Goal: Task Accomplishment & Management: Manage account settings

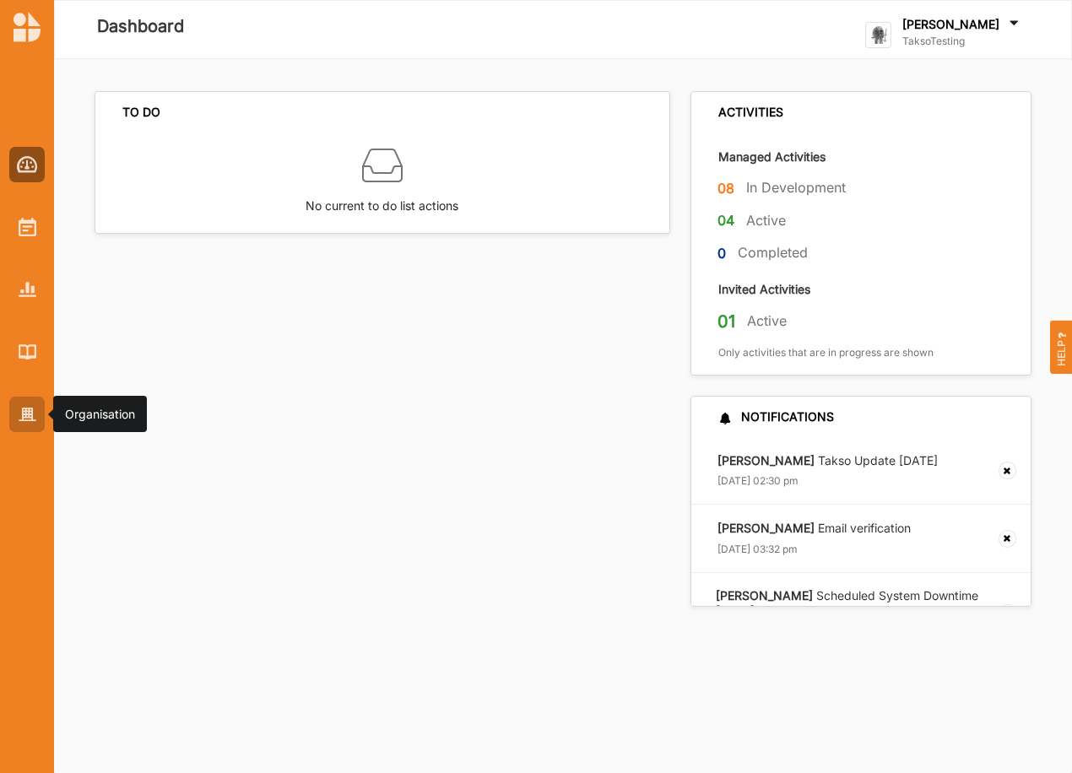
click at [24, 405] on div at bounding box center [26, 414] width 35 height 35
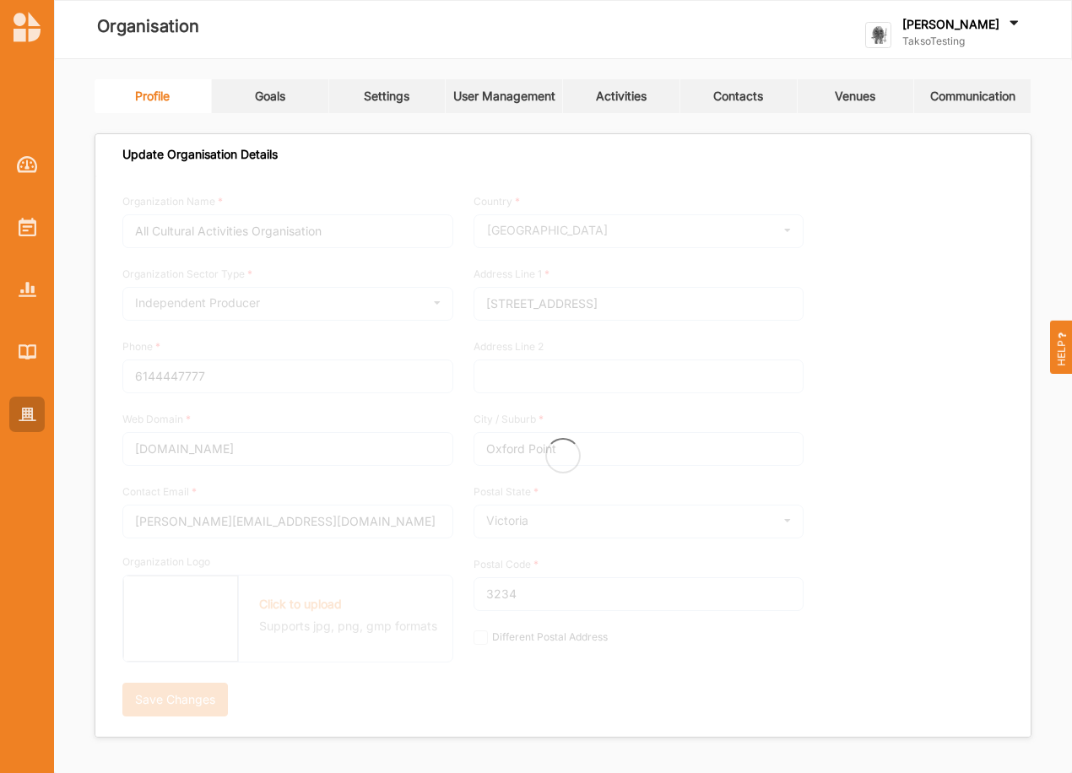
type input "TaksoTesting"
type input "0418374036"
type input "[DOMAIN_NAME]"
type input "[PERSON_NAME][EMAIL_ADDRESS][DOMAIN_NAME]"
type input "[STREET_ADDRESS]"
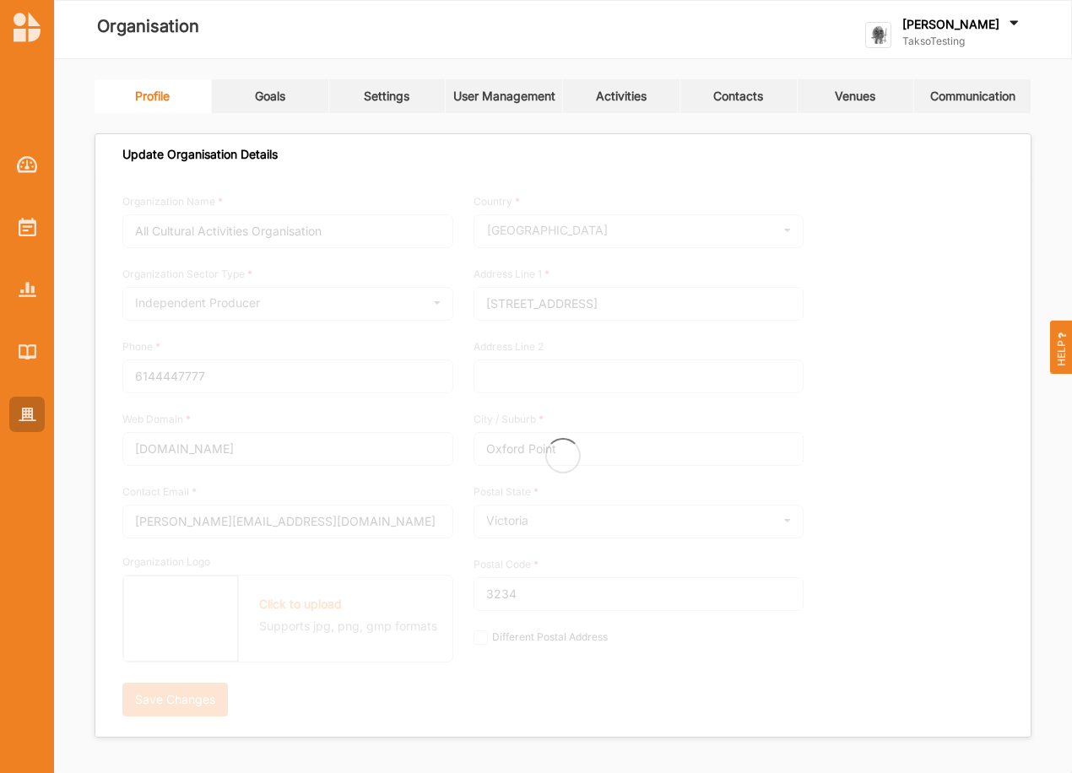
type input "Olympus Mons"
type input "3999"
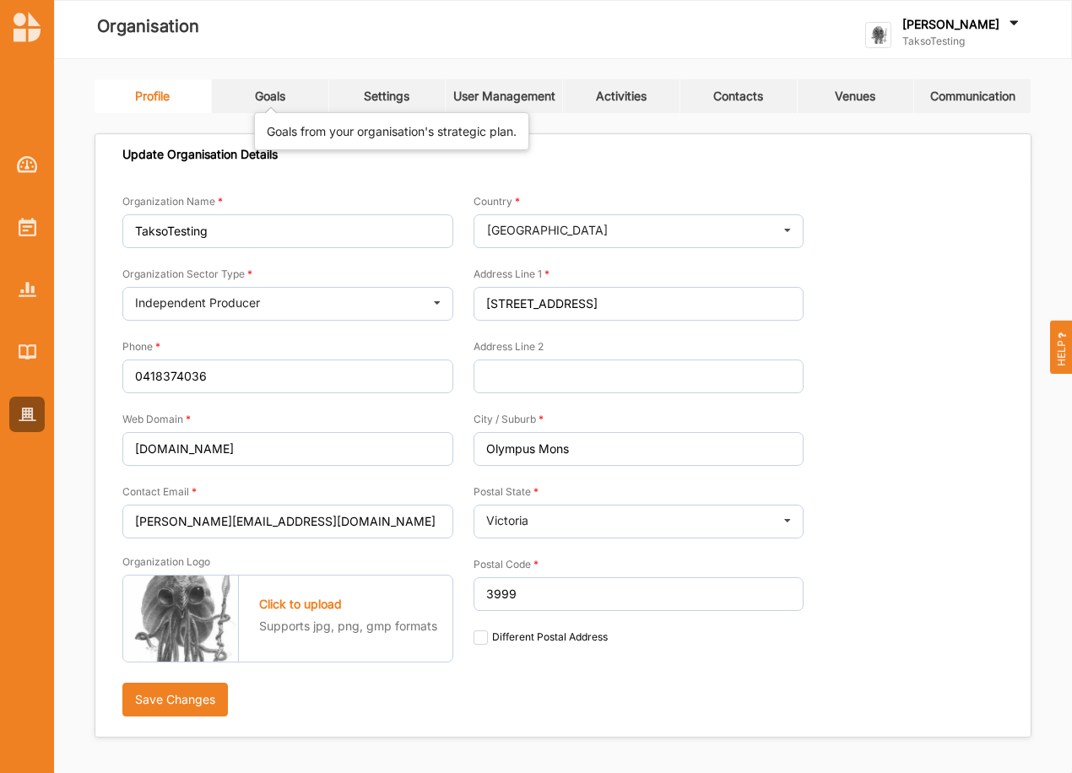
click at [271, 94] on div "Goals" at bounding box center [270, 96] width 30 height 15
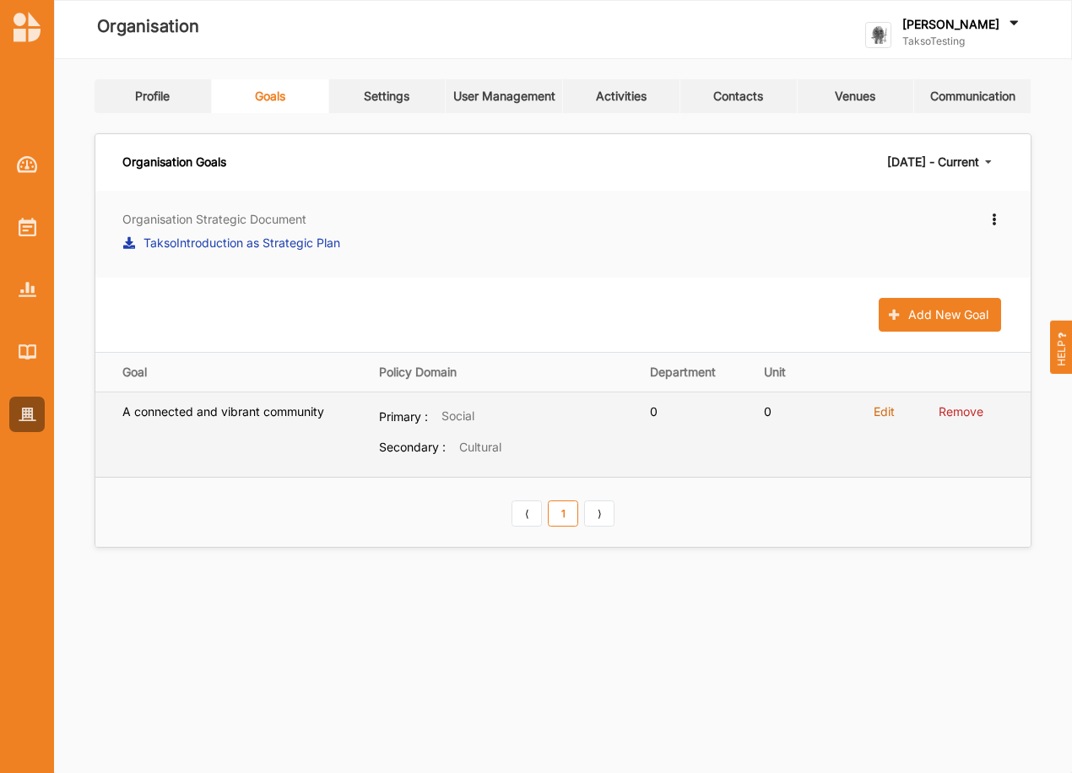
click at [886, 409] on label "Edit" at bounding box center [883, 411] width 21 height 15
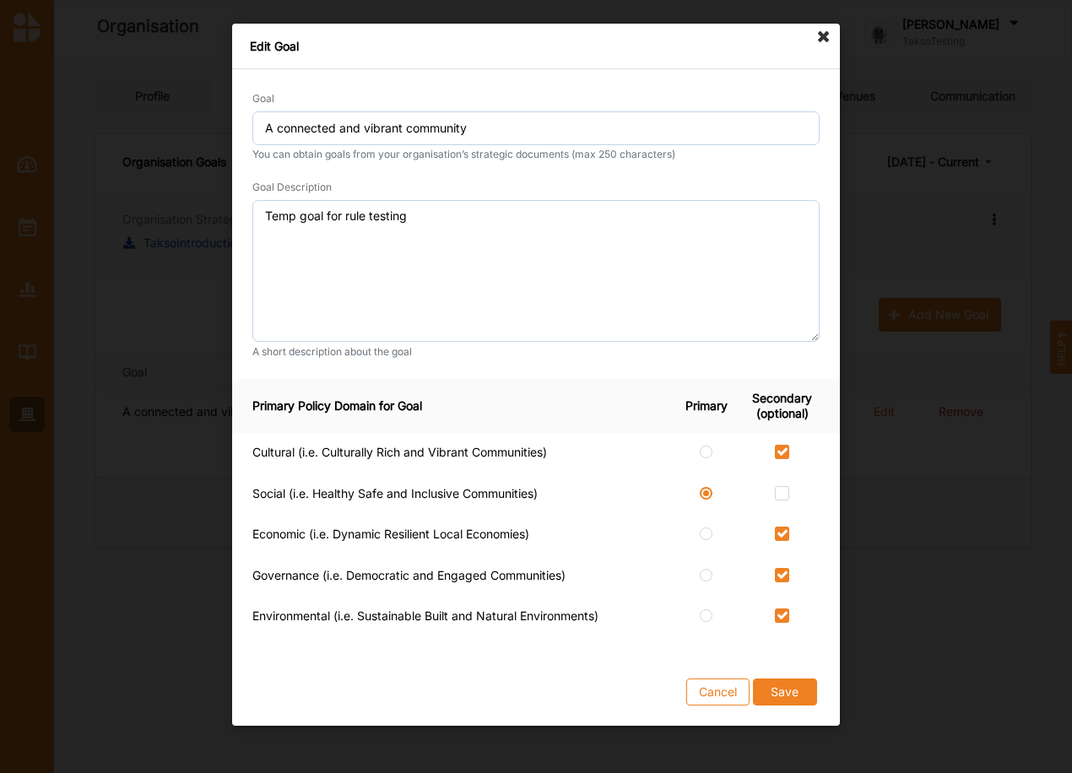
click at [791, 496] on div at bounding box center [781, 495] width 75 height 18
click at [786, 486] on label at bounding box center [782, 486] width 14 height 0
click at [786, 498] on input "checkbox" at bounding box center [782, 493] width 14 height 14
checkbox input "true"
click at [790, 699] on button "Save" at bounding box center [785, 691] width 64 height 27
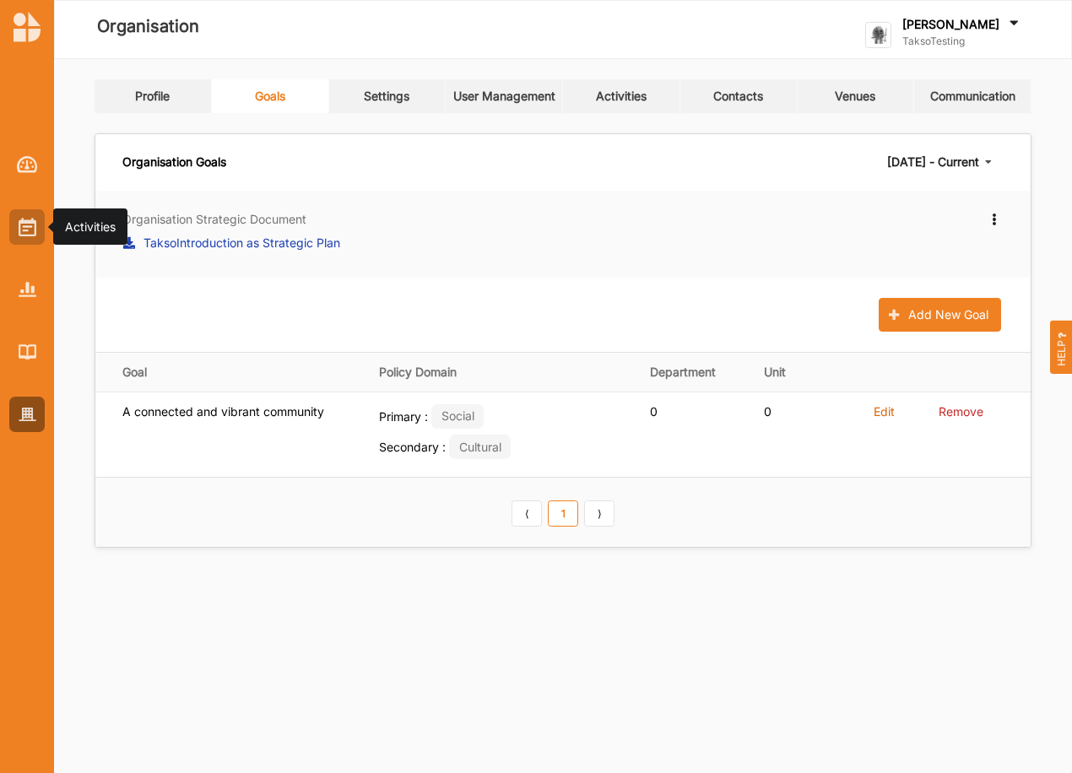
click at [31, 231] on img at bounding box center [28, 227] width 18 height 19
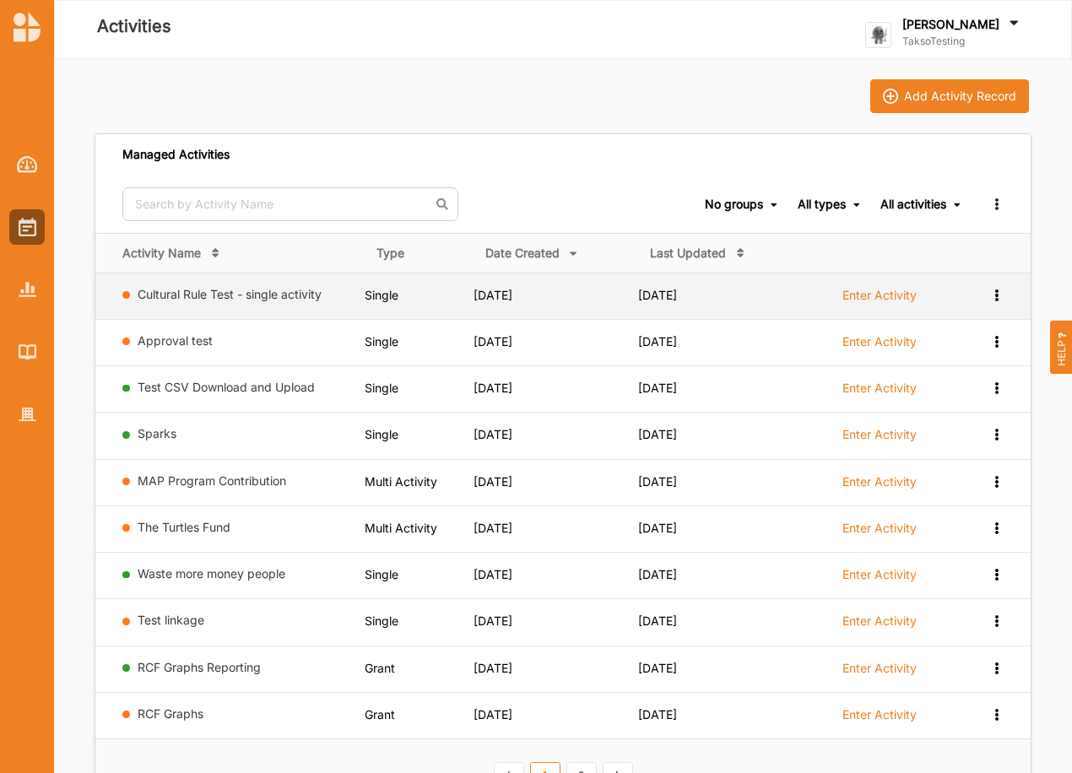
click at [240, 302] on div "Cultural Rule Test - single activity" at bounding box center [239, 297] width 235 height 21
click at [243, 294] on link "Cultural Rule Test - single activity" at bounding box center [230, 294] width 184 height 14
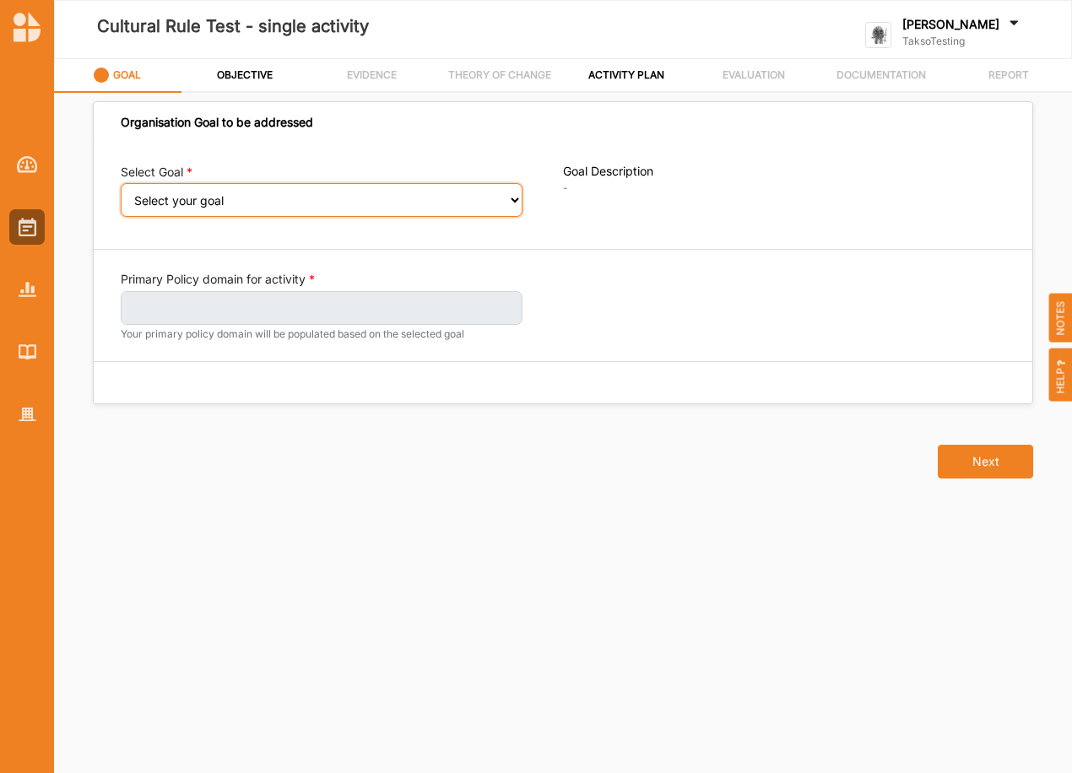
click at [254, 208] on select "Select your goal" at bounding box center [322, 200] width 402 height 34
click at [263, 190] on select "Select your goal" at bounding box center [322, 200] width 402 height 34
click at [513, 192] on select "Select your goal" at bounding box center [322, 200] width 402 height 34
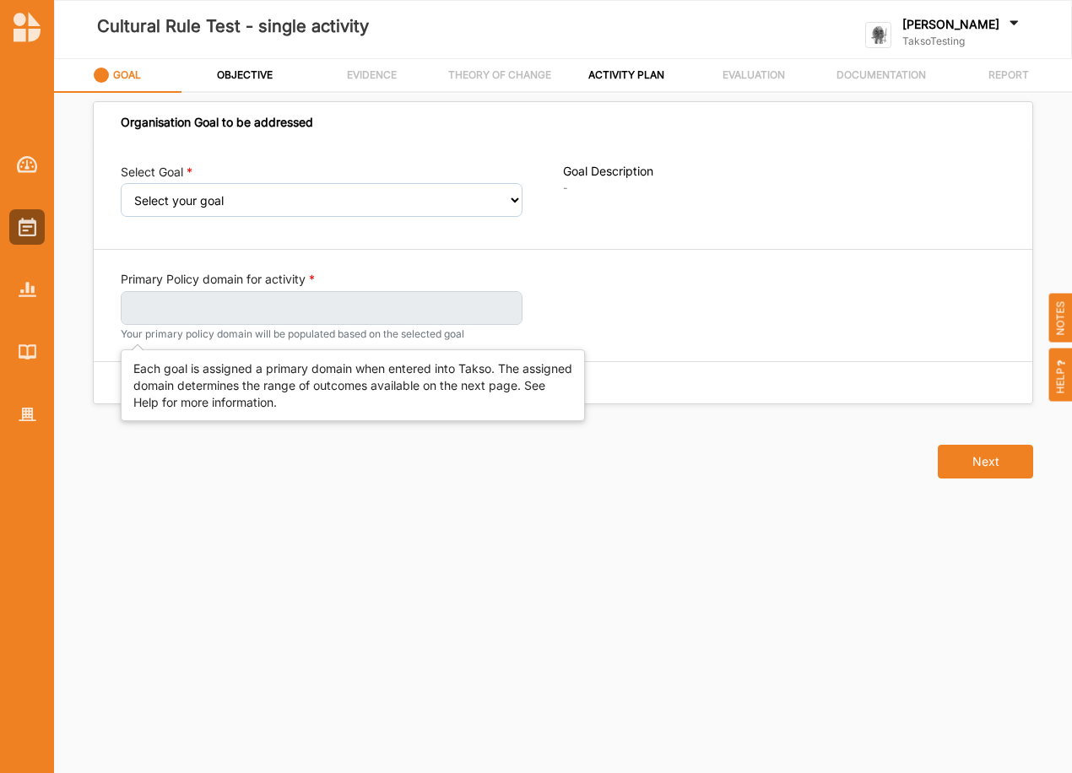
click at [323, 304] on label at bounding box center [322, 308] width 402 height 34
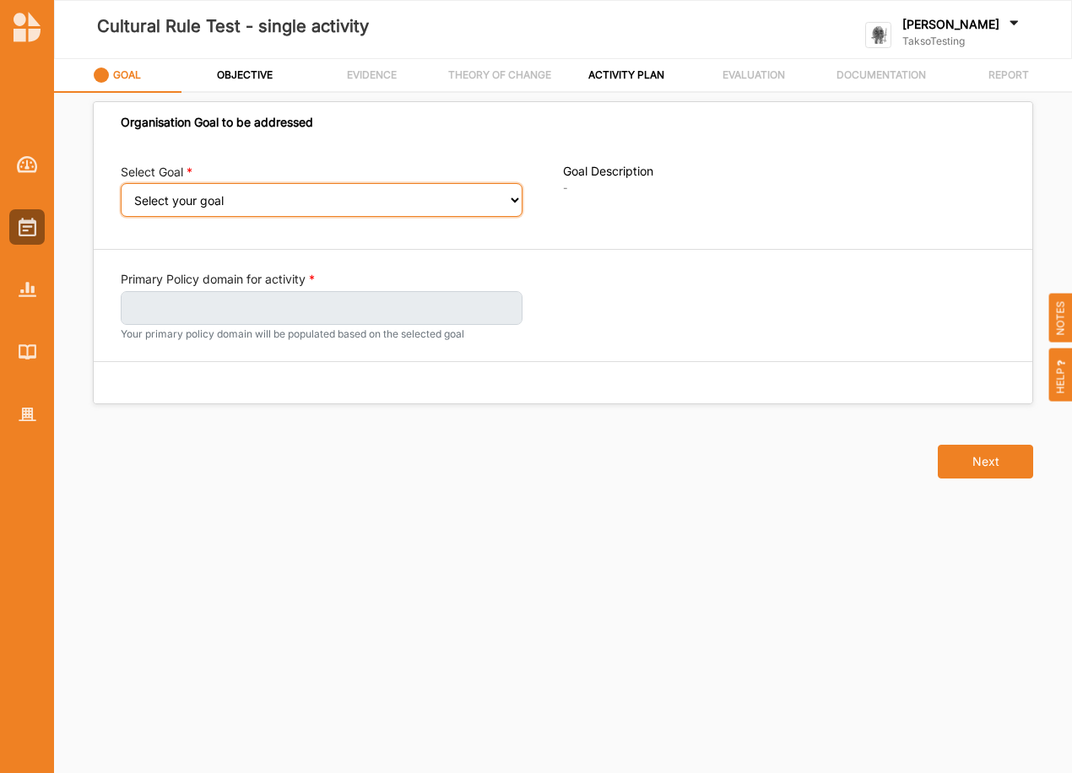
click at [409, 201] on select "Select your goal" at bounding box center [322, 200] width 402 height 34
click at [105, 70] on icon at bounding box center [101, 75] width 15 height 15
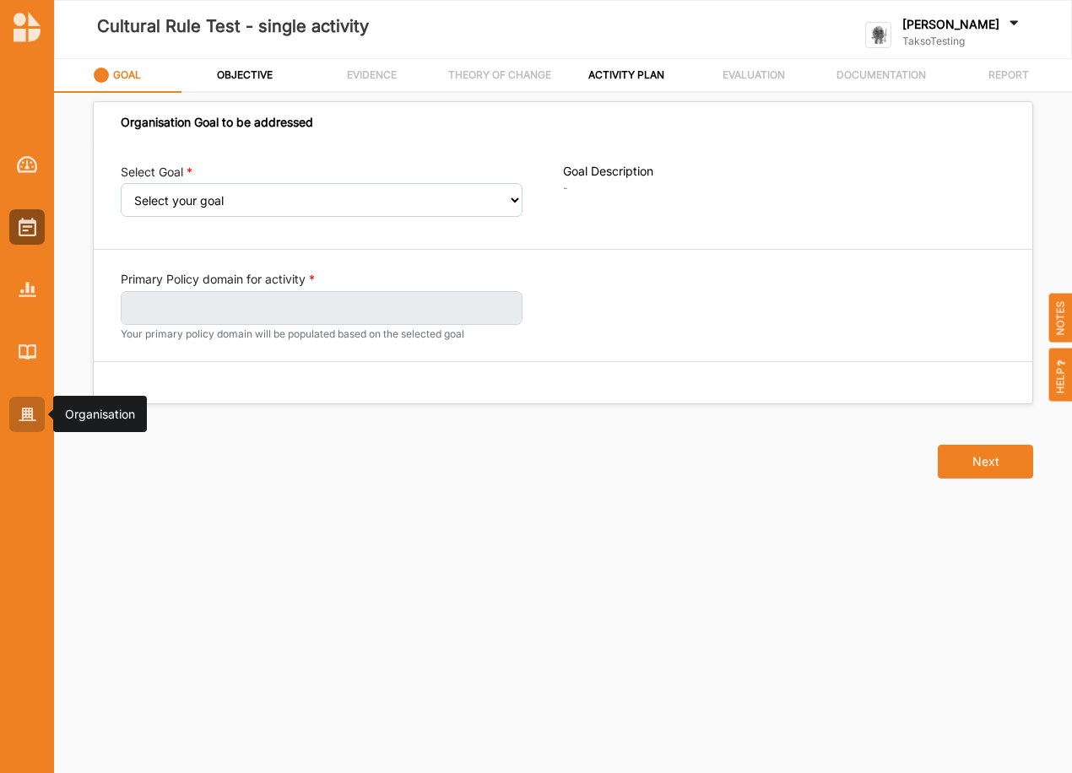
click at [24, 416] on img at bounding box center [28, 415] width 18 height 14
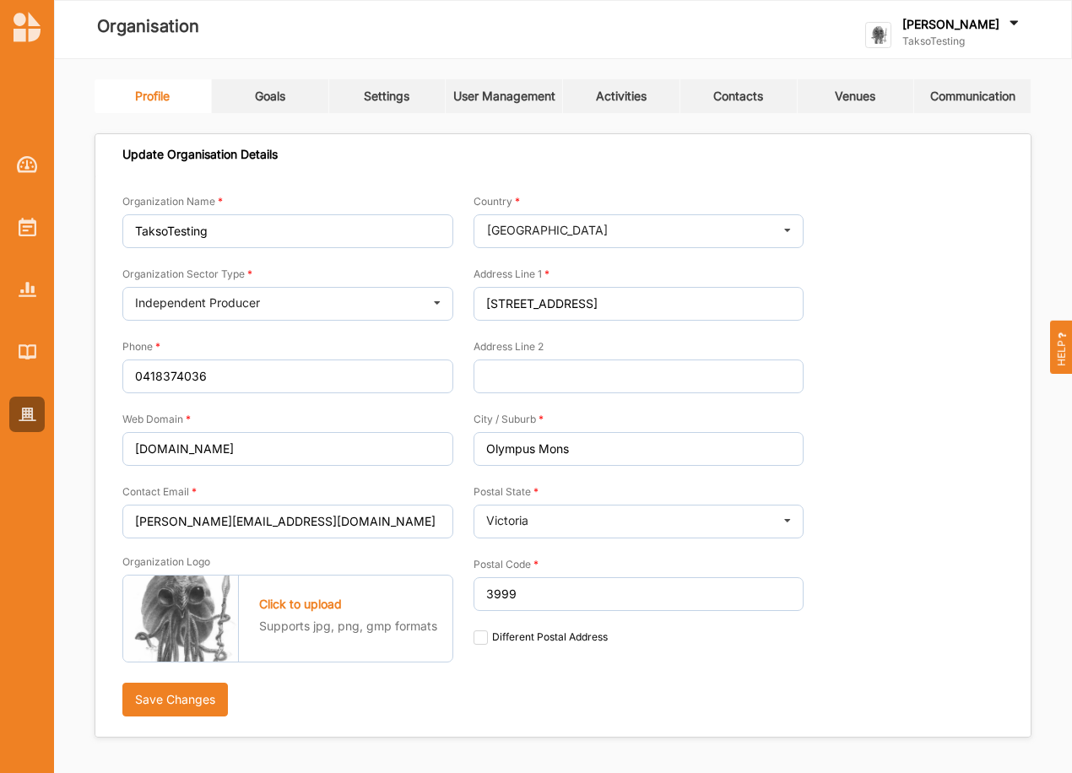
click at [268, 117] on div "Profile Goals Settings User Management Activities Contacts Venues Communication…" at bounding box center [563, 408] width 937 height 658
click at [274, 103] on div "Goals" at bounding box center [270, 96] width 30 height 15
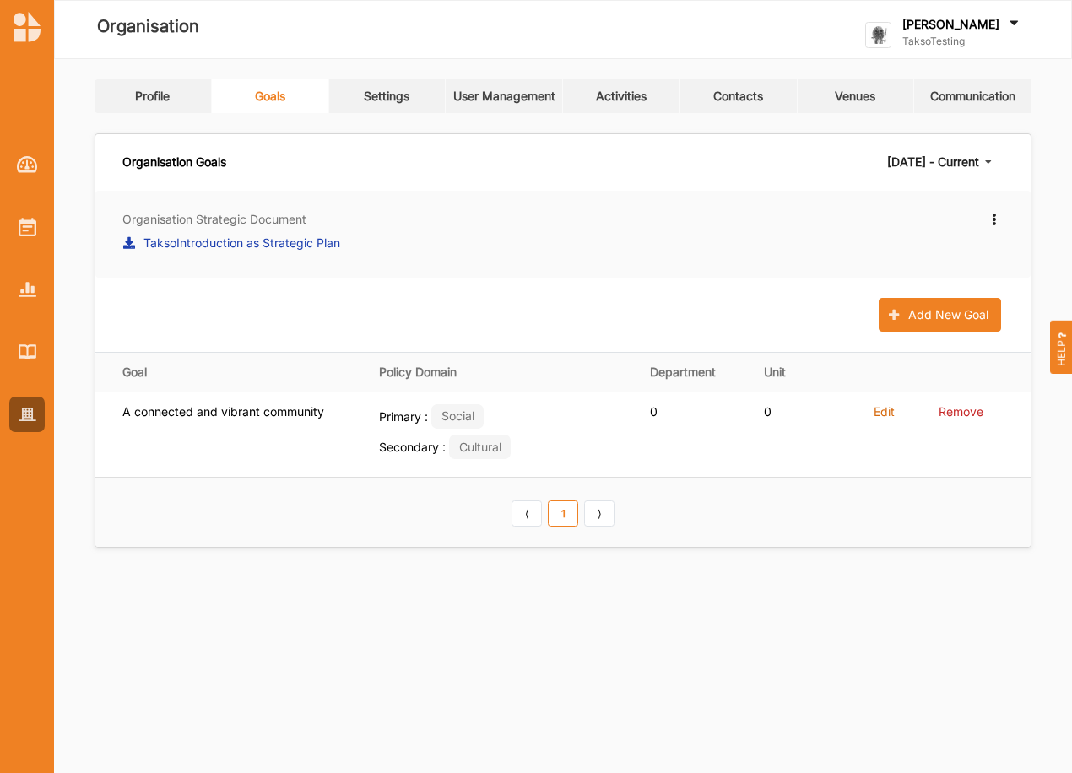
click at [967, 162] on div "[DATE] - Current" at bounding box center [933, 162] width 92 height 12
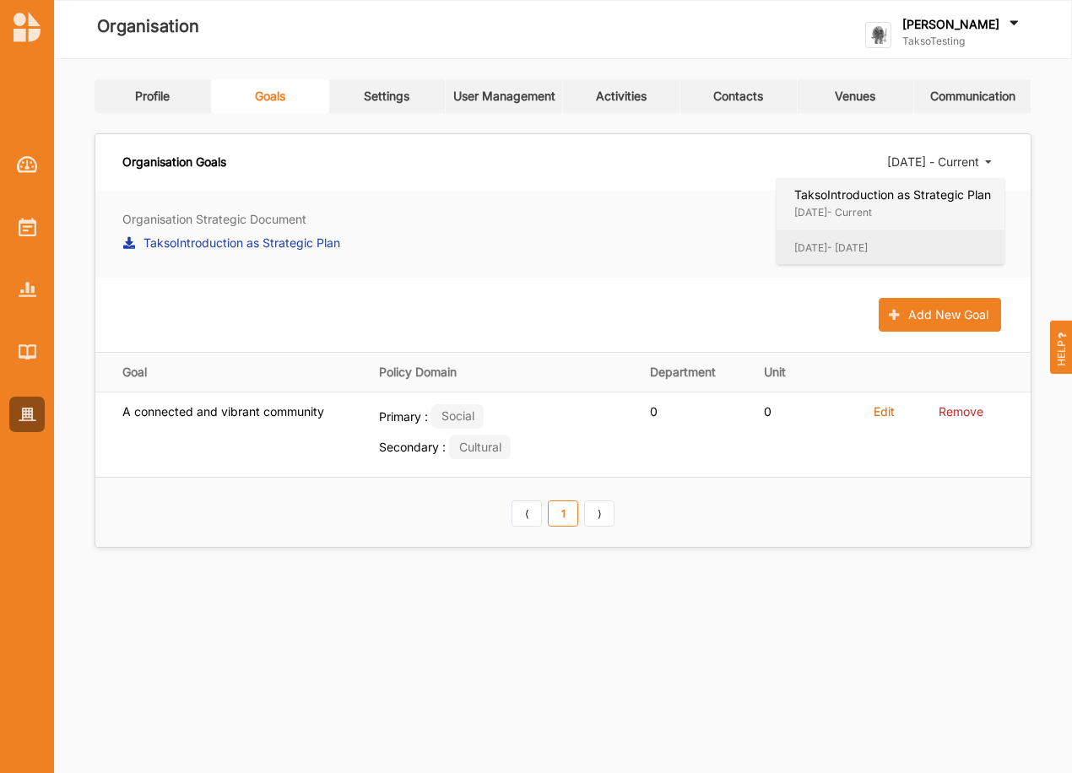
click at [879, 249] on div "2022 January - 2025 October" at bounding box center [892, 248] width 197 height 14
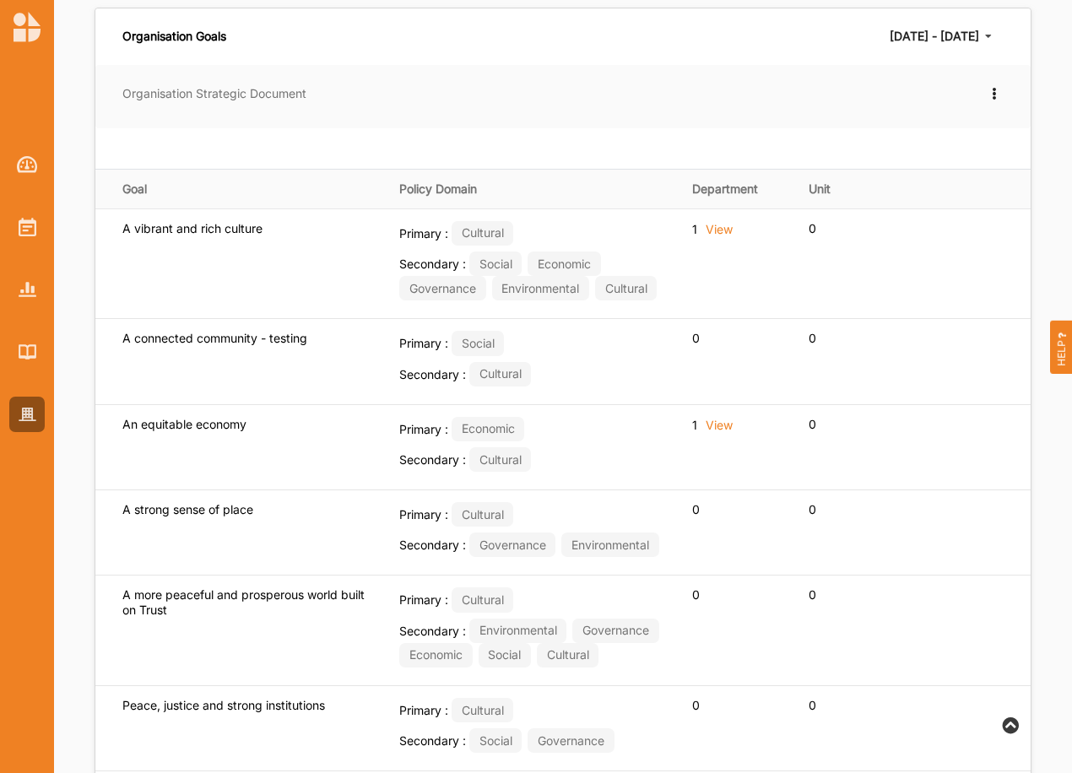
scroll to position [112, 0]
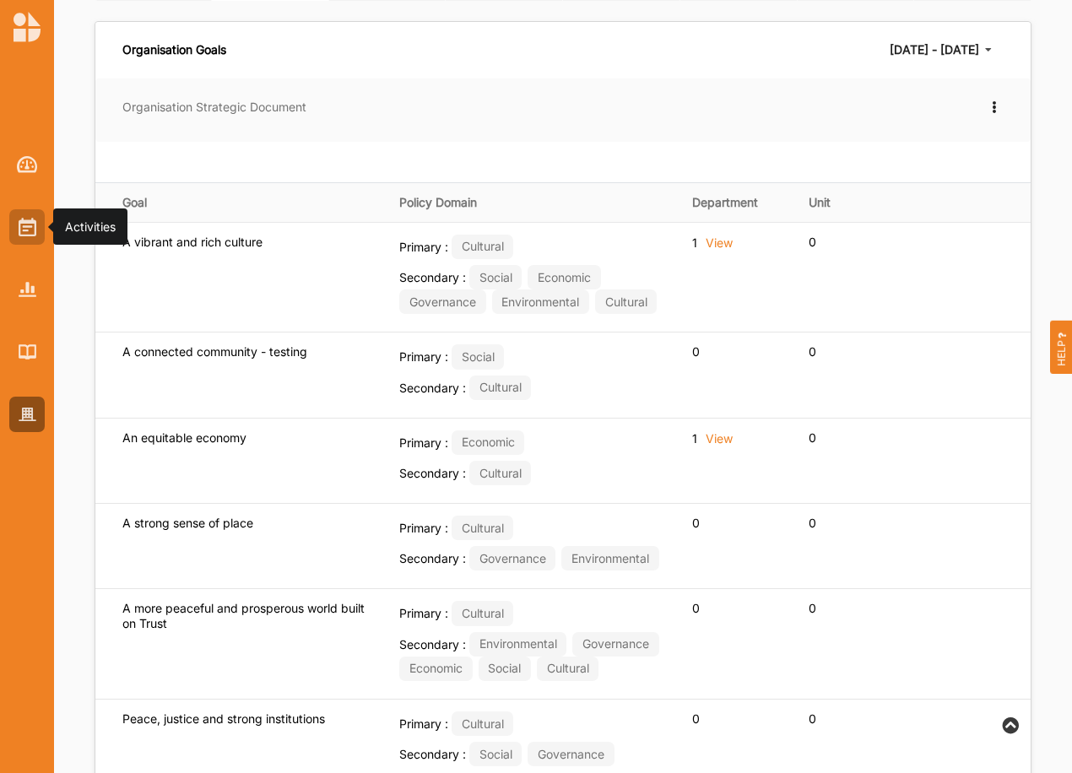
click at [25, 219] on img at bounding box center [28, 227] width 18 height 19
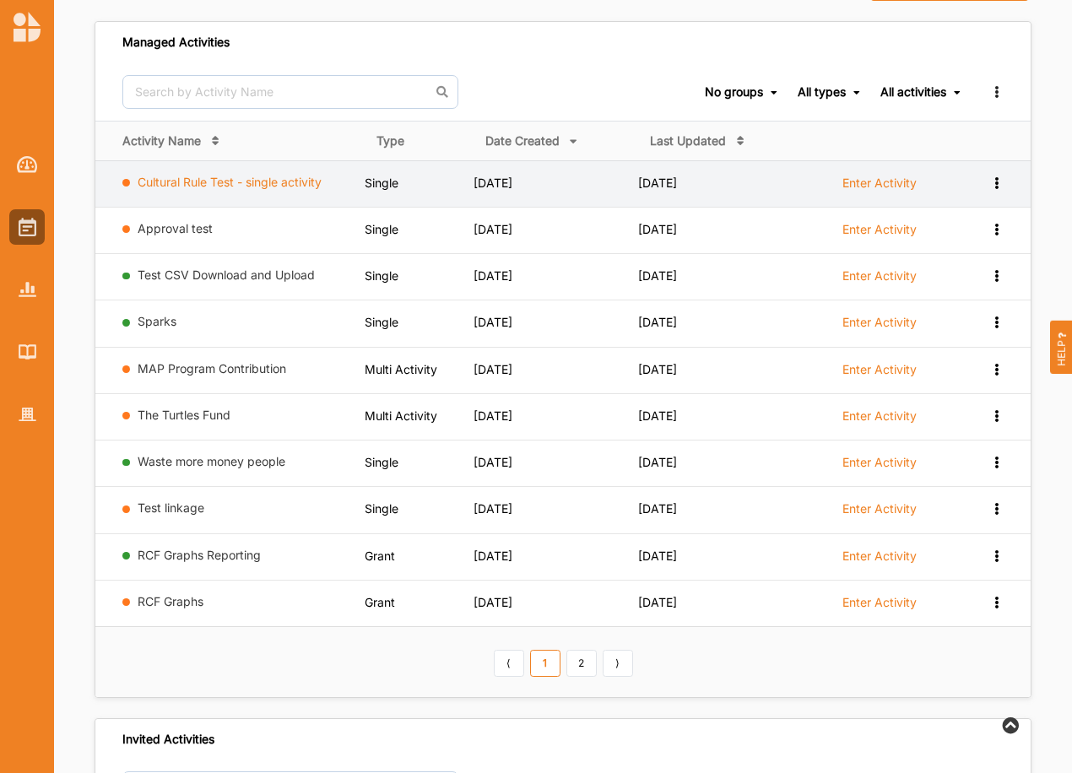
click at [224, 185] on link "Cultural Rule Test - single activity" at bounding box center [230, 182] width 184 height 14
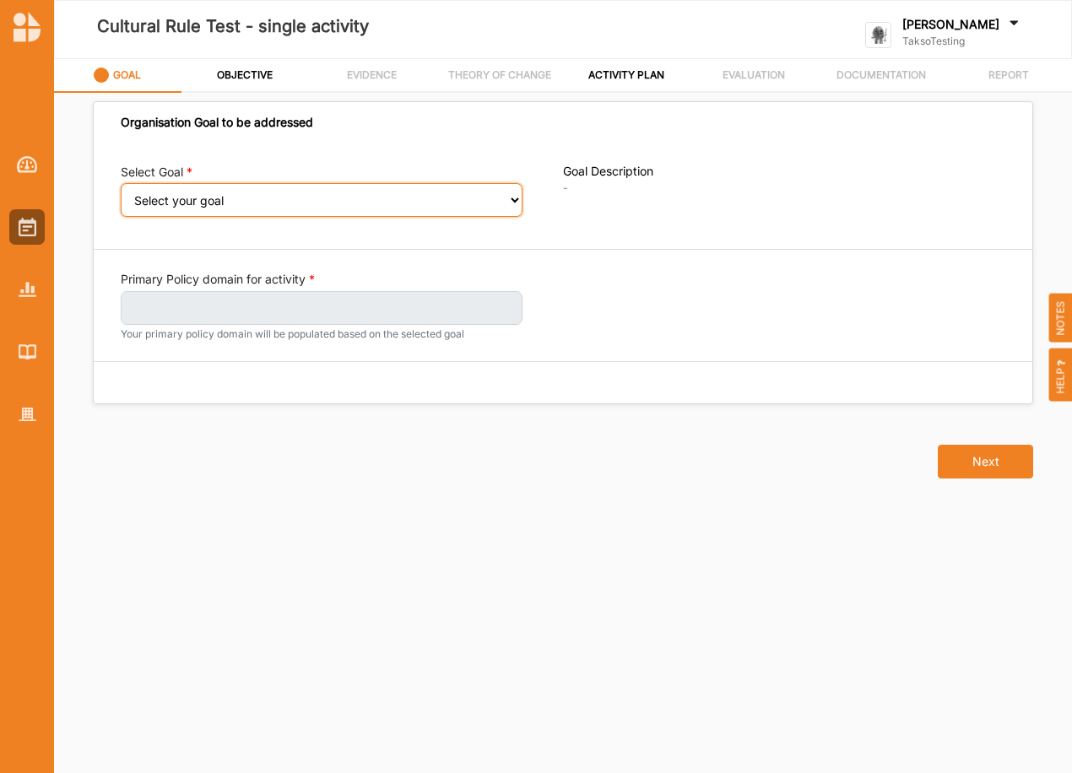
click at [514, 197] on select "Select your goal" at bounding box center [322, 200] width 402 height 34
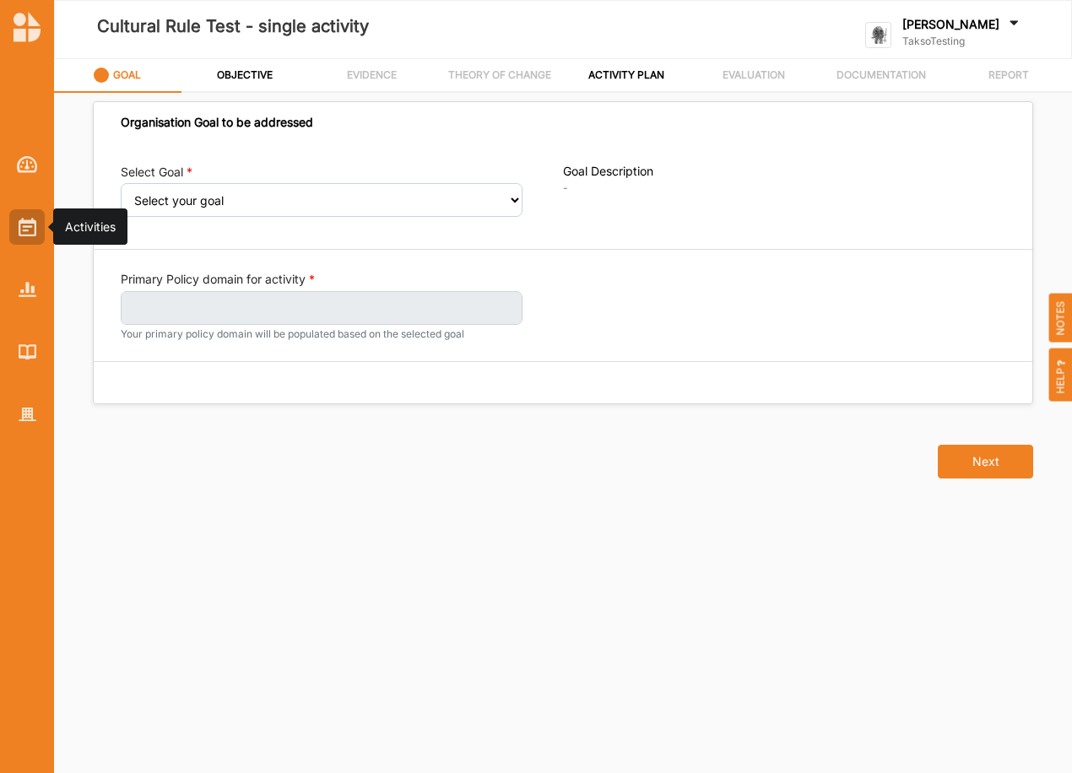
click at [30, 231] on img at bounding box center [28, 227] width 18 height 19
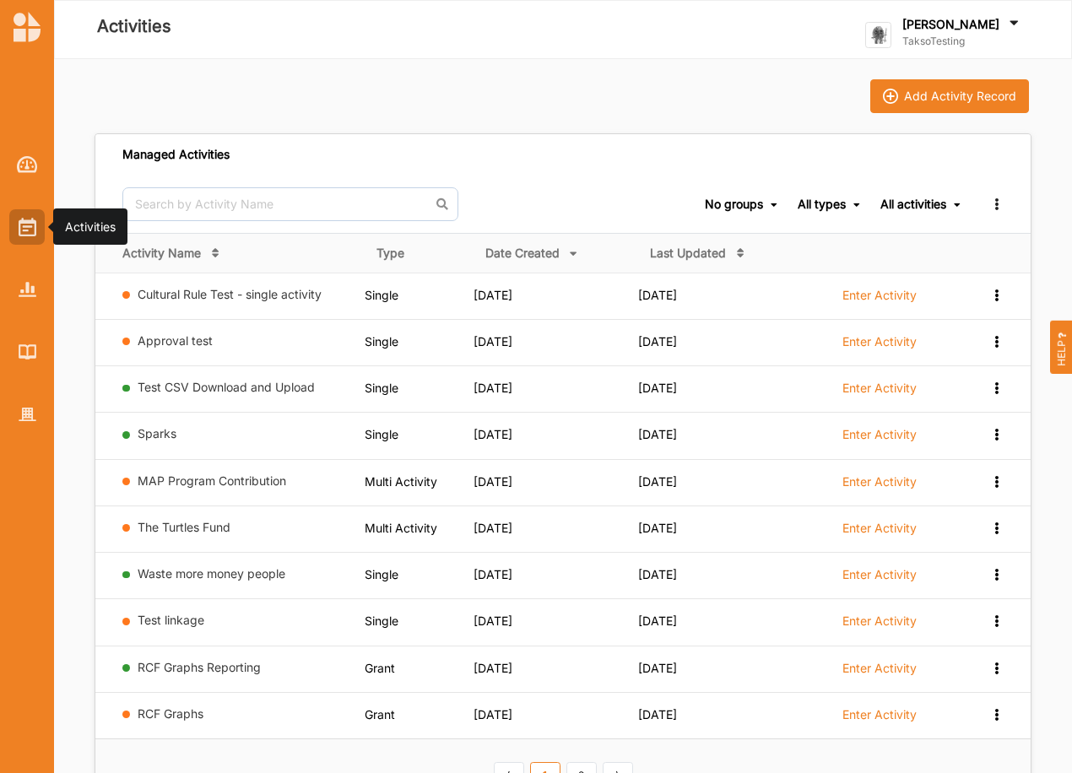
click at [19, 234] on img at bounding box center [28, 227] width 18 height 19
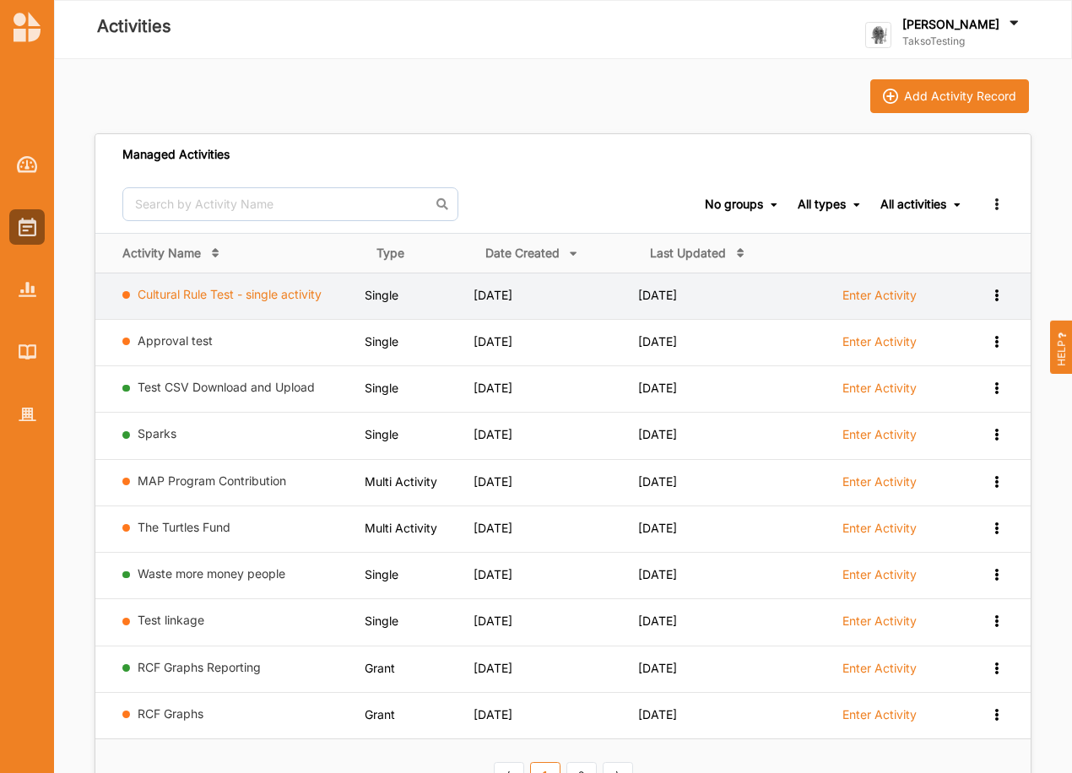
click at [272, 295] on link "Cultural Rule Test - single activity" at bounding box center [230, 294] width 184 height 14
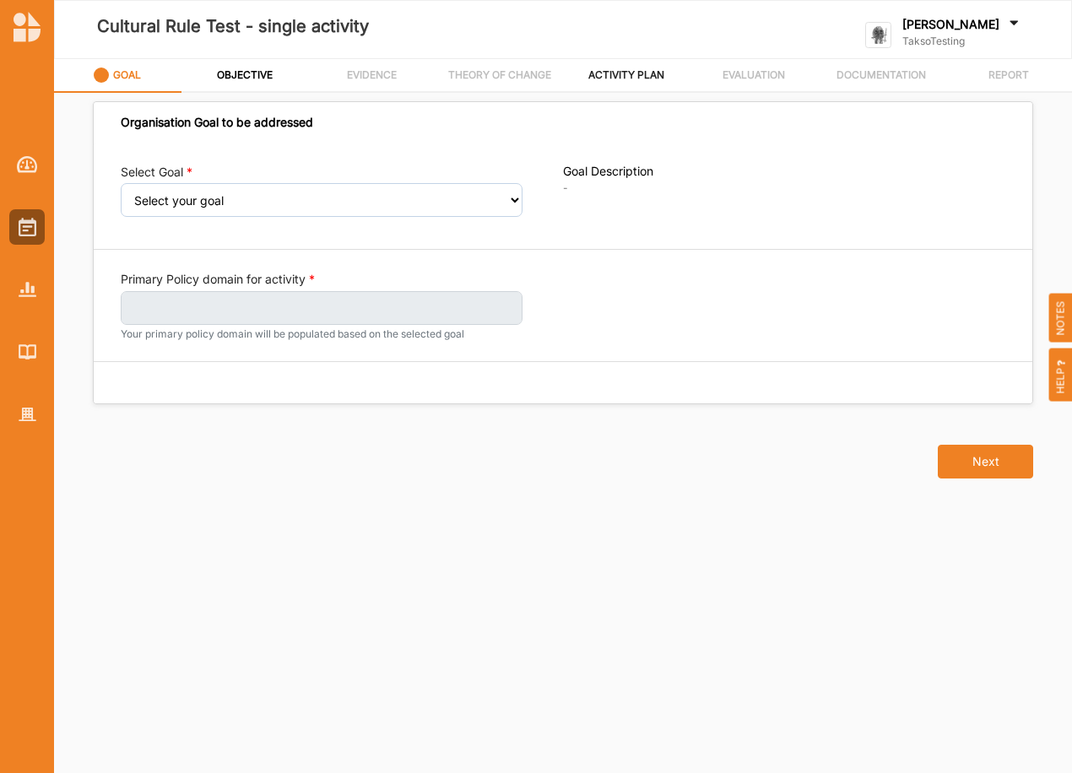
click at [617, 73] on label "ACTIVITY PLAN" at bounding box center [626, 75] width 76 height 14
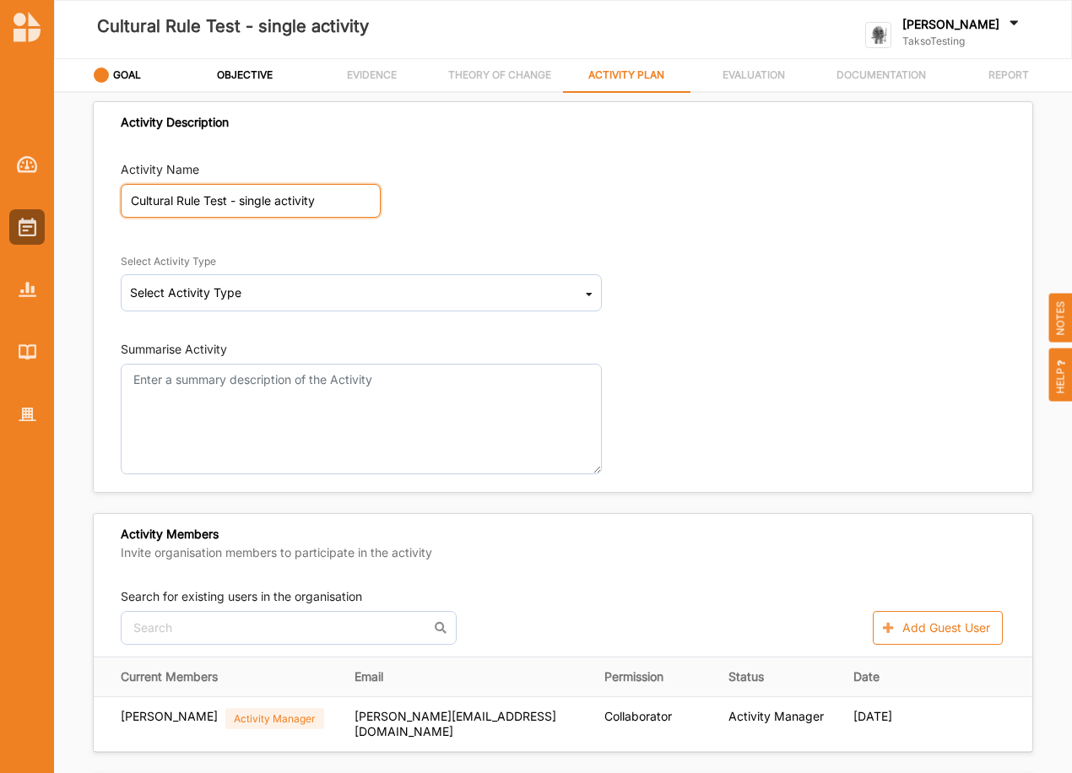
drag, startPoint x: 325, startPoint y: 197, endPoint x: 66, endPoint y: 186, distance: 259.3
click at [66, 186] on div "Activity Description Activity Name Cultural Rule Test - single activity Select …" at bounding box center [563, 437] width 1018 height 688
click at [17, 230] on div at bounding box center [26, 226] width 35 height 35
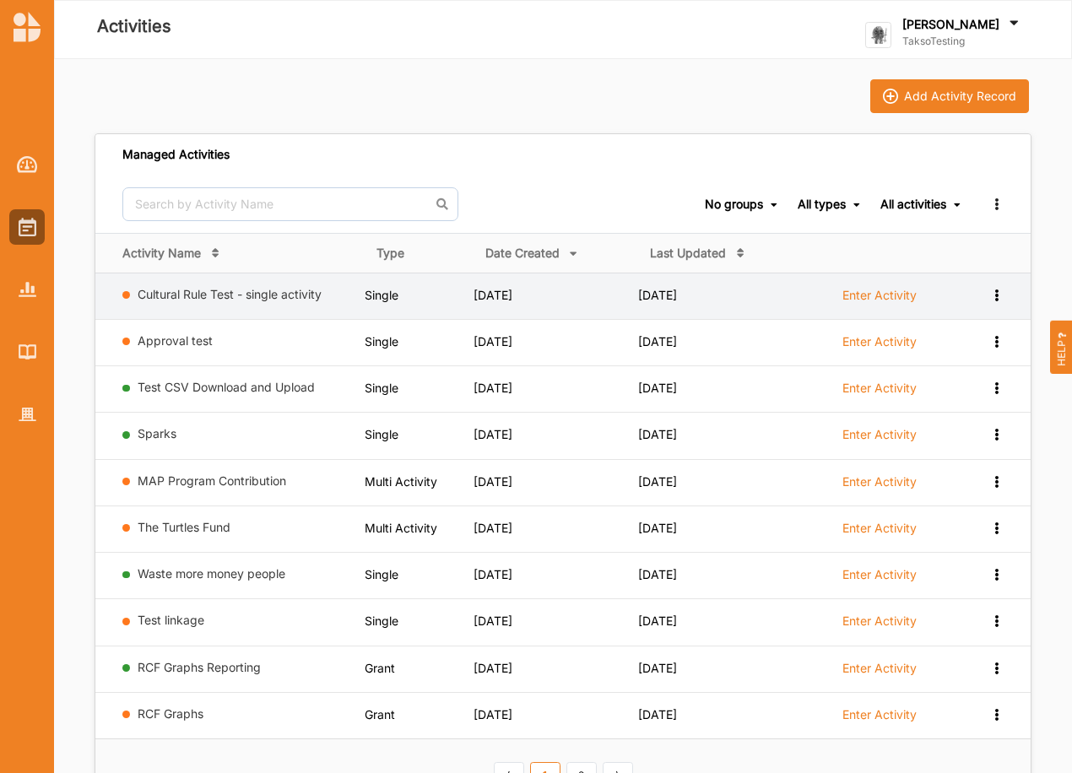
click at [993, 297] on icon at bounding box center [996, 294] width 14 height 12
click at [963, 413] on div "Remove" at bounding box center [953, 415] width 74 height 12
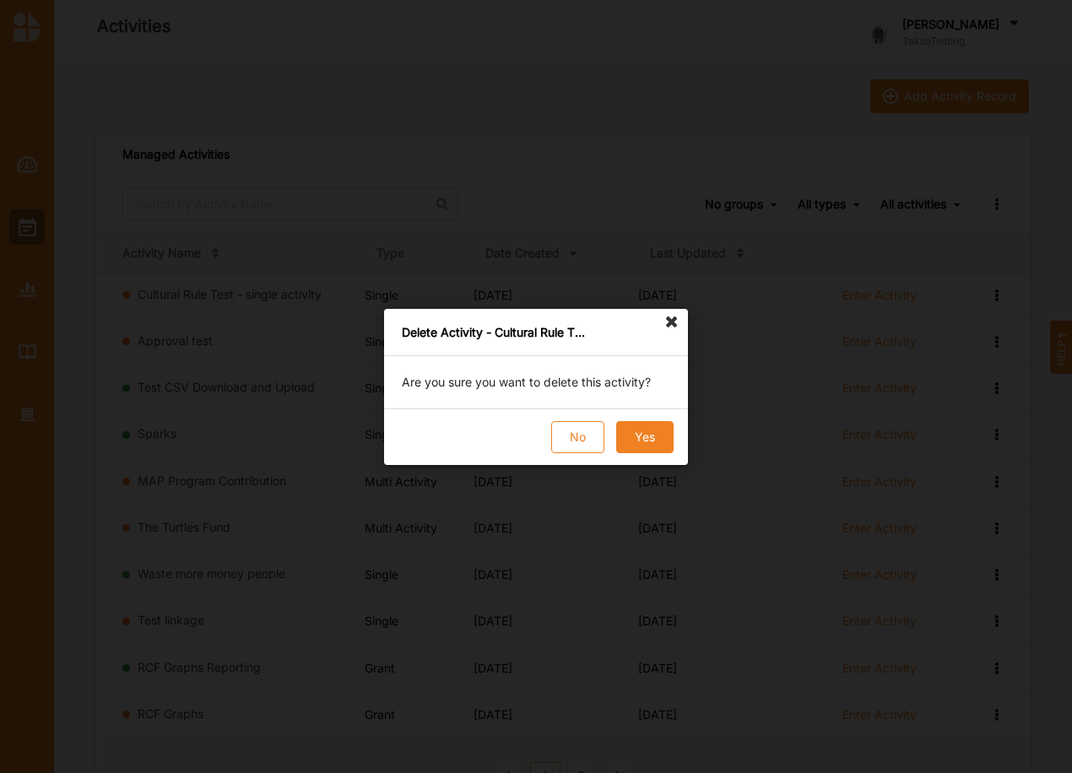
click at [649, 438] on button "Yes" at bounding box center [644, 437] width 57 height 32
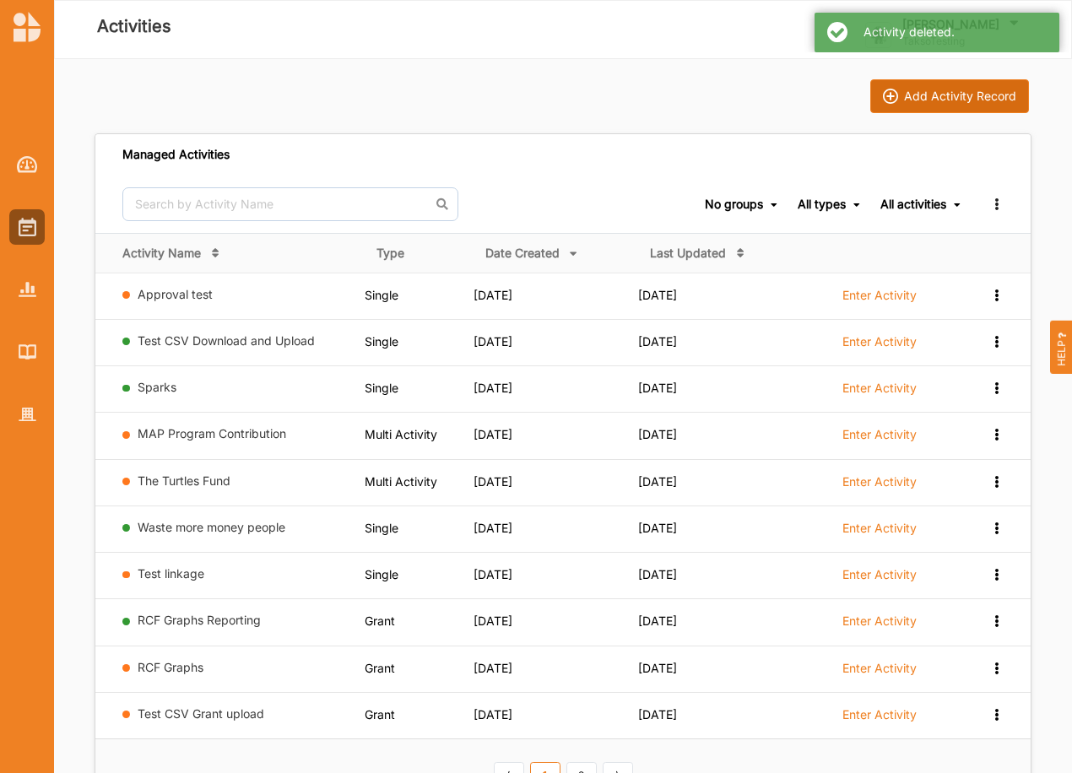
click at [979, 89] on div "Add Activity Record" at bounding box center [960, 96] width 112 height 15
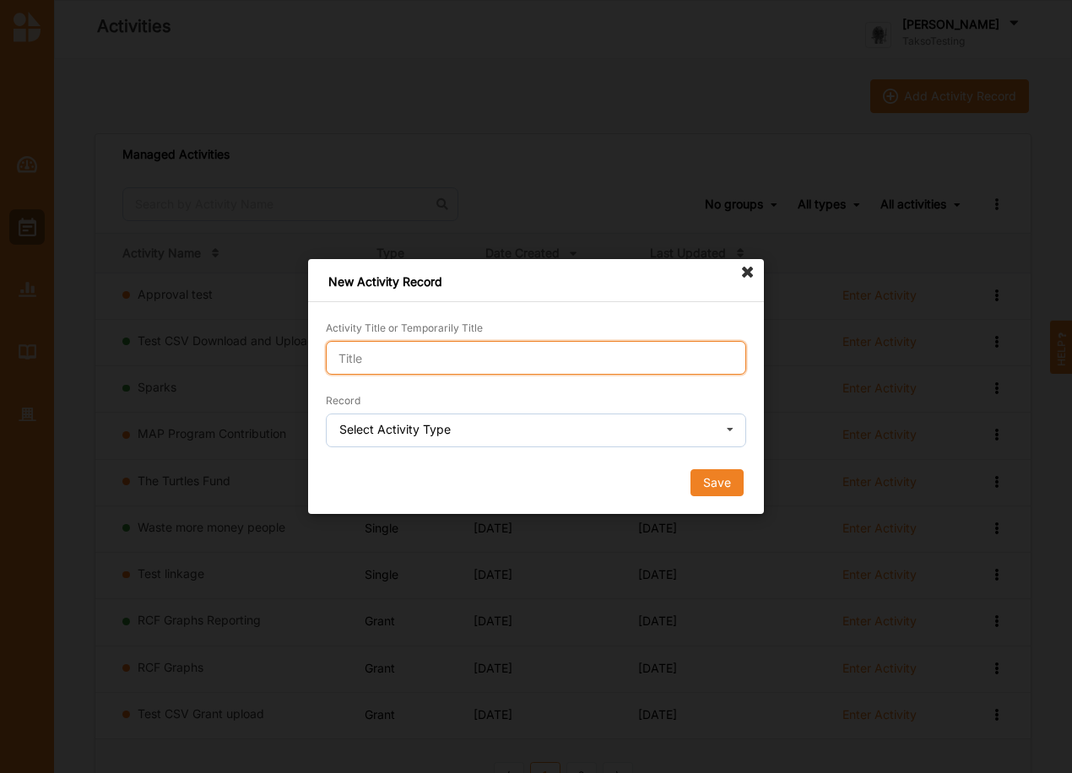
click at [517, 365] on input "Activity Title or Temporarily Title" at bounding box center [536, 358] width 420 height 34
paste input "Cultural Rule Test - single activity"
type input "Cultural Rule Test - single activity"
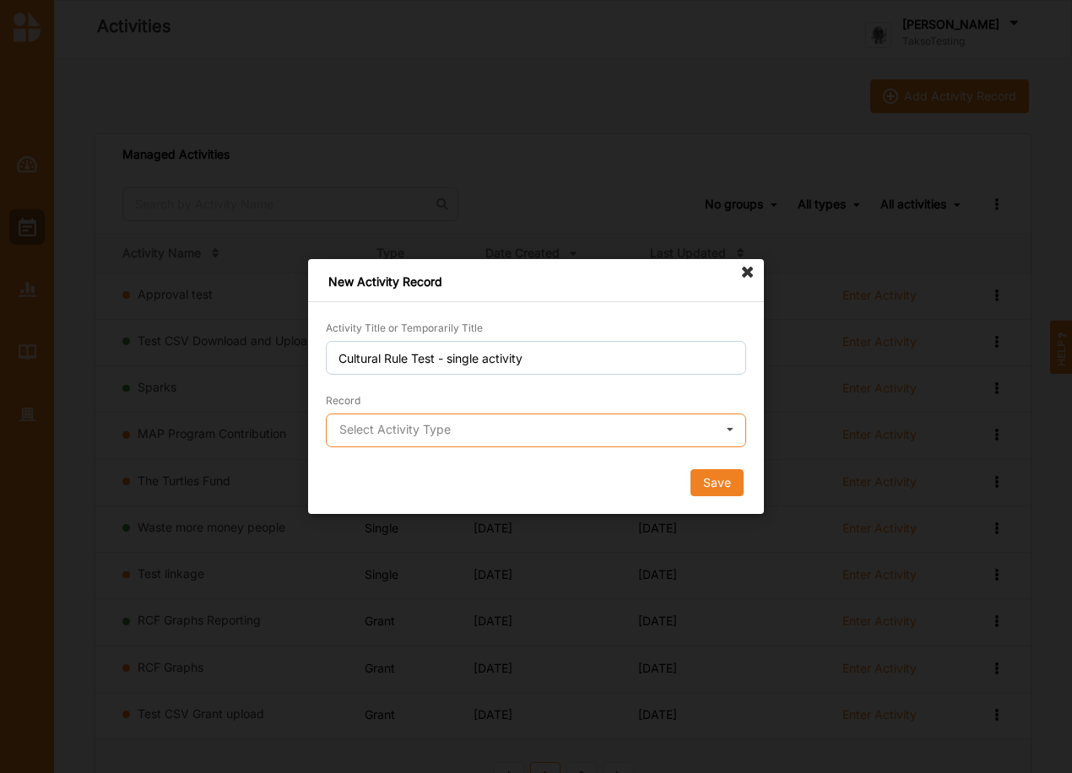
click at [508, 418] on input "text" at bounding box center [536, 431] width 419 height 34
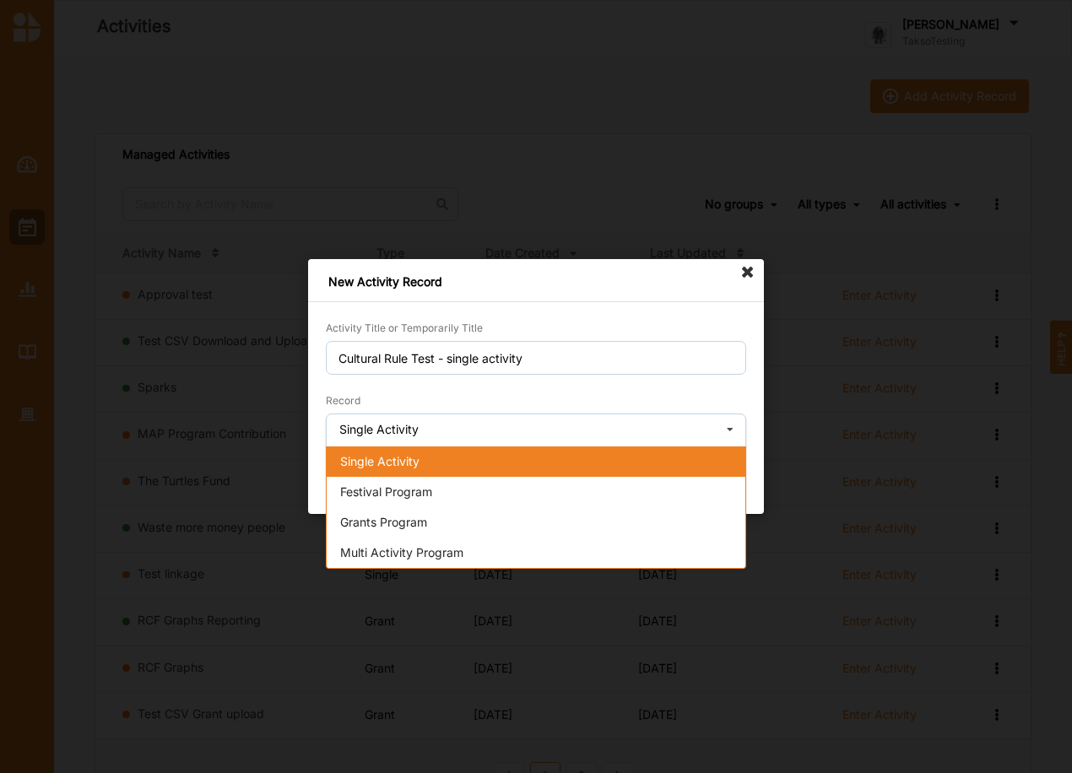
click at [422, 464] on div "Single Activity" at bounding box center [536, 461] width 419 height 30
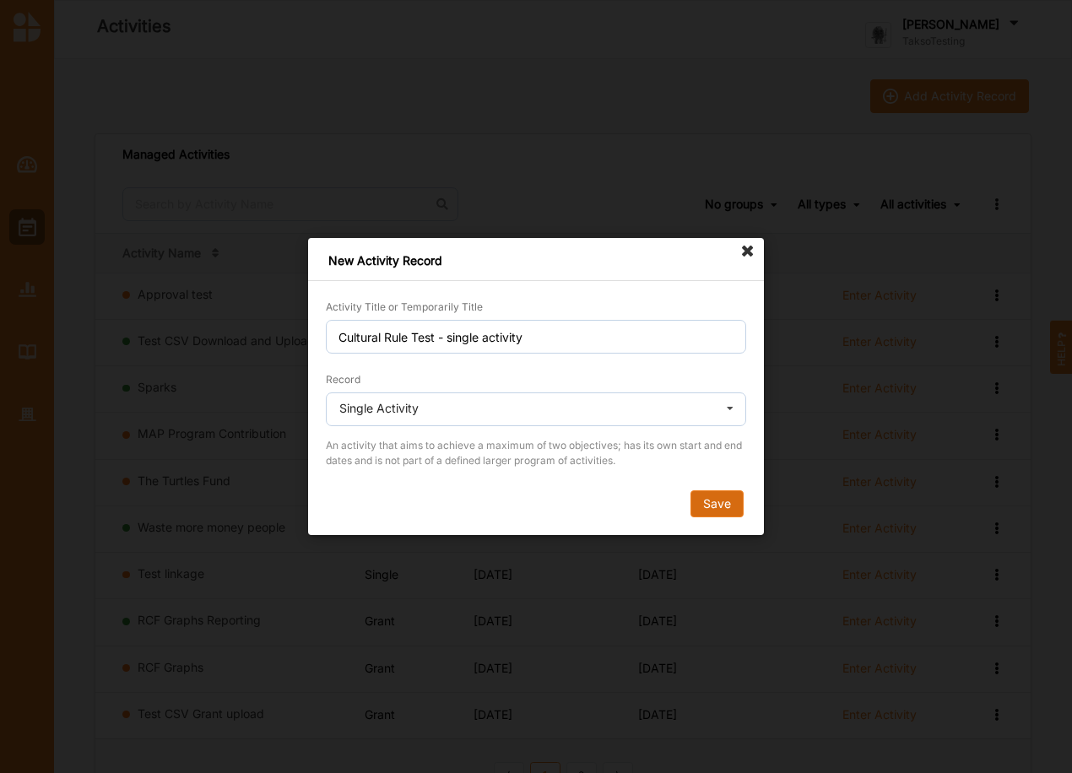
click at [724, 504] on button "Save" at bounding box center [716, 503] width 53 height 27
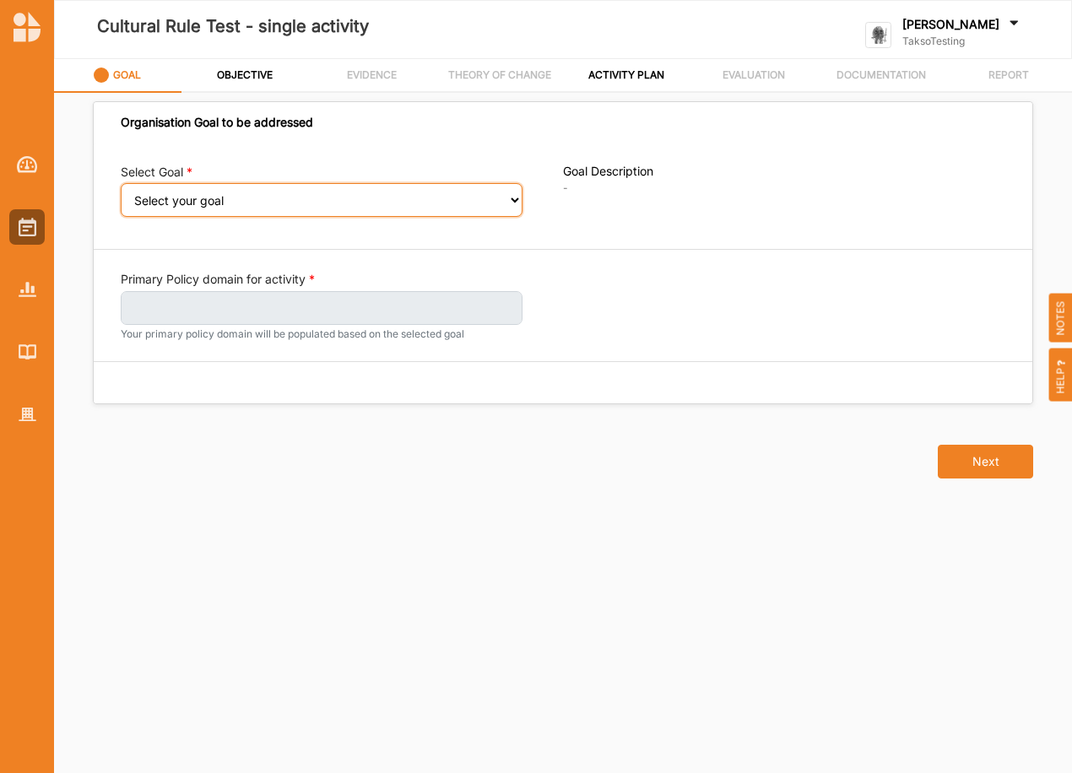
click at [505, 199] on select "Select your goal" at bounding box center [322, 200] width 402 height 34
click at [511, 200] on select "Select your goal" at bounding box center [322, 200] width 402 height 34
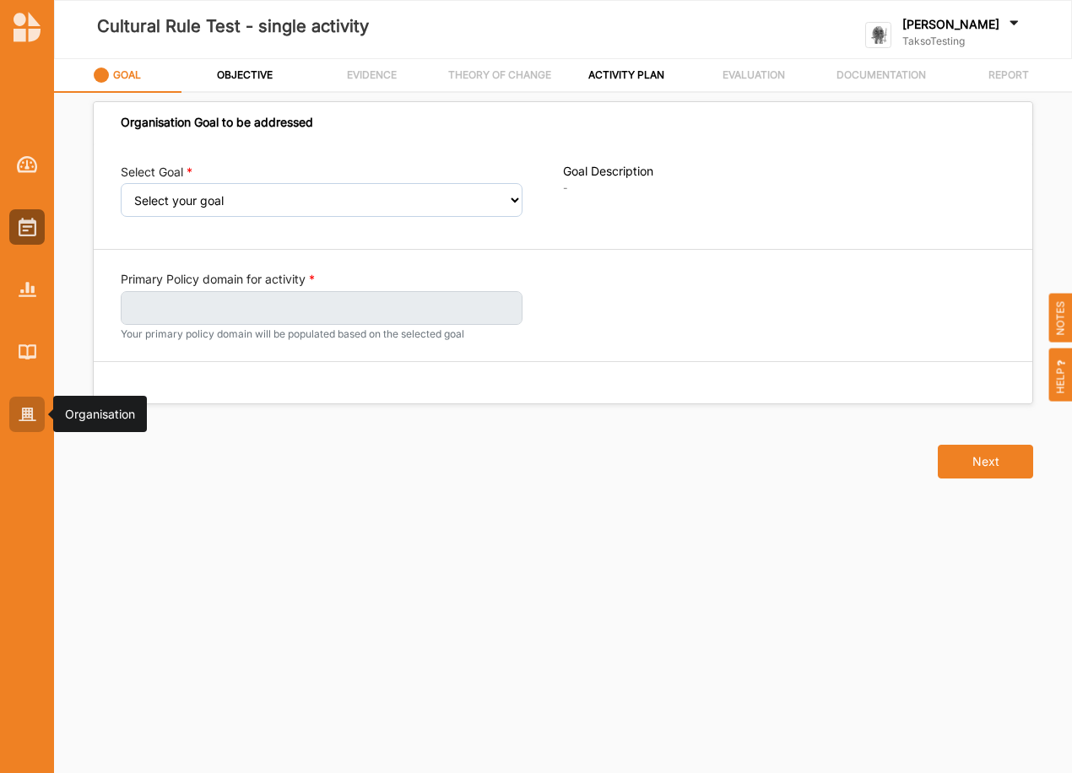
click at [15, 418] on div at bounding box center [26, 414] width 35 height 35
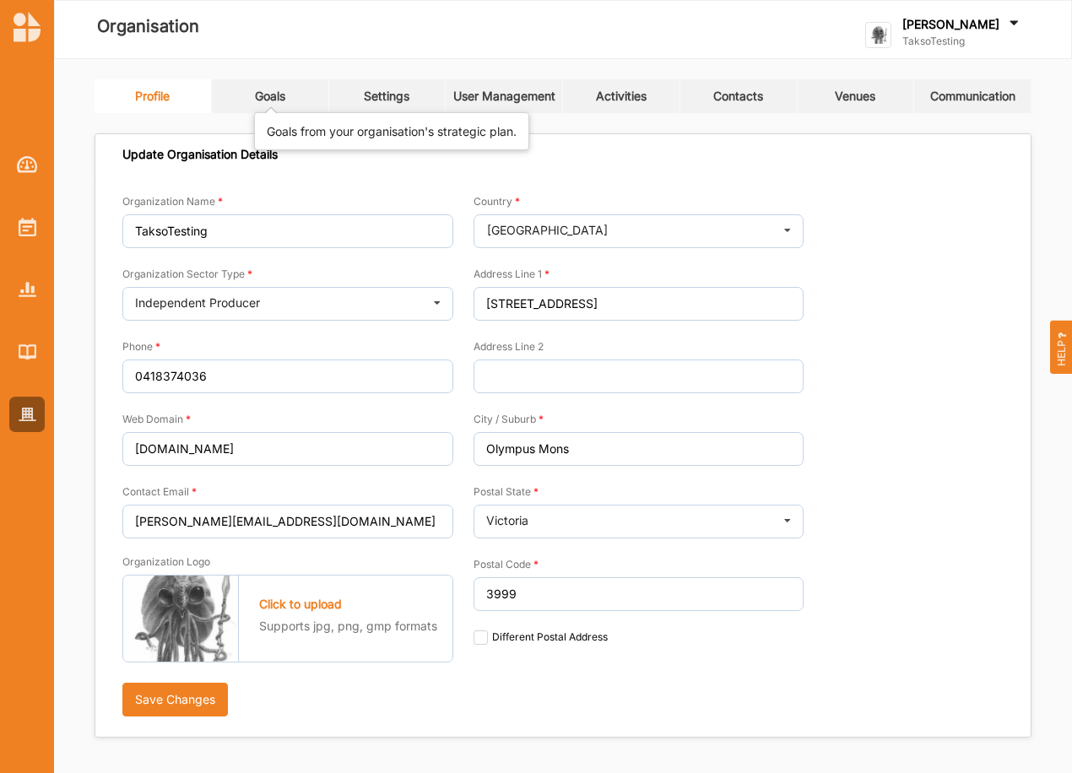
click at [272, 101] on div "Goals" at bounding box center [270, 96] width 30 height 15
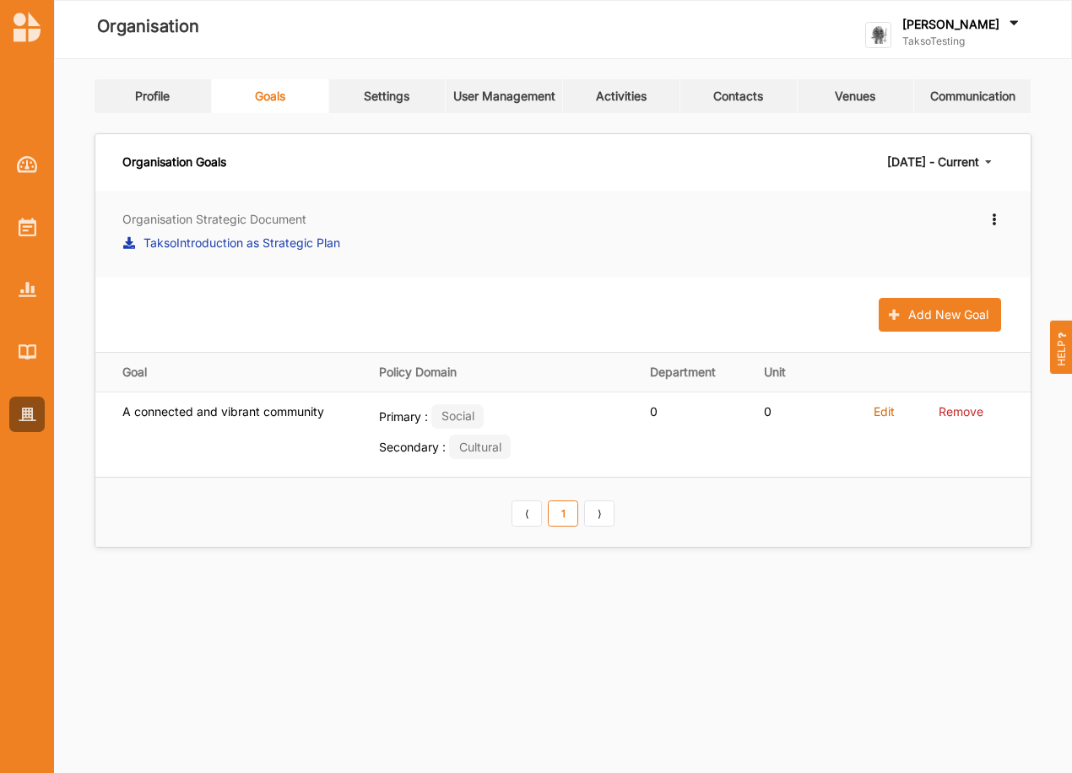
click at [957, 170] on div "2025 October - Current TaksoIntroduction as Strategic Plan 2025 October - Curre…" at bounding box center [939, 162] width 128 height 30
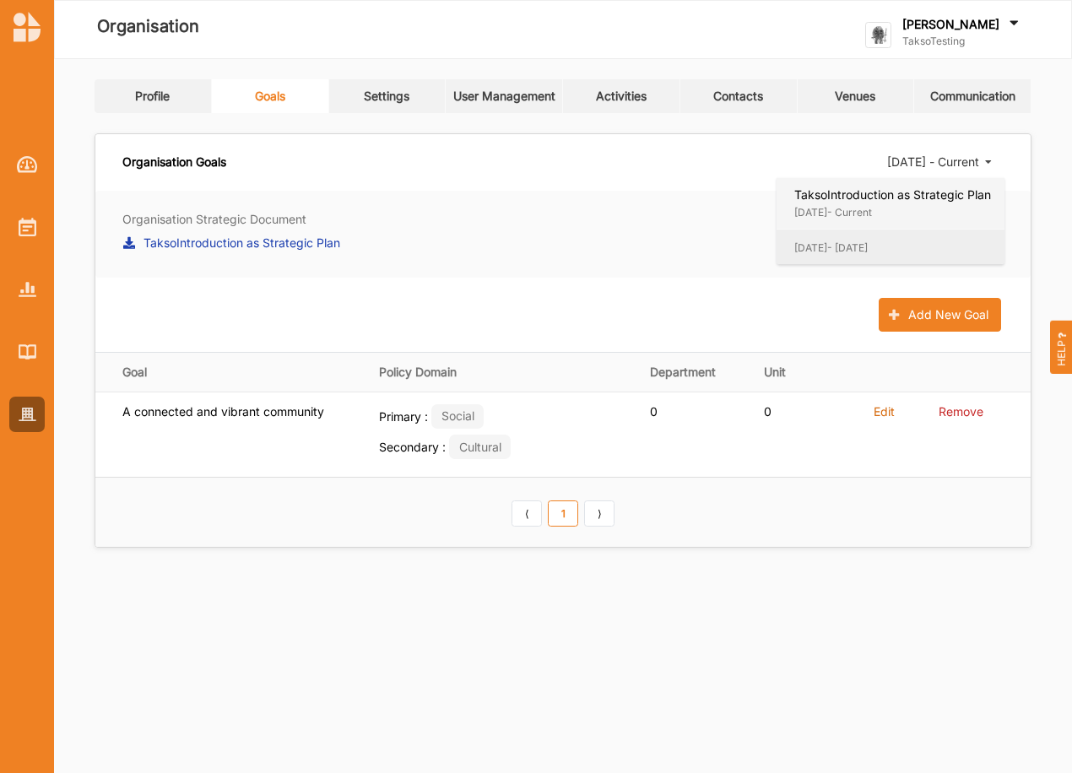
click at [872, 249] on div "2022 January - 2025 October" at bounding box center [892, 248] width 197 height 14
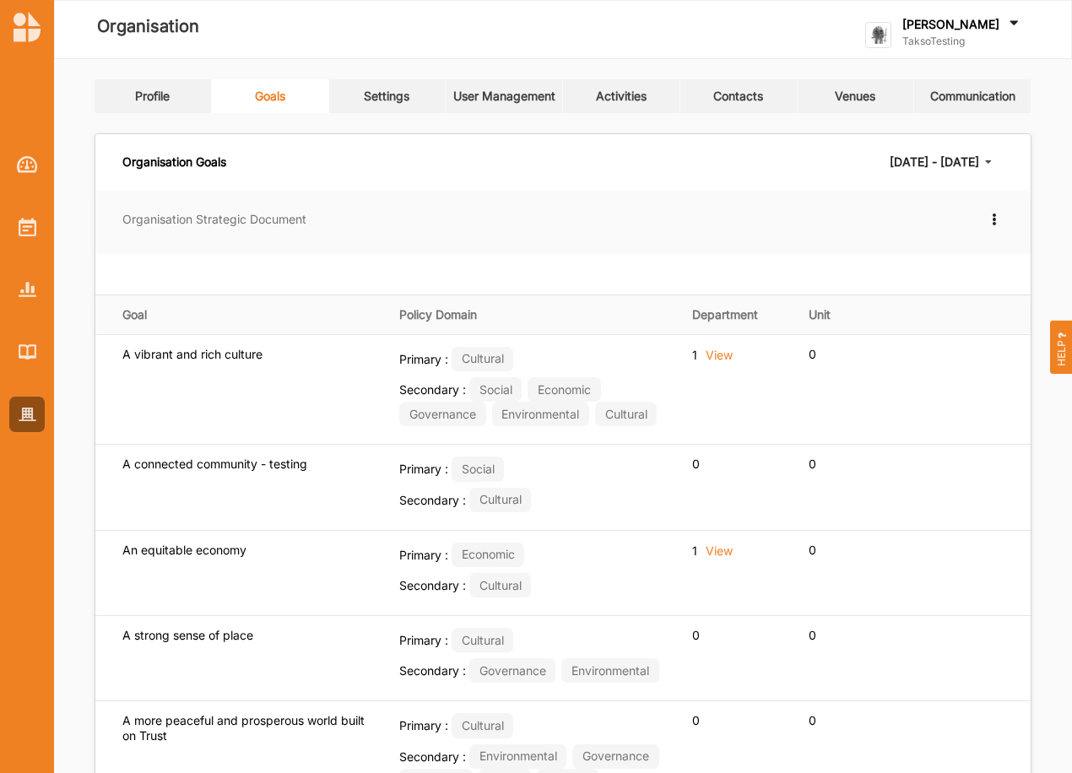
click at [973, 160] on div "2022 January - 2025 October" at bounding box center [933, 162] width 89 height 12
click at [878, 248] on div "2022 January - 2025 October" at bounding box center [892, 248] width 197 height 14
click at [949, 165] on div "2022 January - 2025 October" at bounding box center [933, 162] width 89 height 12
click at [915, 241] on div "2022 January - 2025 October" at bounding box center [892, 248] width 197 height 14
click at [32, 229] on img at bounding box center [28, 227] width 18 height 19
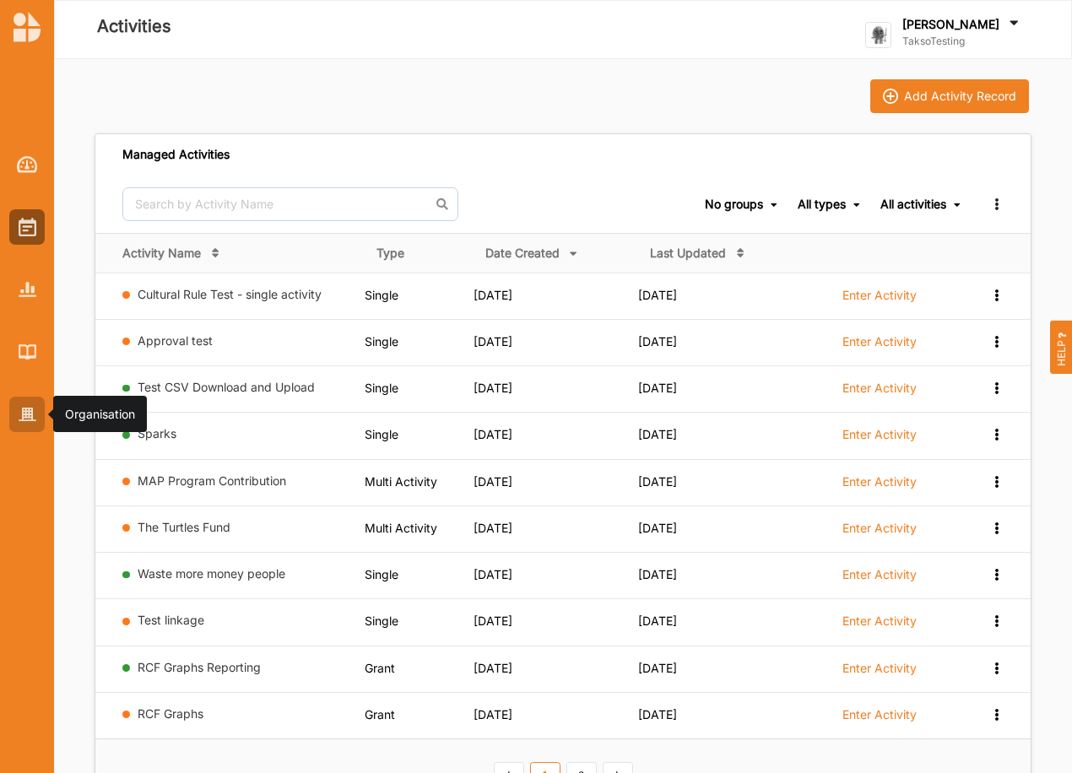
click at [30, 405] on div at bounding box center [26, 414] width 35 height 35
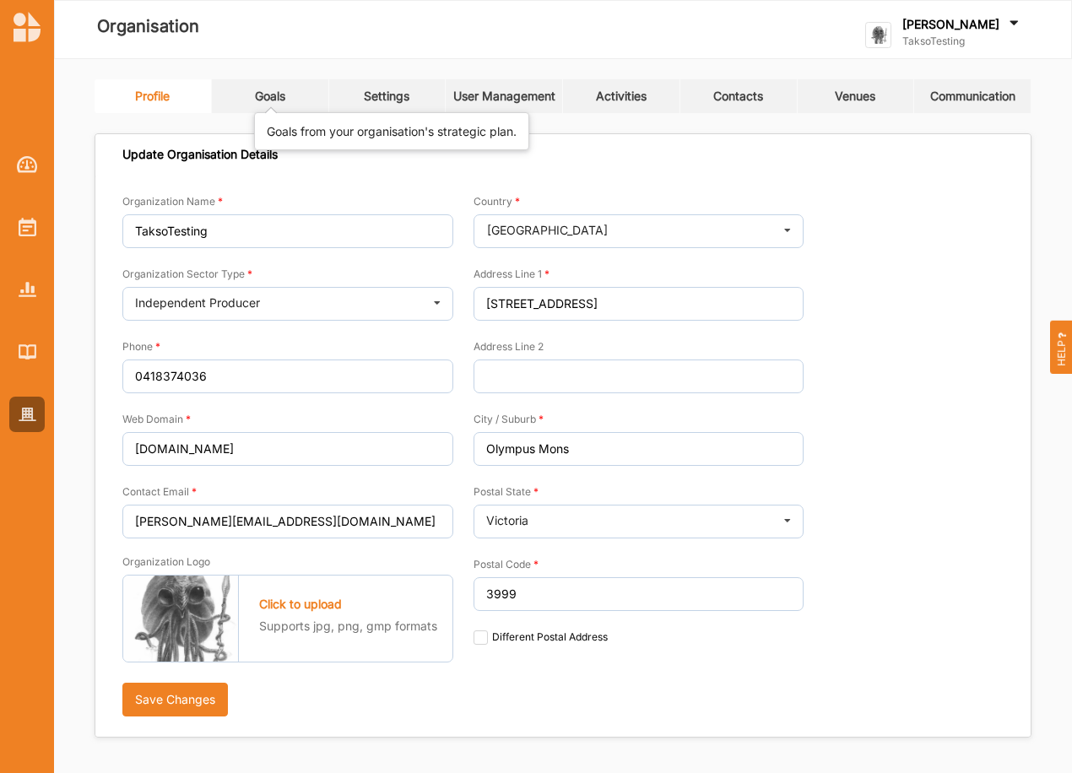
click at [274, 97] on div "Goals" at bounding box center [270, 96] width 30 height 15
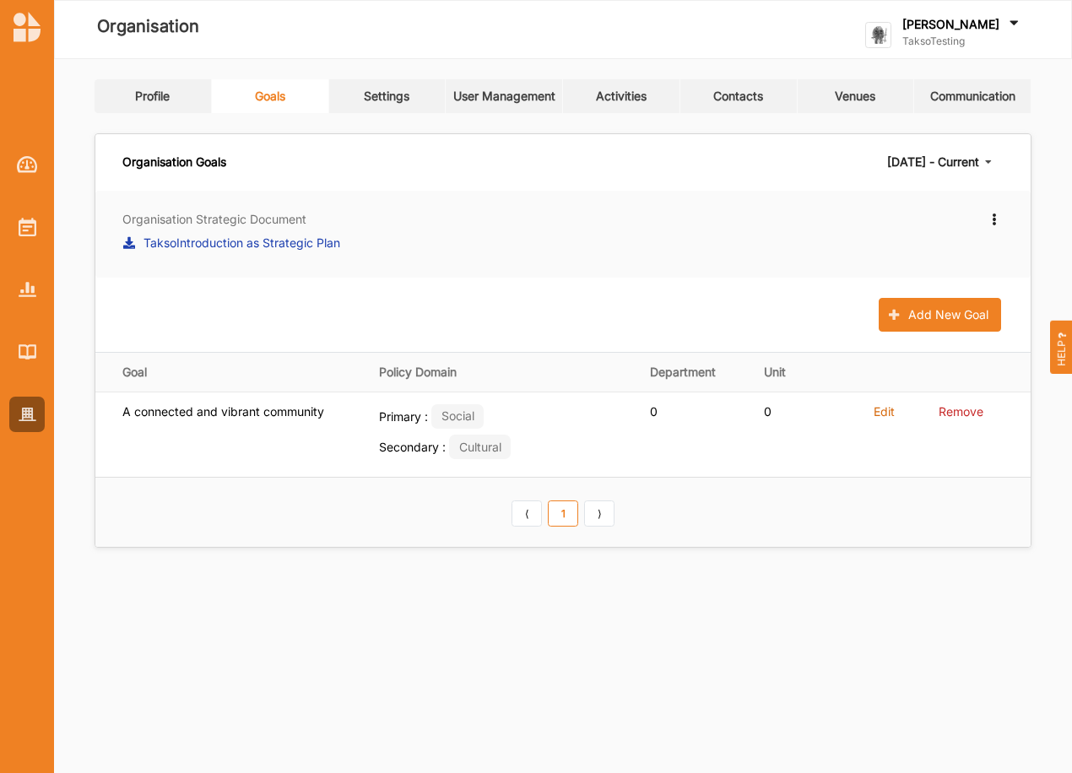
click at [991, 219] on icon at bounding box center [993, 217] width 14 height 12
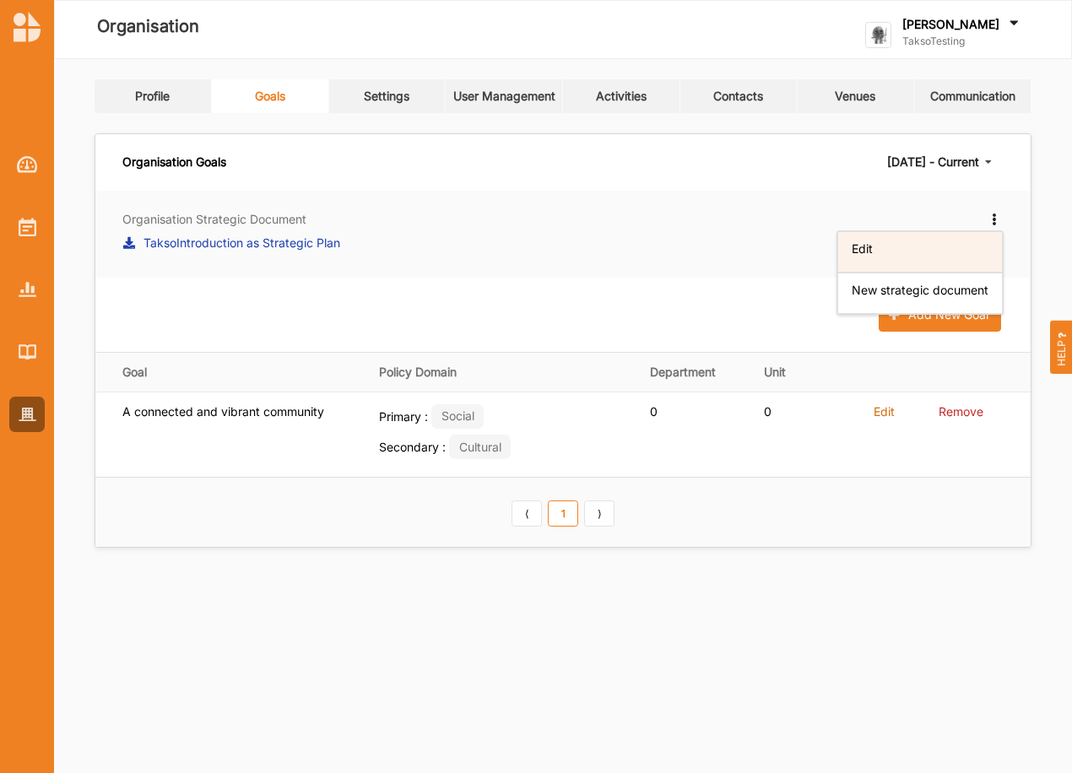
click at [860, 246] on label "Edit" at bounding box center [861, 248] width 21 height 15
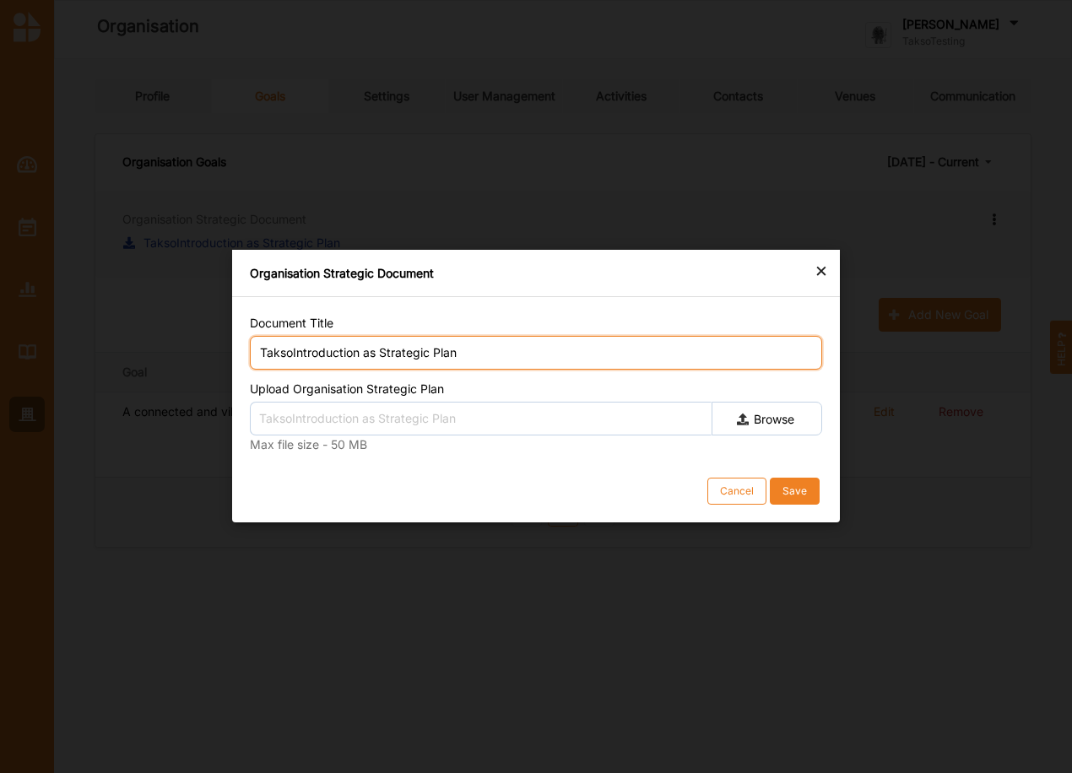
drag, startPoint x: 289, startPoint y: 349, endPoint x: 293, endPoint y: 359, distance: 9.9
click at [291, 349] on input "TaksoIntroduction as Strategic Plan" at bounding box center [536, 353] width 572 height 34
type input "Takso Introduction as Strategic Plan"
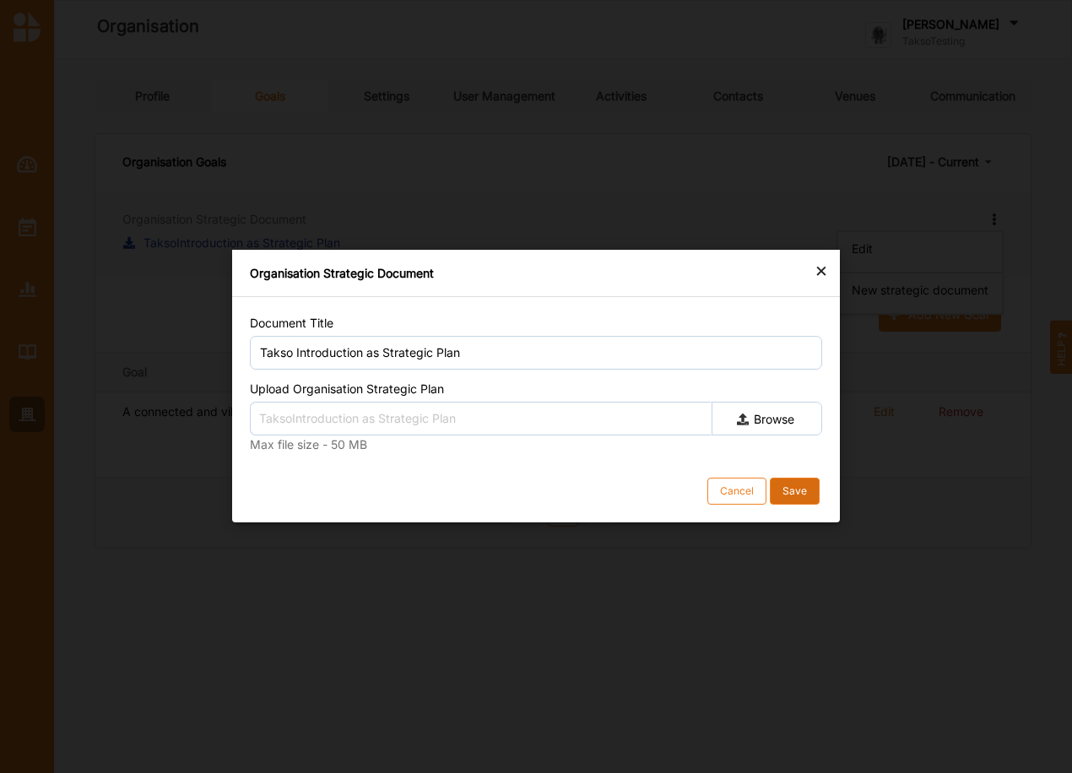
click at [792, 488] on div "Save" at bounding box center [794, 492] width 24 height 14
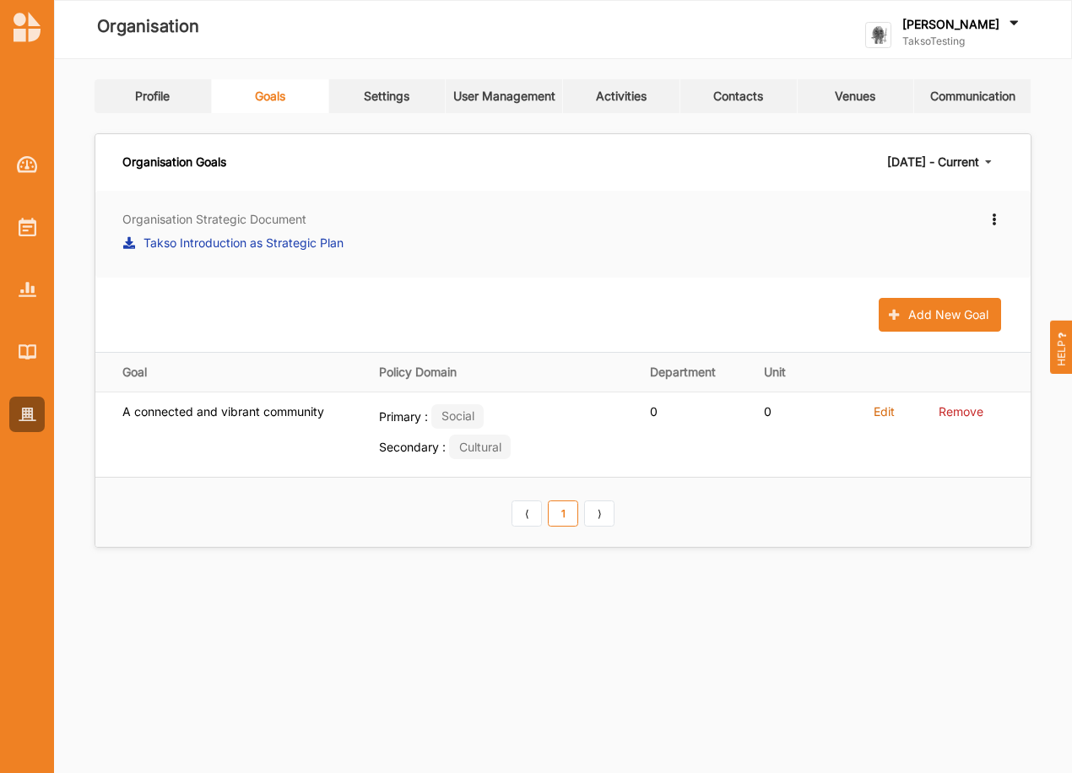
click at [913, 159] on div "[DATE] - Current" at bounding box center [933, 162] width 92 height 12
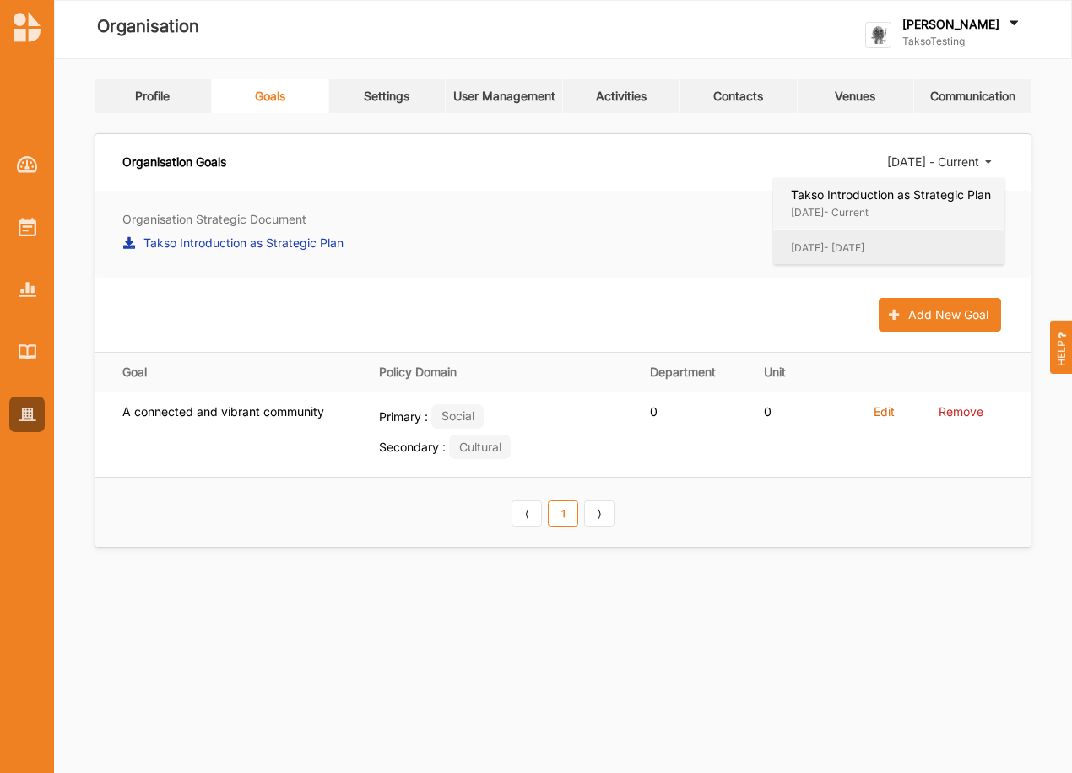
click at [831, 235] on div "2022 January - 2025 October" at bounding box center [888, 247] width 231 height 36
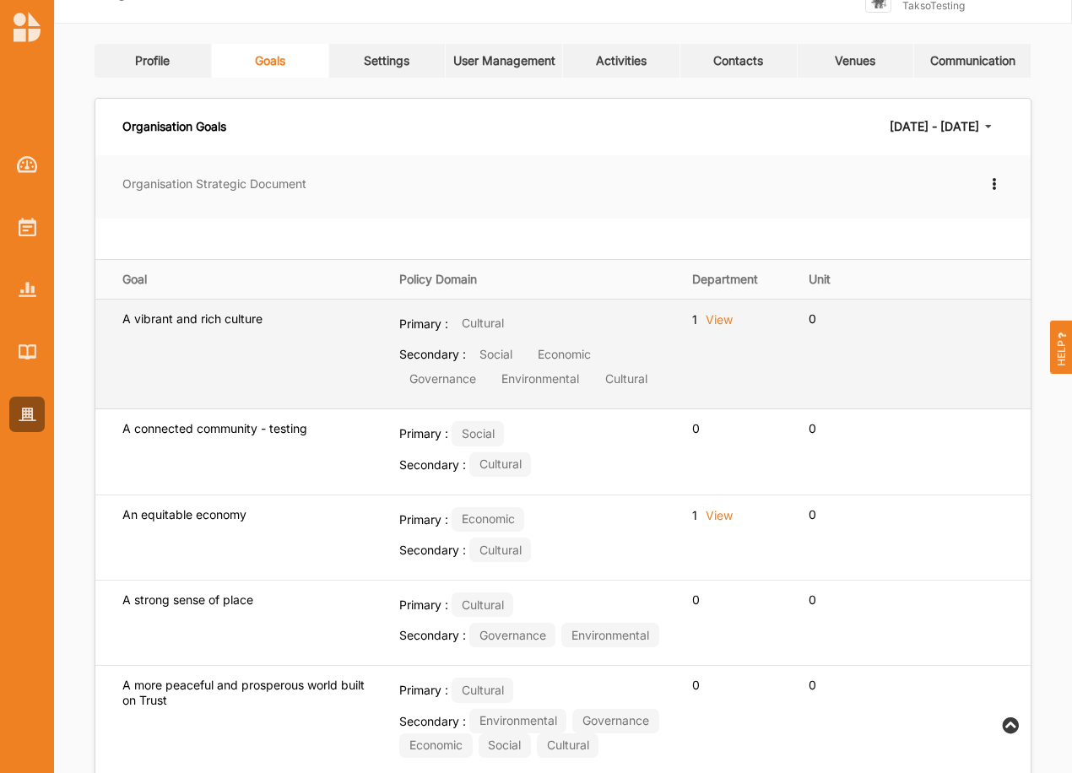
scroll to position [28, 0]
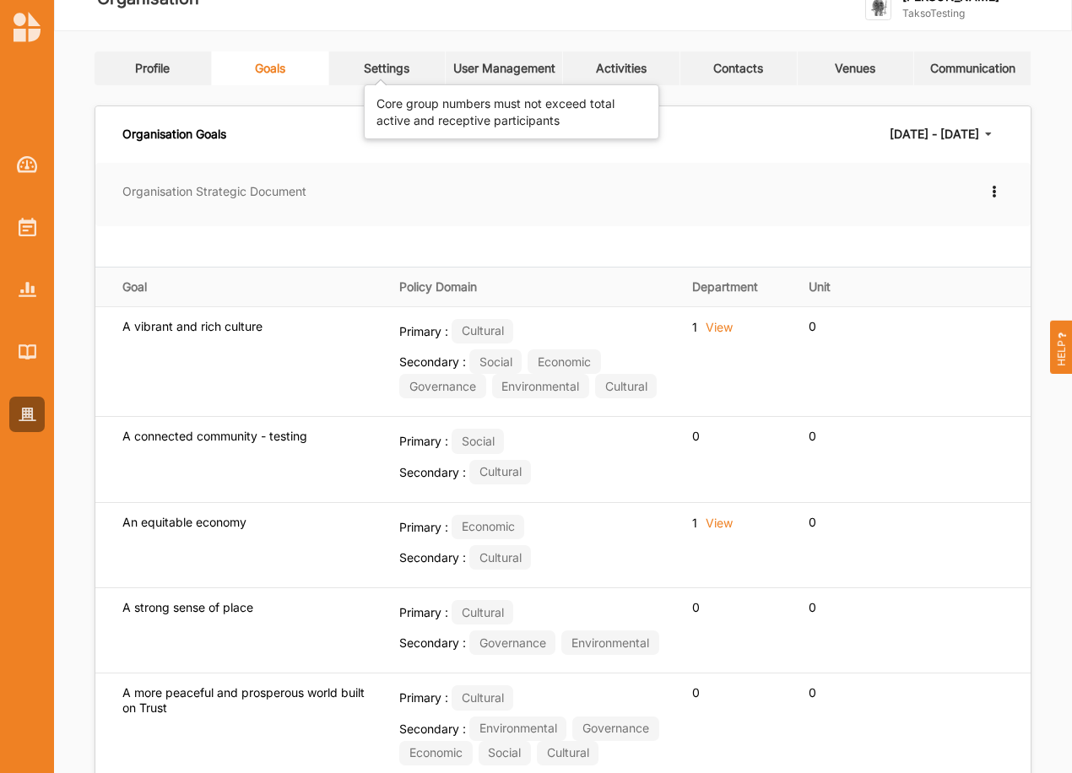
click at [371, 67] on div "Settings" at bounding box center [387, 68] width 46 height 15
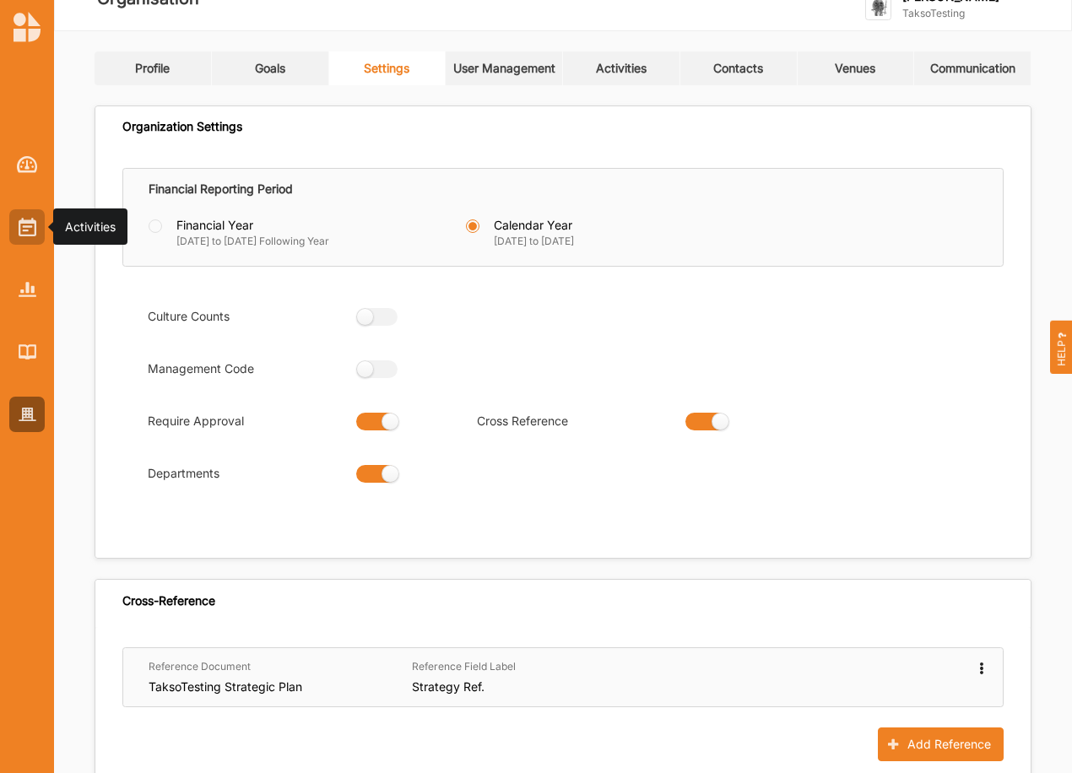
click at [23, 218] on img at bounding box center [28, 227] width 18 height 19
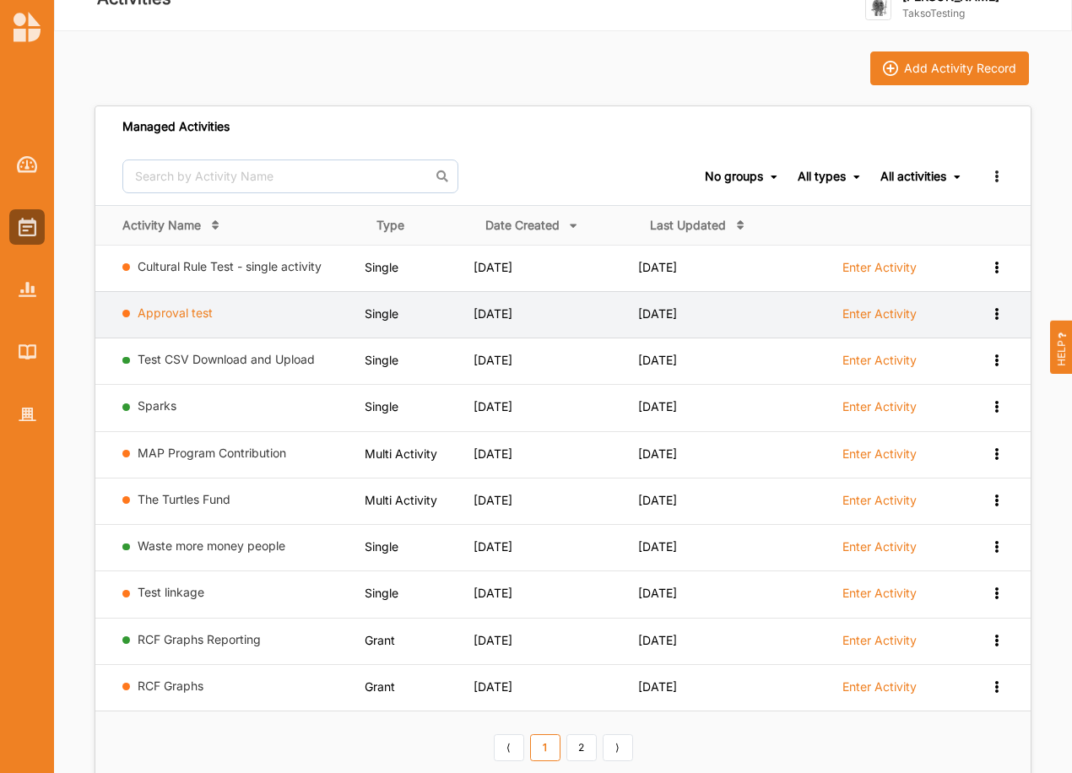
click at [199, 314] on link "Approval test" at bounding box center [175, 312] width 75 height 14
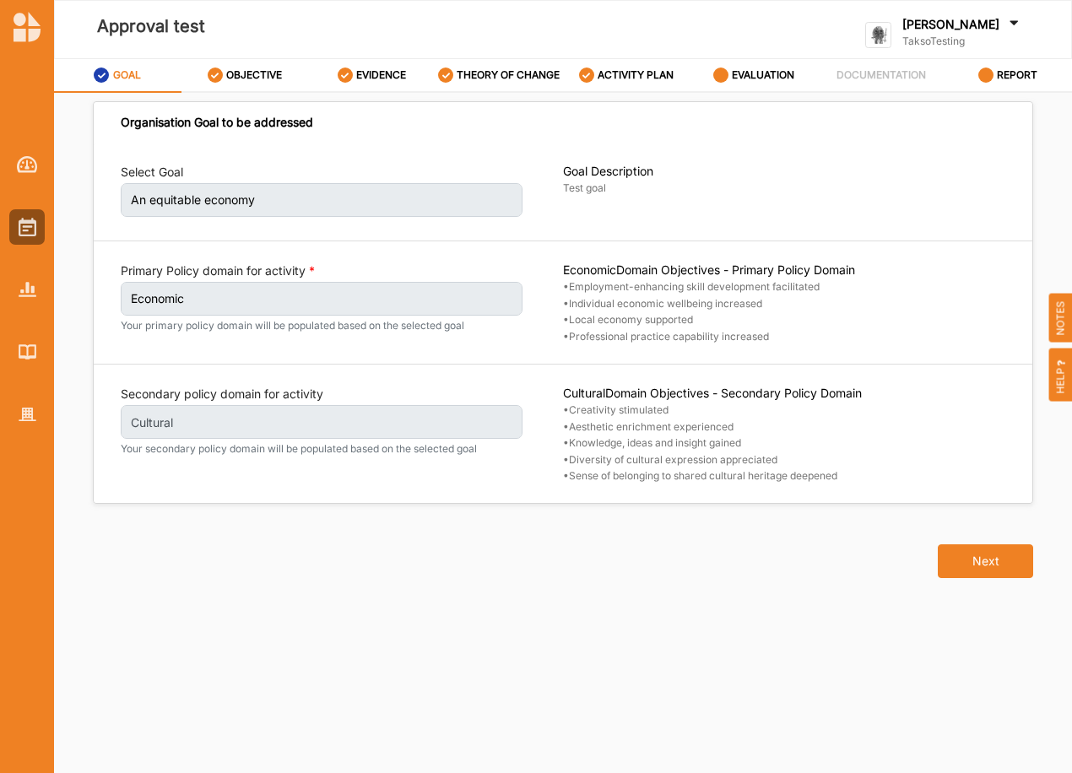
click at [254, 198] on label "An equitable economy" at bounding box center [322, 200] width 402 height 34
click at [230, 64] on div "OBJECTIVE" at bounding box center [245, 75] width 75 height 30
select select "10"
select select "1"
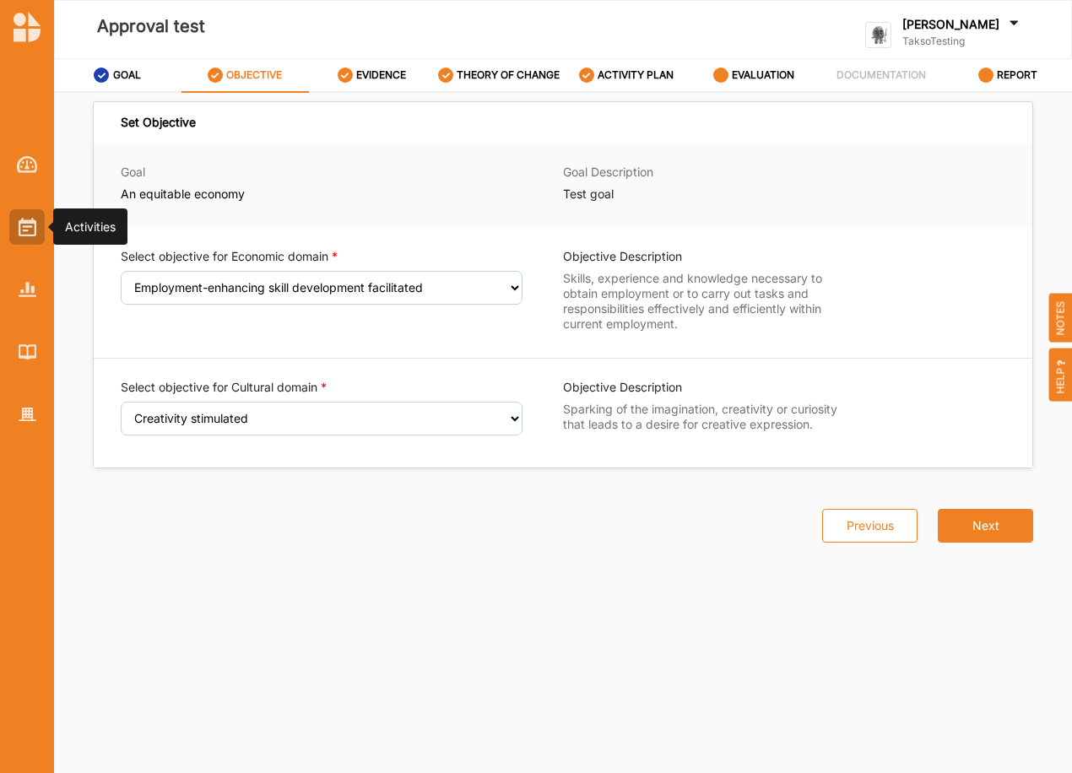
click at [27, 219] on img at bounding box center [28, 227] width 18 height 19
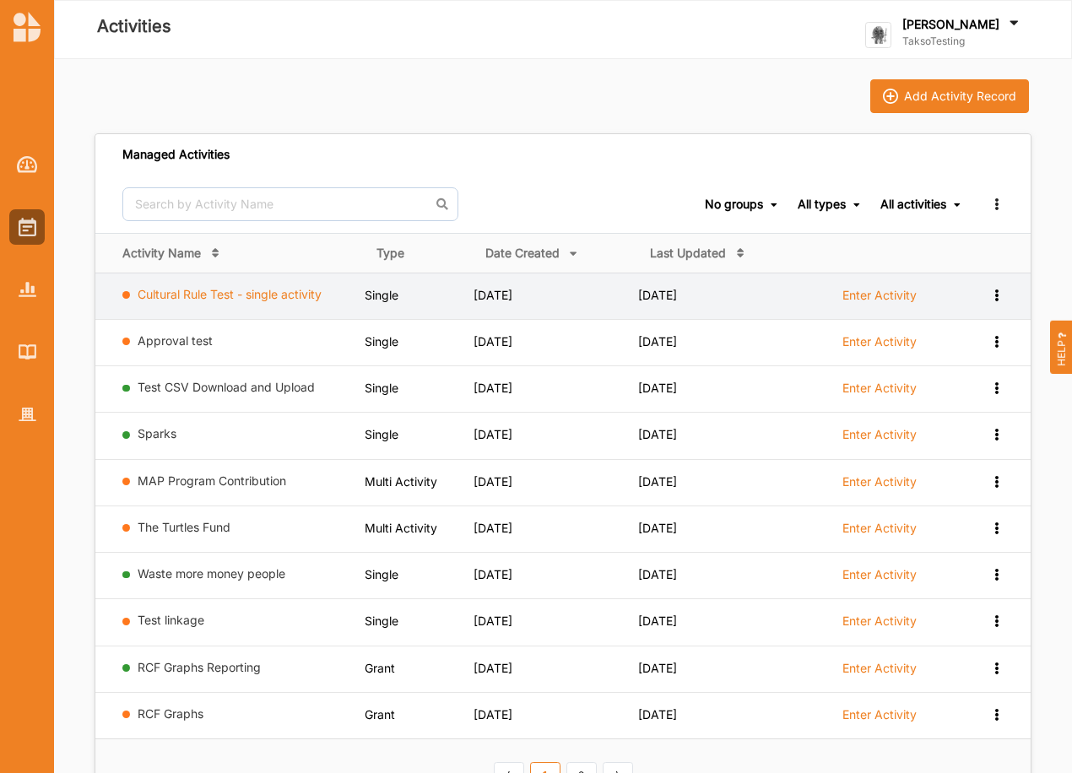
click at [198, 294] on link "Cultural Rule Test - single activity" at bounding box center [230, 294] width 184 height 14
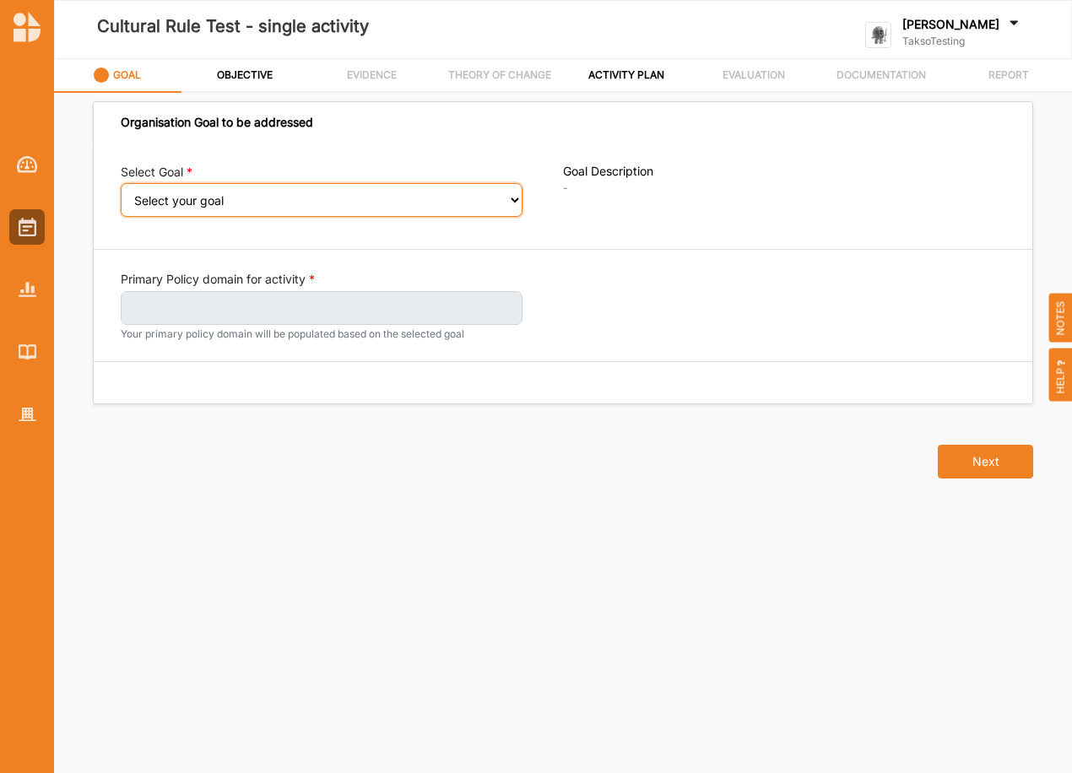
click at [197, 203] on select "Select your goal" at bounding box center [322, 200] width 402 height 34
click at [117, 78] on label "GOAL" at bounding box center [127, 75] width 28 height 14
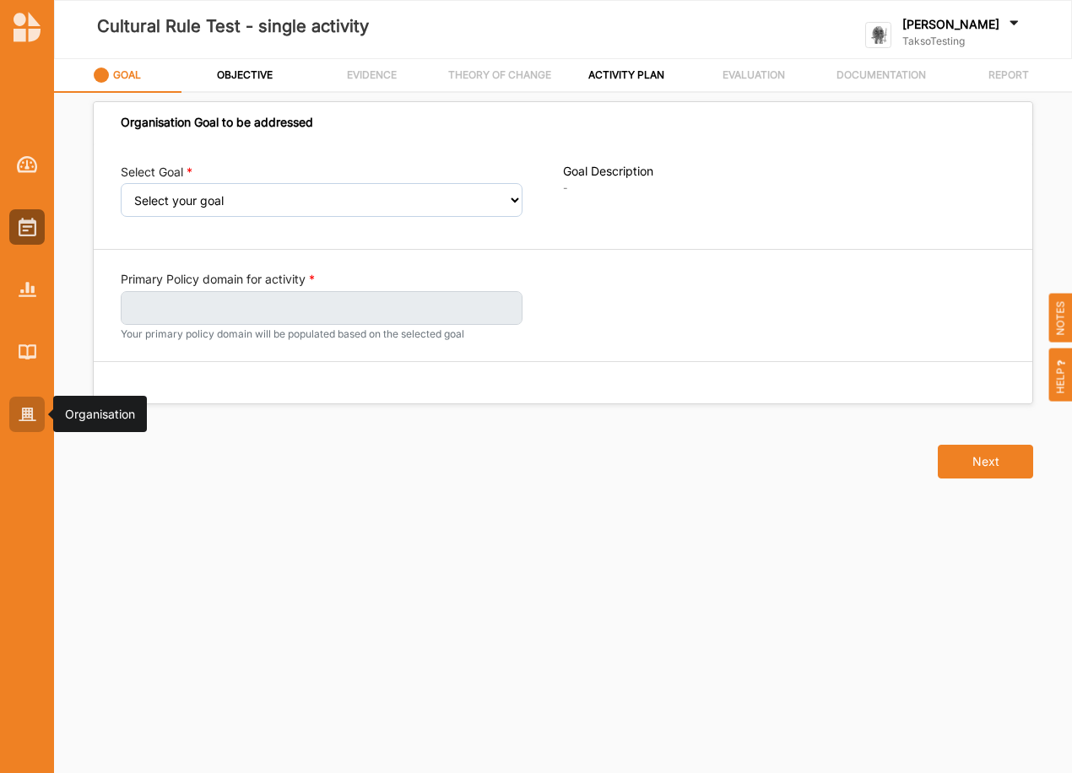
click at [18, 406] on div at bounding box center [26, 414] width 35 height 35
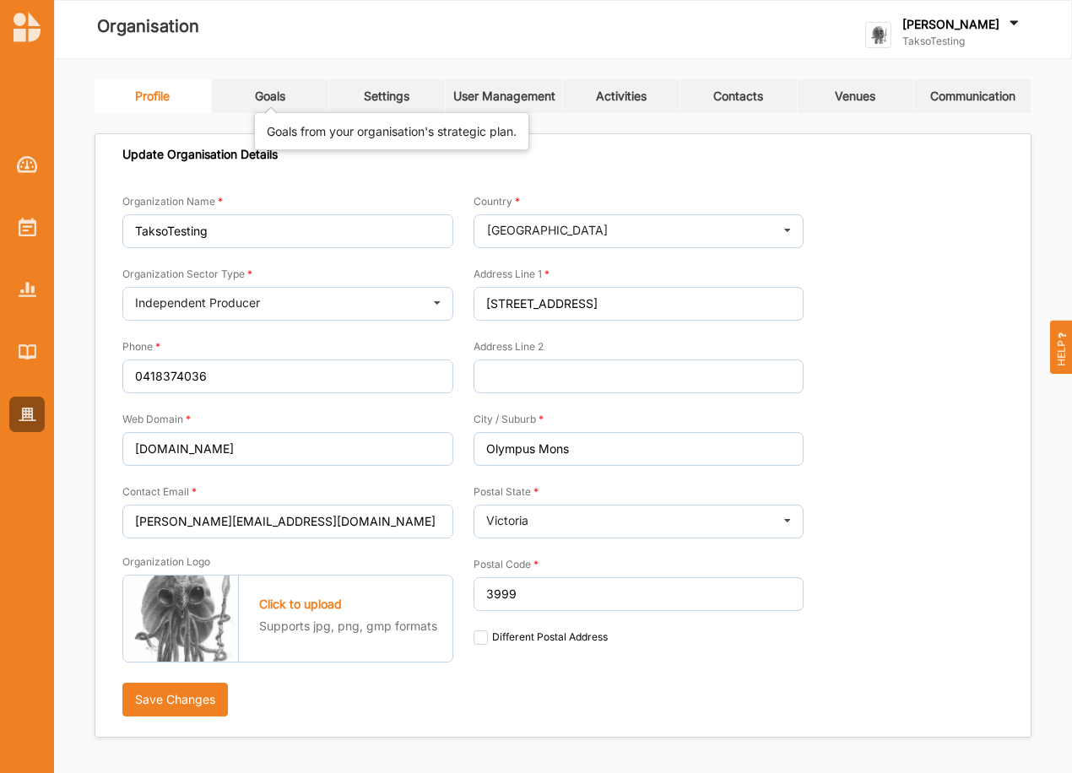
click at [255, 100] on div "Goals" at bounding box center [270, 96] width 30 height 15
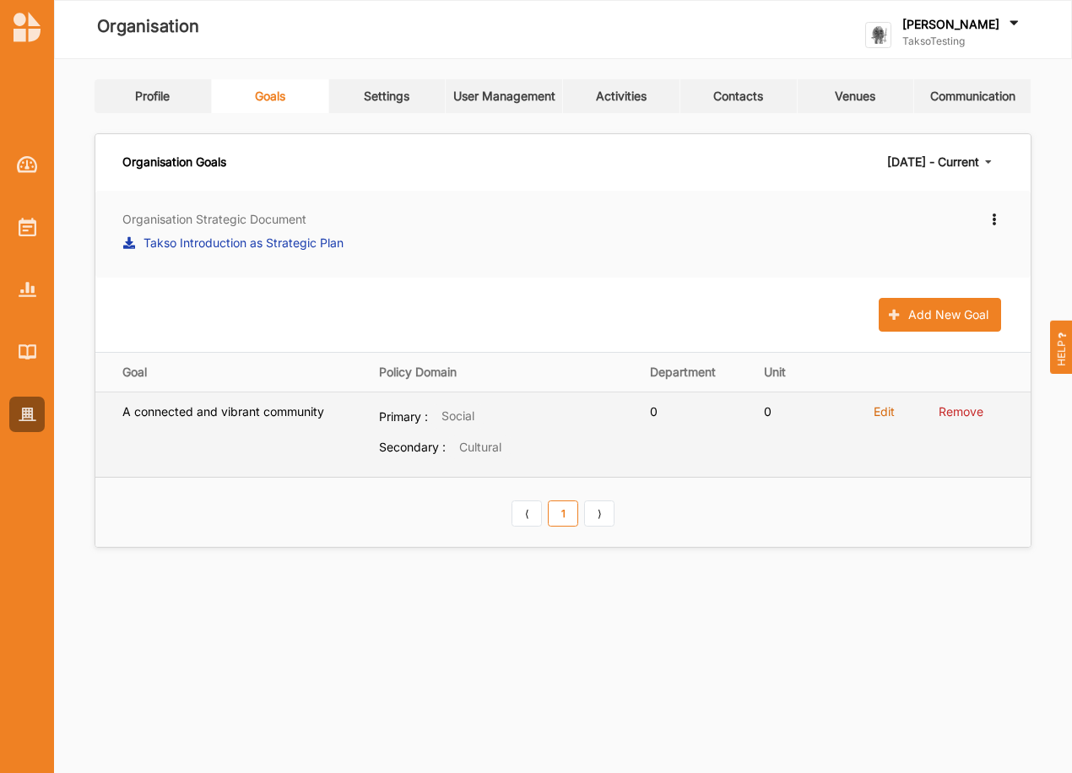
click at [884, 410] on label "Edit" at bounding box center [883, 411] width 21 height 15
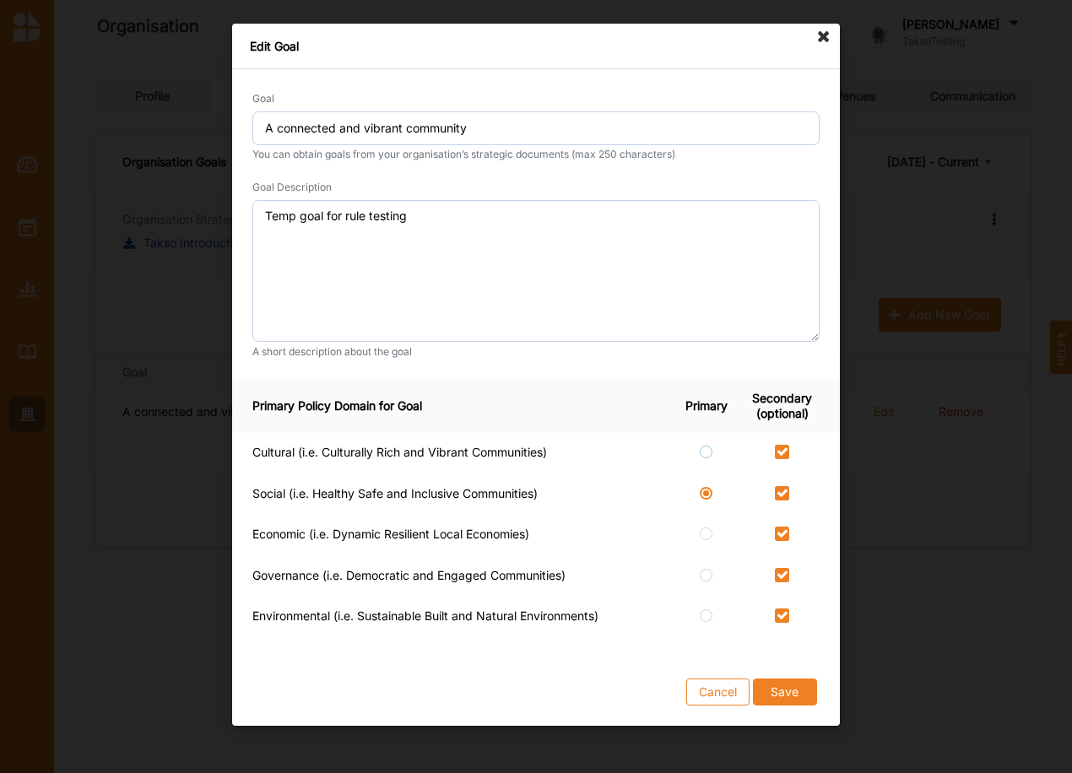
click at [709, 445] on label at bounding box center [707, 445] width 14 height 0
radio input "true"
checkbox input "false"
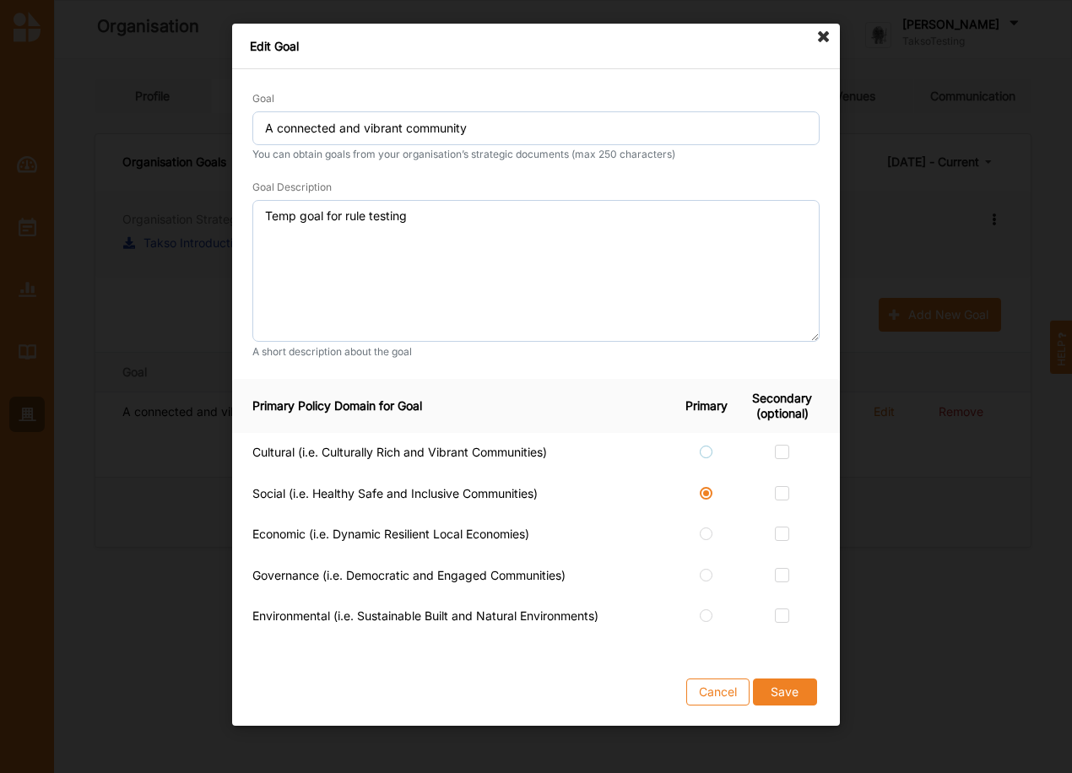
checkbox input "false"
click at [780, 445] on label at bounding box center [782, 445] width 14 height 0
click at [780, 451] on input "checkbox" at bounding box center [782, 452] width 14 height 14
checkbox input "true"
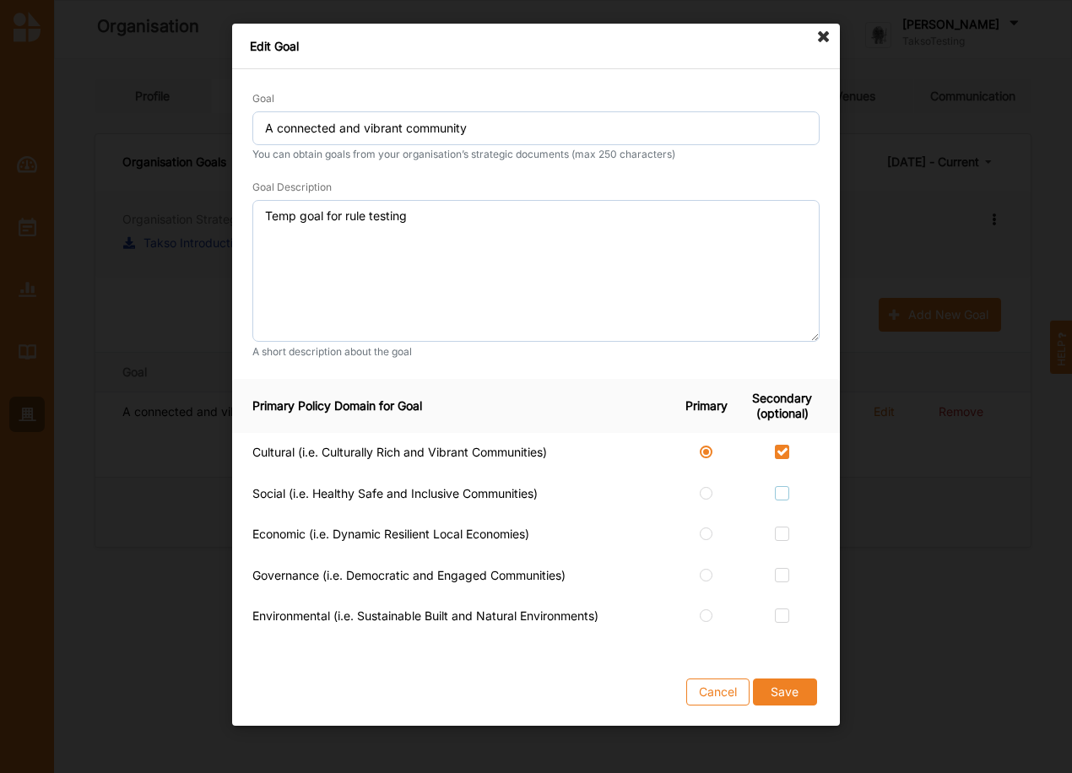
click at [785, 486] on label at bounding box center [782, 486] width 14 height 0
click at [785, 489] on input "checkbox" at bounding box center [782, 493] width 14 height 14
checkbox input "true"
click at [780, 527] on label at bounding box center [782, 527] width 14 height 0
click at [780, 532] on input "checkbox" at bounding box center [782, 534] width 14 height 14
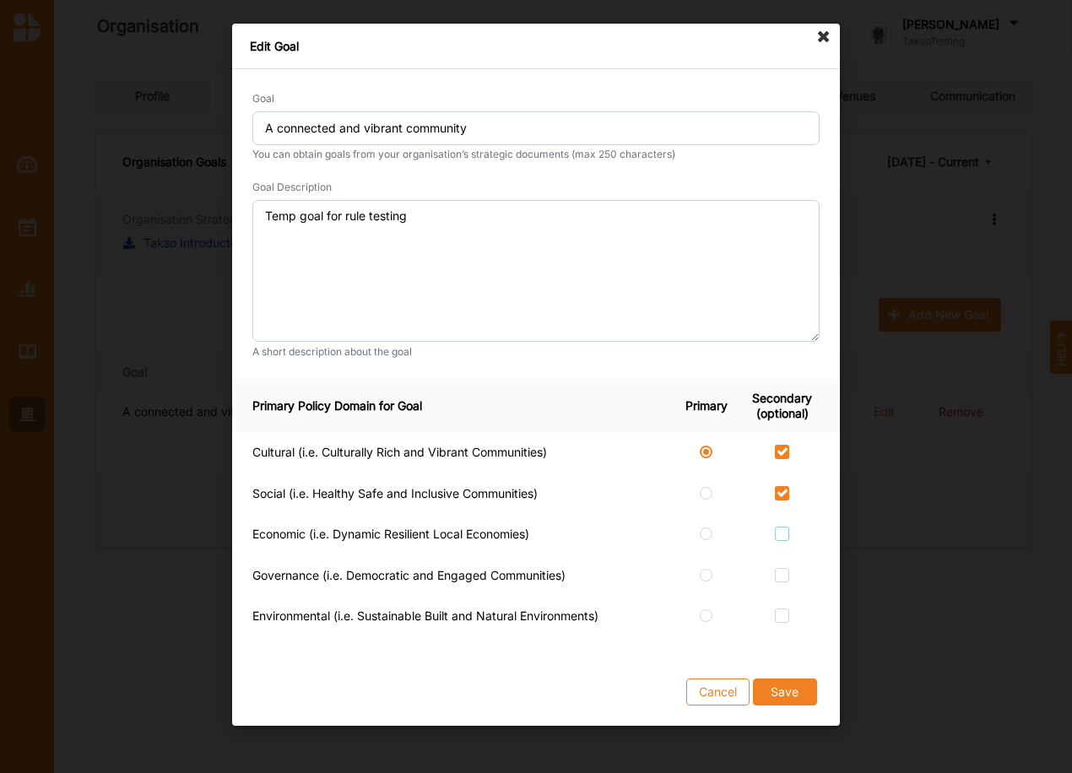
checkbox input "true"
drag, startPoint x: 785, startPoint y: 575, endPoint x: 784, endPoint y: 591, distance: 15.2
click at [781, 568] on label at bounding box center [782, 568] width 14 height 0
click at [781, 576] on input "checkbox" at bounding box center [782, 575] width 14 height 14
checkbox input "true"
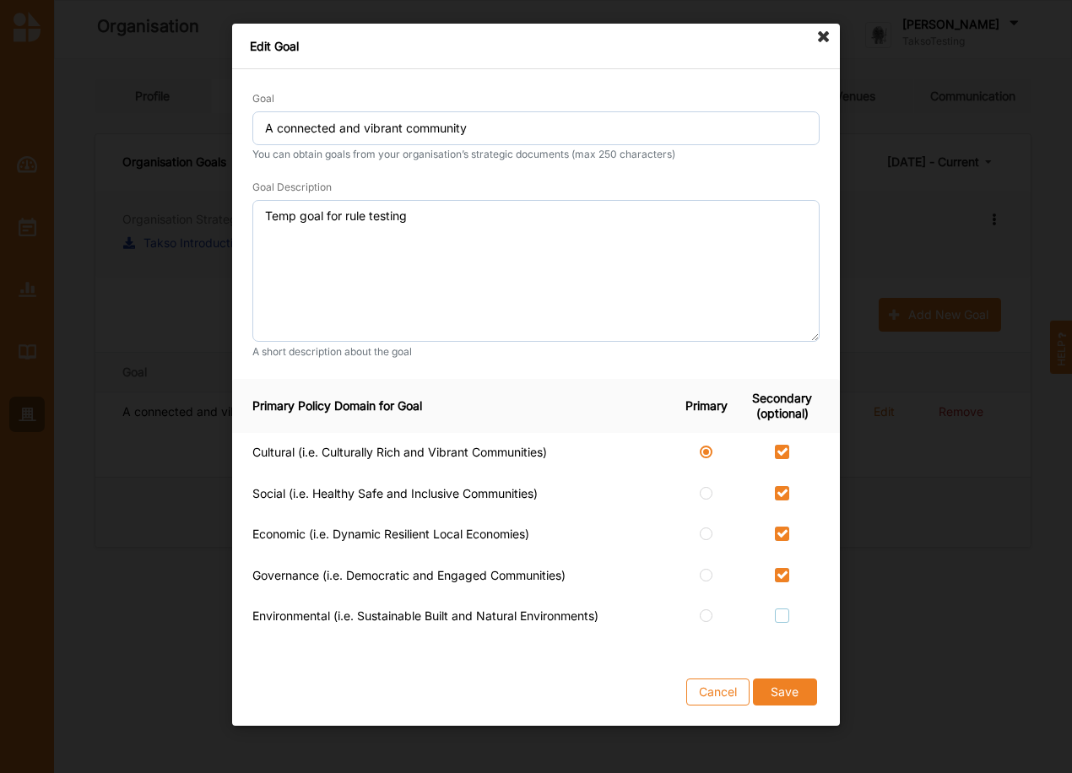
click at [783, 608] on label at bounding box center [782, 608] width 14 height 0
click at [783, 611] on input "checkbox" at bounding box center [782, 615] width 14 height 14
checkbox input "true"
click at [781, 690] on button "Save" at bounding box center [785, 691] width 64 height 27
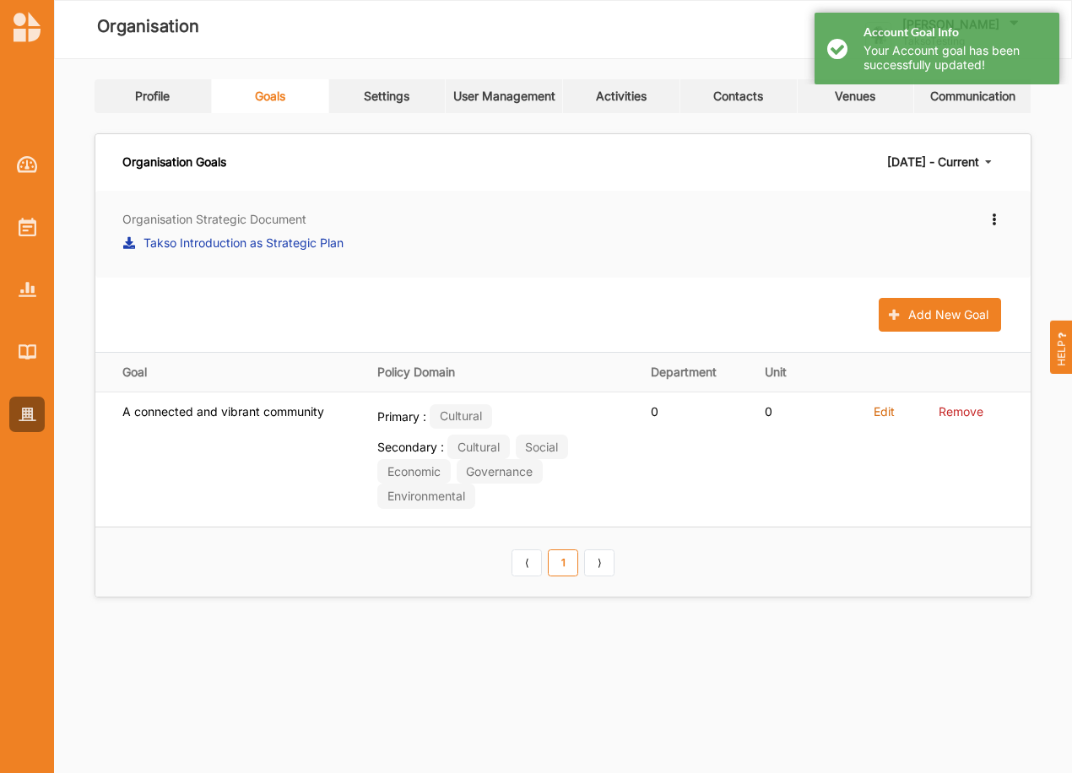
drag, startPoint x: 595, startPoint y: 611, endPoint x: 378, endPoint y: 586, distance: 218.3
click at [378, 586] on th "⟨ 1 ⟩" at bounding box center [562, 562] width 935 height 70
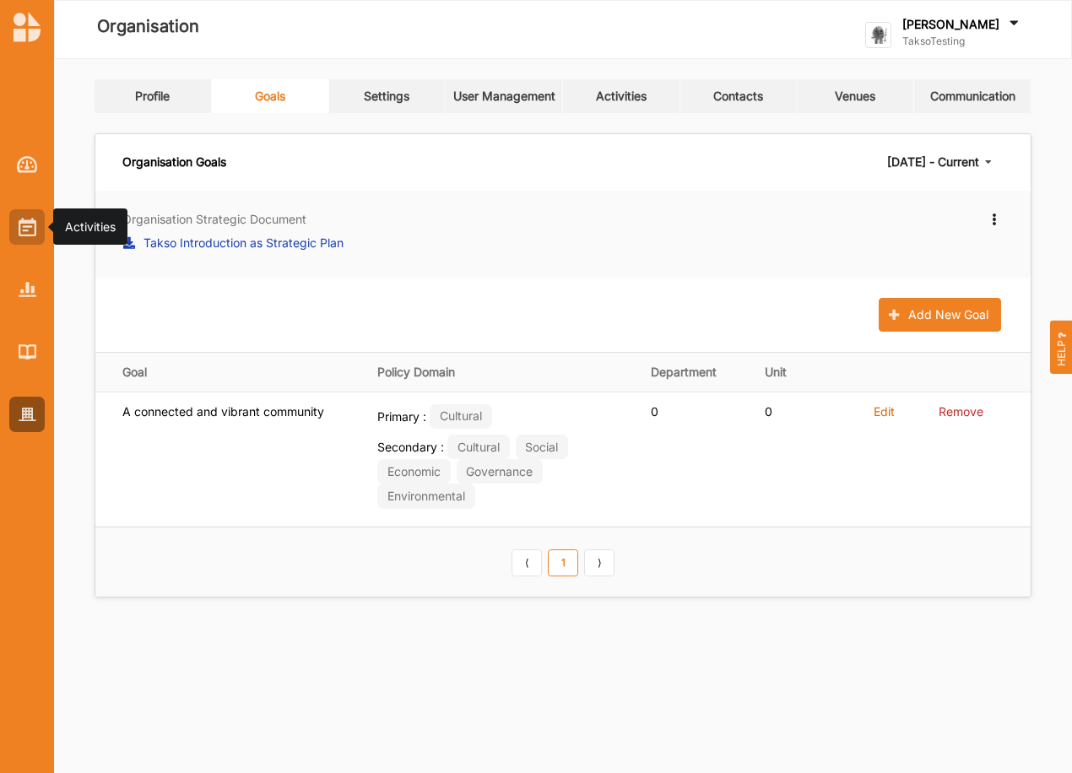
click at [24, 231] on img at bounding box center [28, 227] width 18 height 19
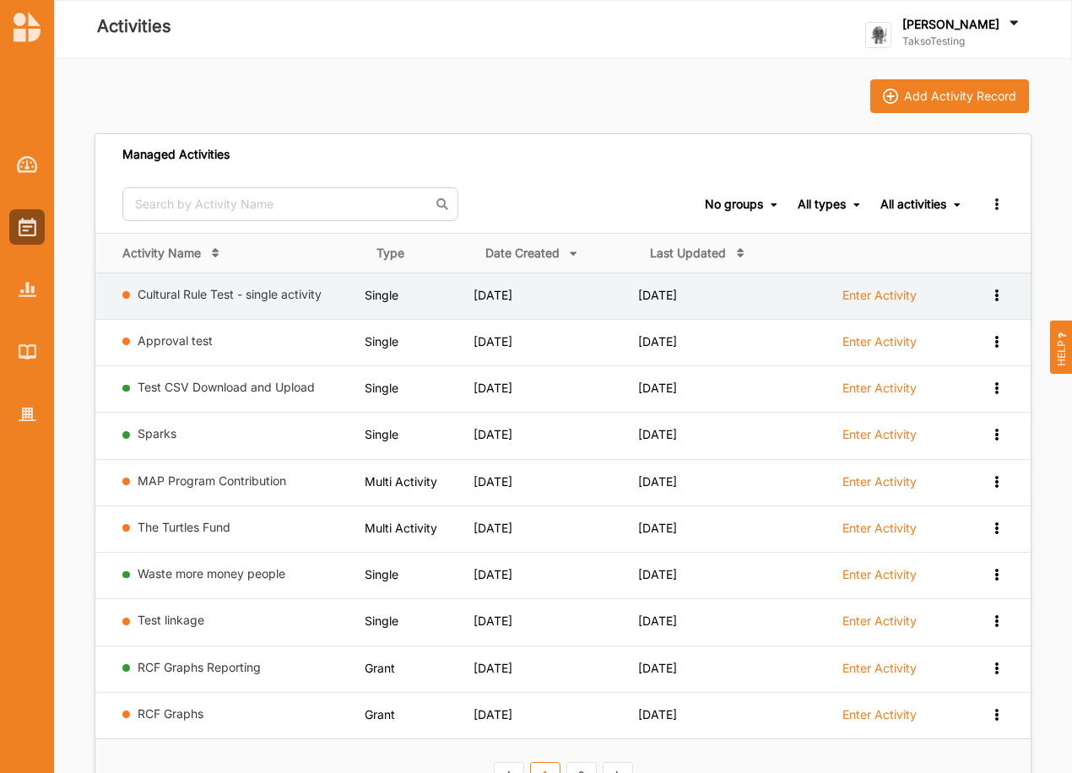
click at [992, 297] on icon at bounding box center [996, 294] width 14 height 12
click at [946, 414] on div "Remove" at bounding box center [953, 415] width 74 height 12
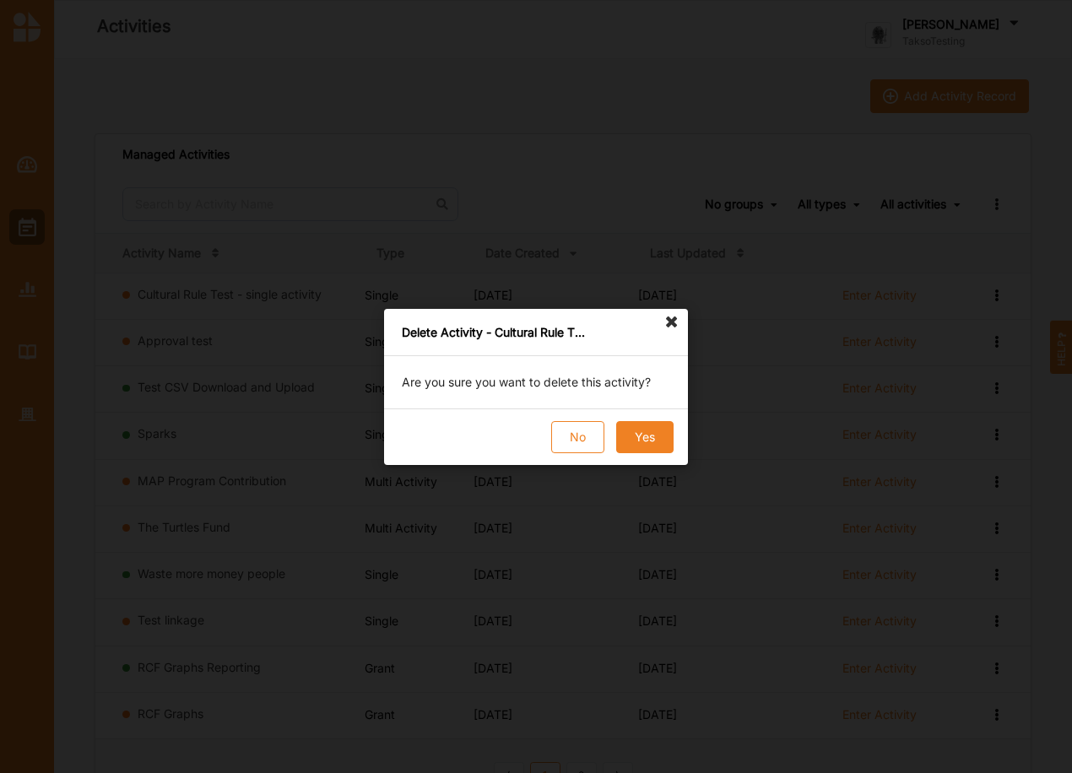
click at [638, 440] on button "Yes" at bounding box center [644, 437] width 57 height 32
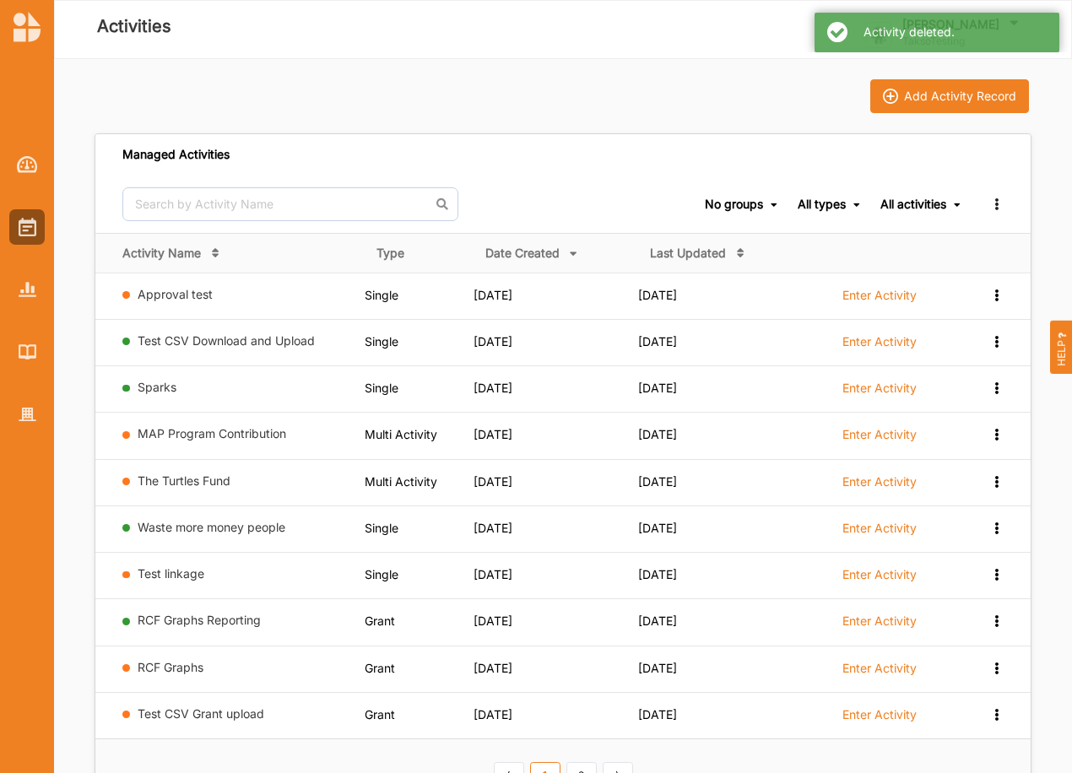
click at [935, 113] on div "Managed Activities No groups No groups All types All types Single Grant Festiva…" at bounding box center [563, 607] width 937 height 989
click at [931, 94] on div "Add Activity Record" at bounding box center [960, 96] width 112 height 15
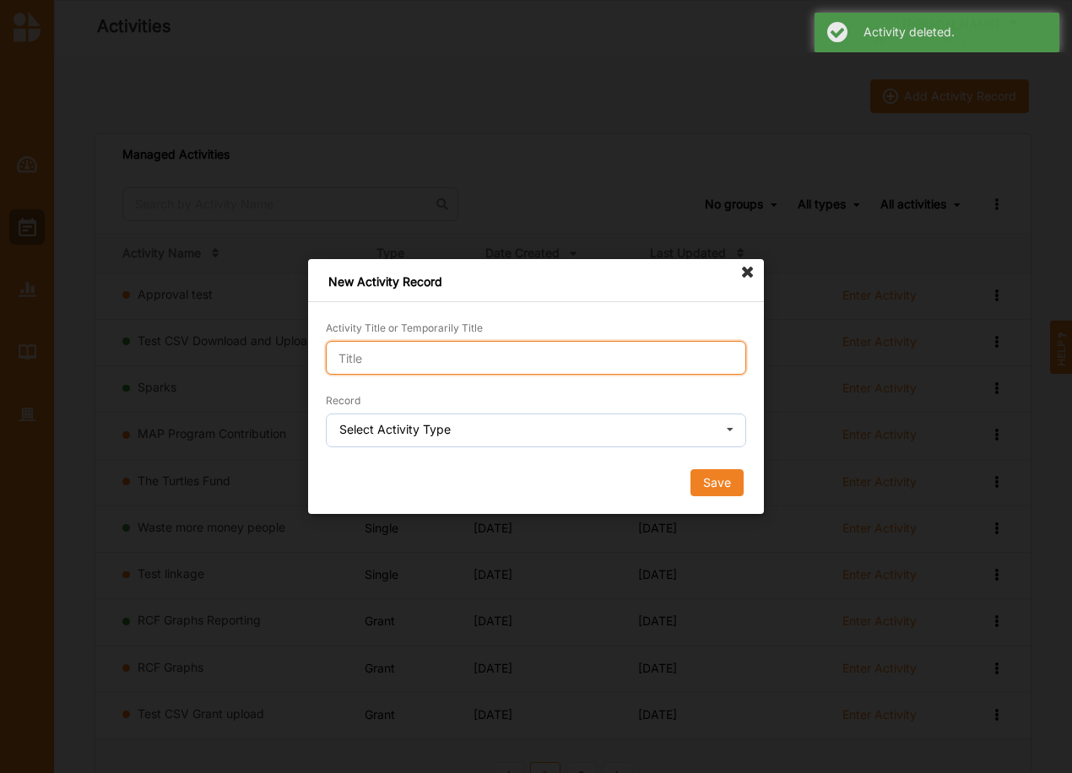
click at [447, 348] on input "Activity Title or Temporarily Title" at bounding box center [536, 358] width 420 height 34
paste input "Cultural Rule Test - single activity"
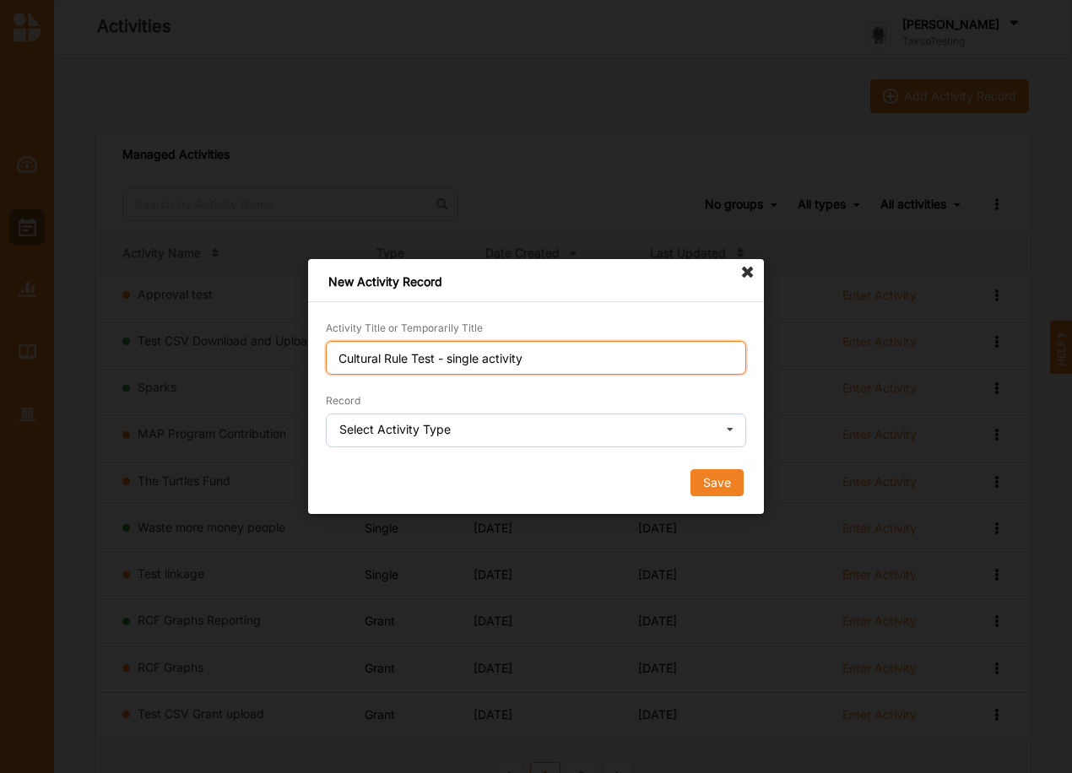
type input "Cultural Rule Test - single activity"
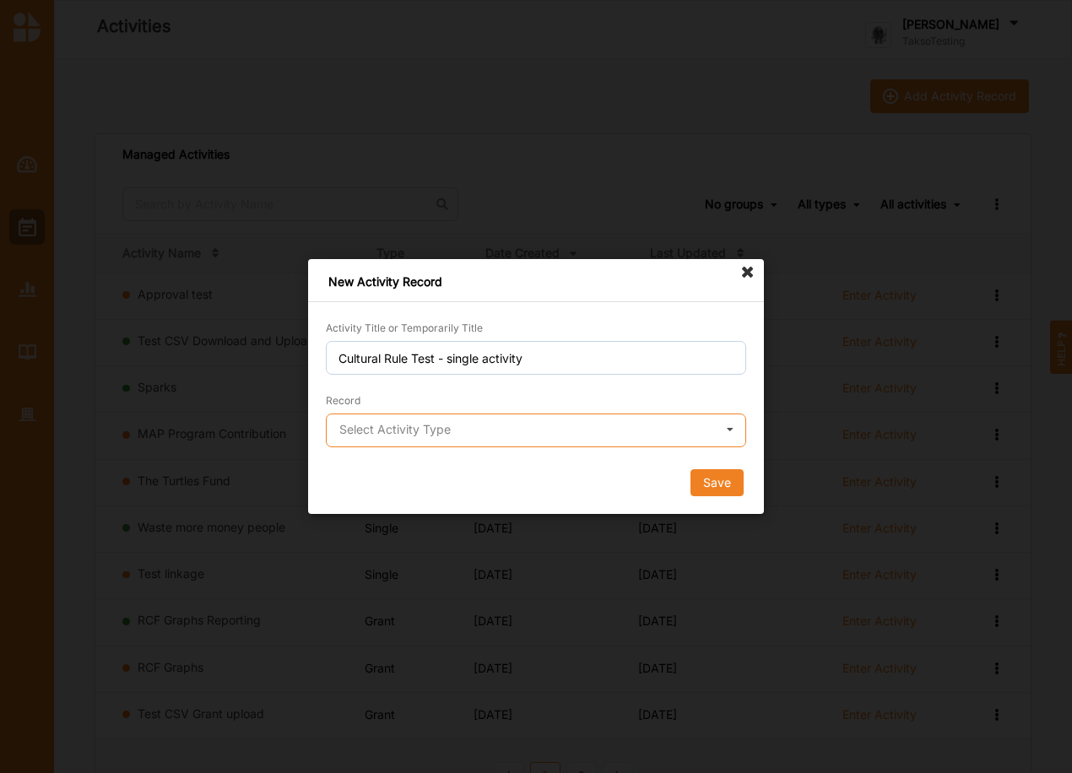
click at [476, 431] on input "text" at bounding box center [536, 431] width 419 height 34
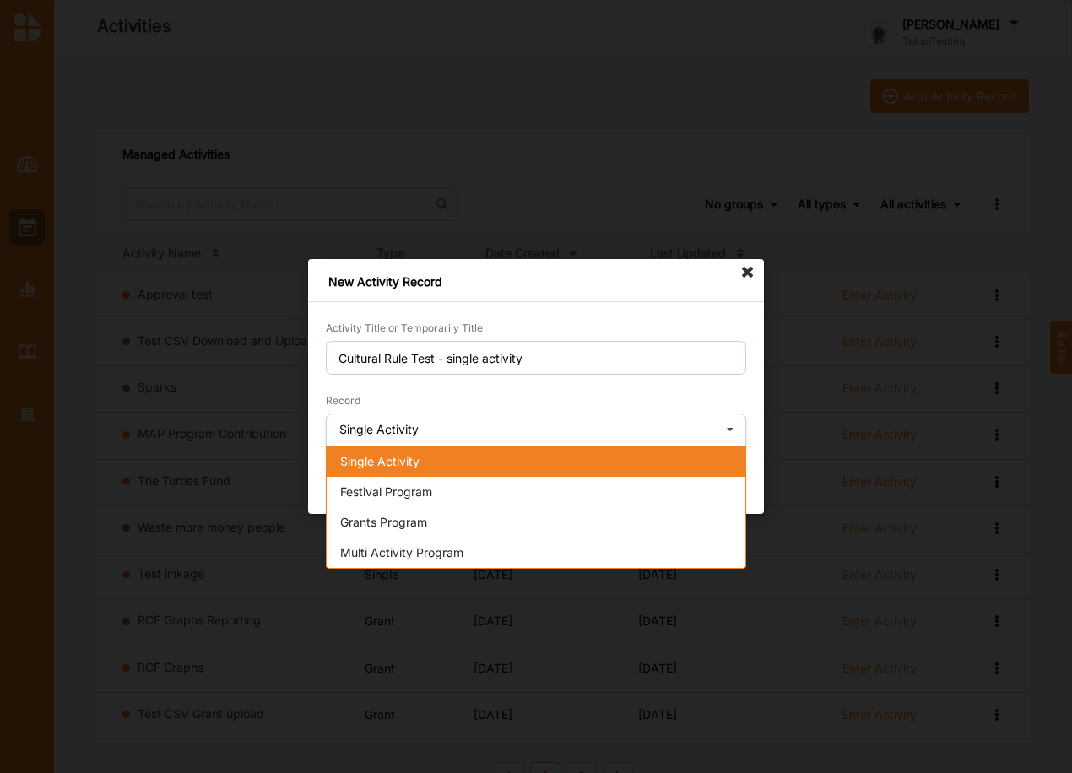
click at [417, 469] on div "Single Activity" at bounding box center [536, 461] width 419 height 30
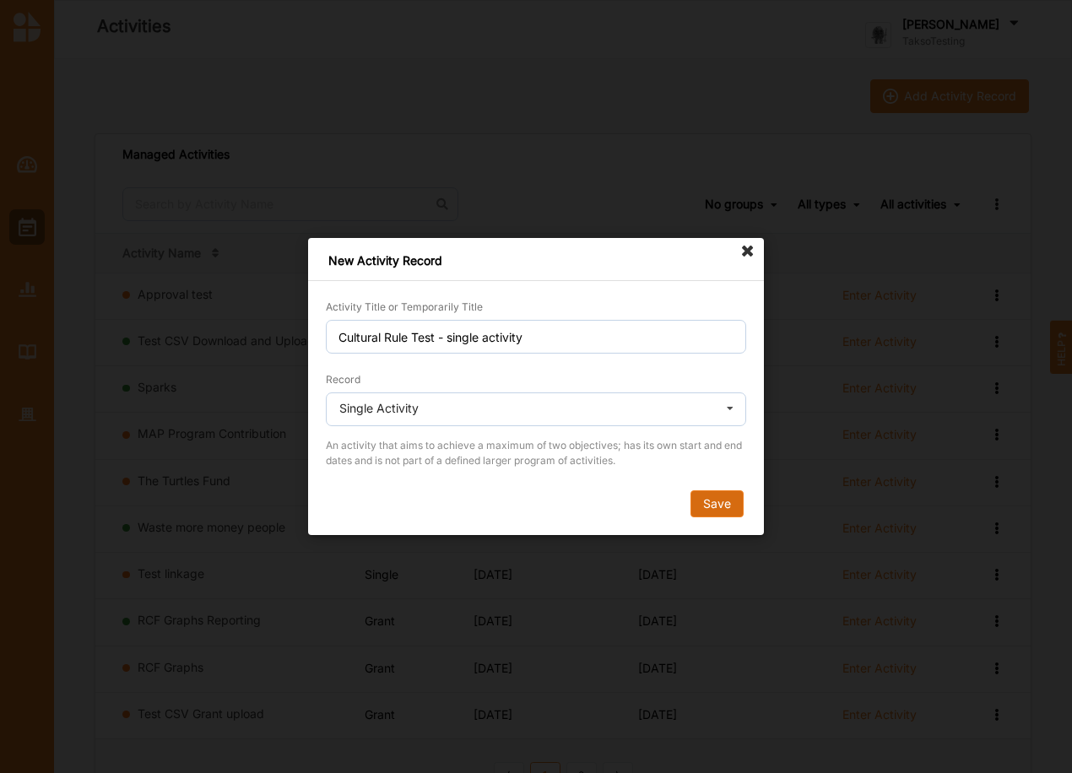
click at [715, 504] on button "Save" at bounding box center [716, 503] width 53 height 27
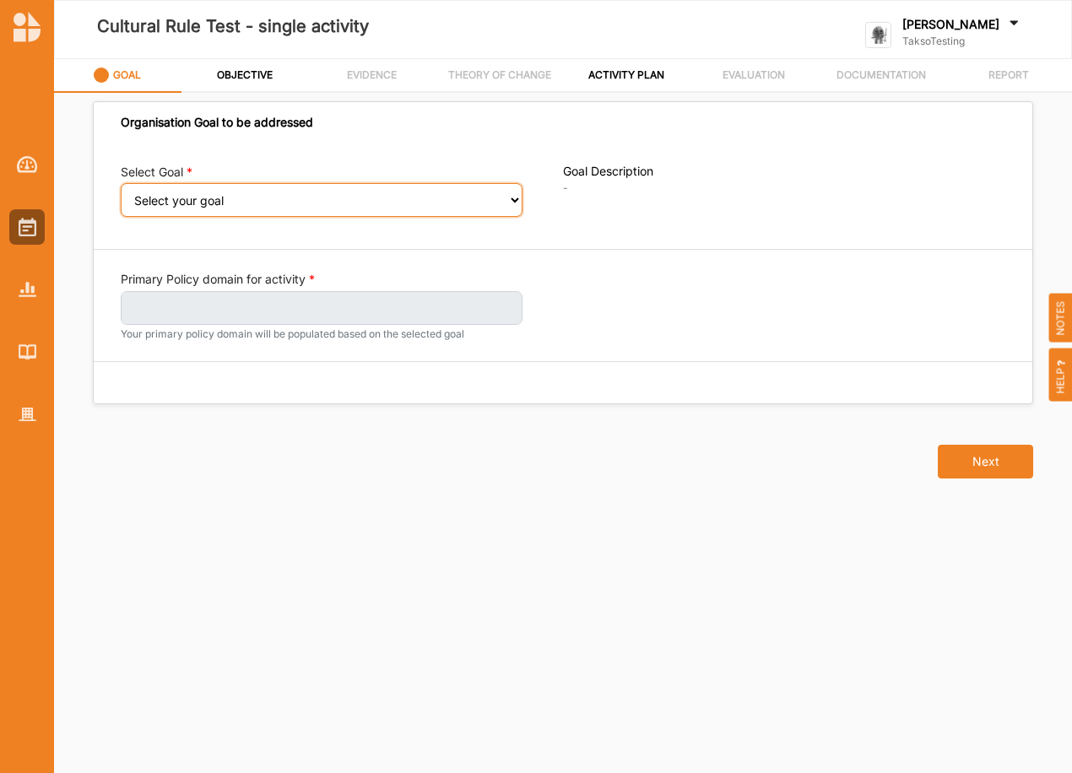
click at [512, 197] on select "Select your goal" at bounding box center [322, 200] width 402 height 34
click at [513, 197] on select "Select your goal" at bounding box center [322, 200] width 402 height 34
click at [565, 200] on div "Goal Description - ... Read More" at bounding box center [784, 196] width 442 height 65
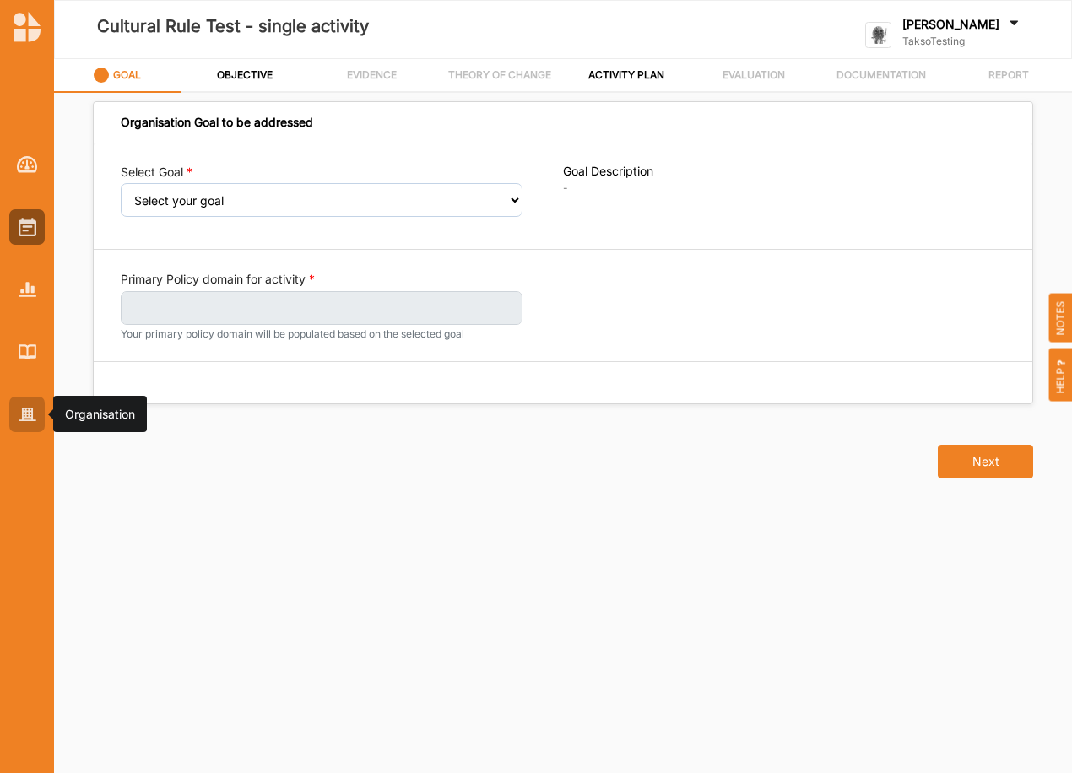
click at [33, 414] on img at bounding box center [28, 415] width 18 height 14
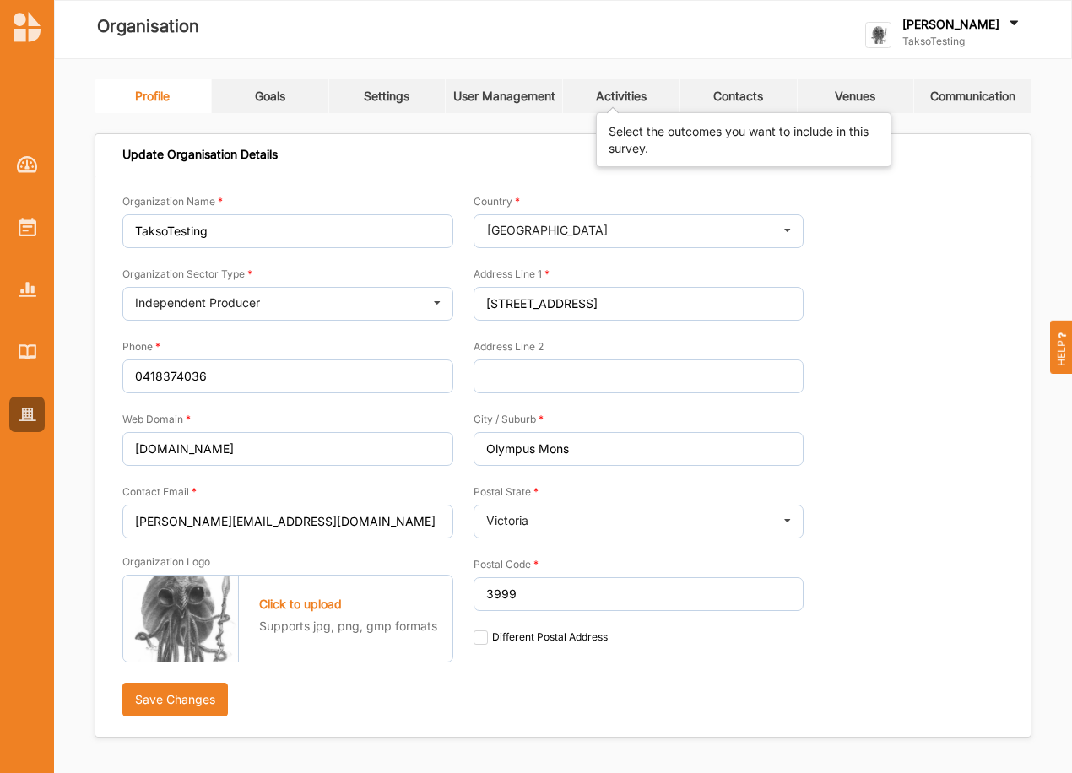
click at [629, 99] on div "Activities" at bounding box center [621, 96] width 51 height 15
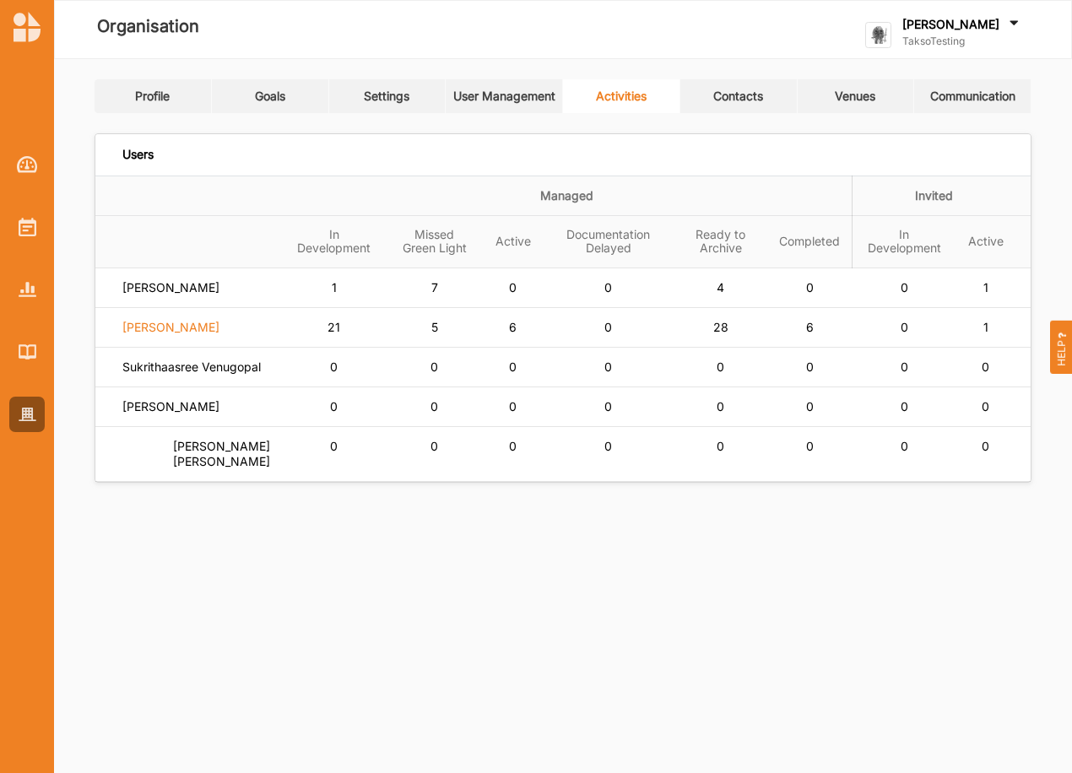
click at [171, 327] on label "[PERSON_NAME]" at bounding box center [170, 327] width 97 height 15
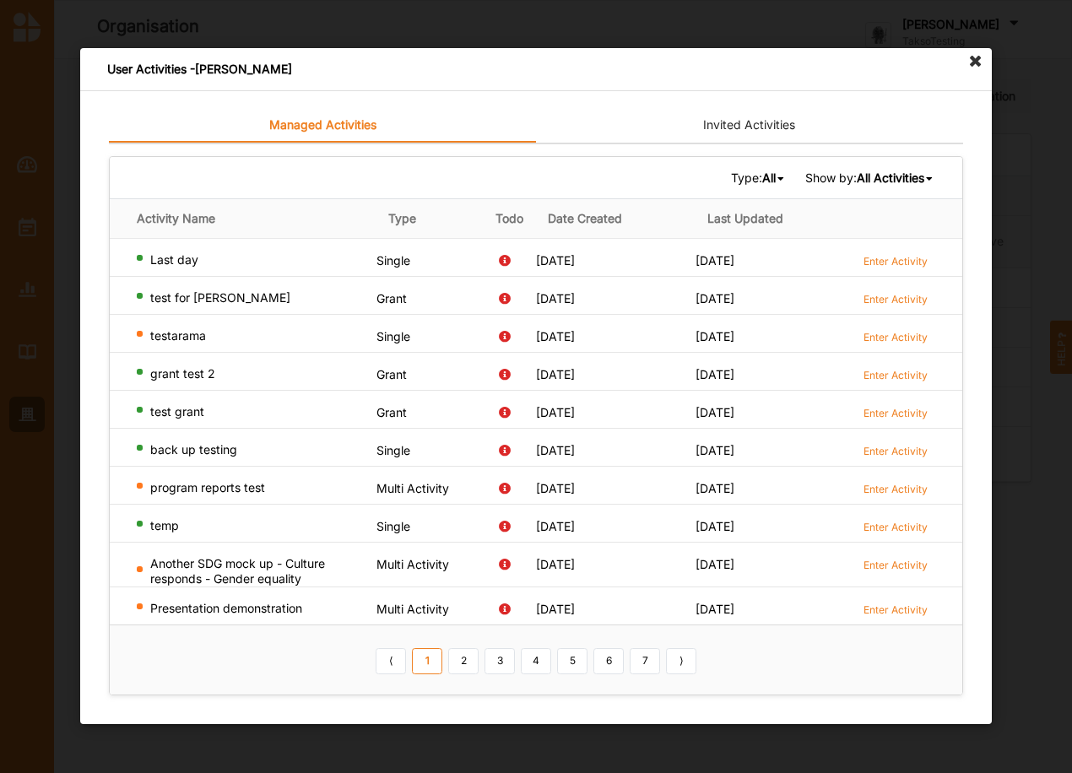
click at [972, 56] on icon at bounding box center [975, 61] width 27 height 27
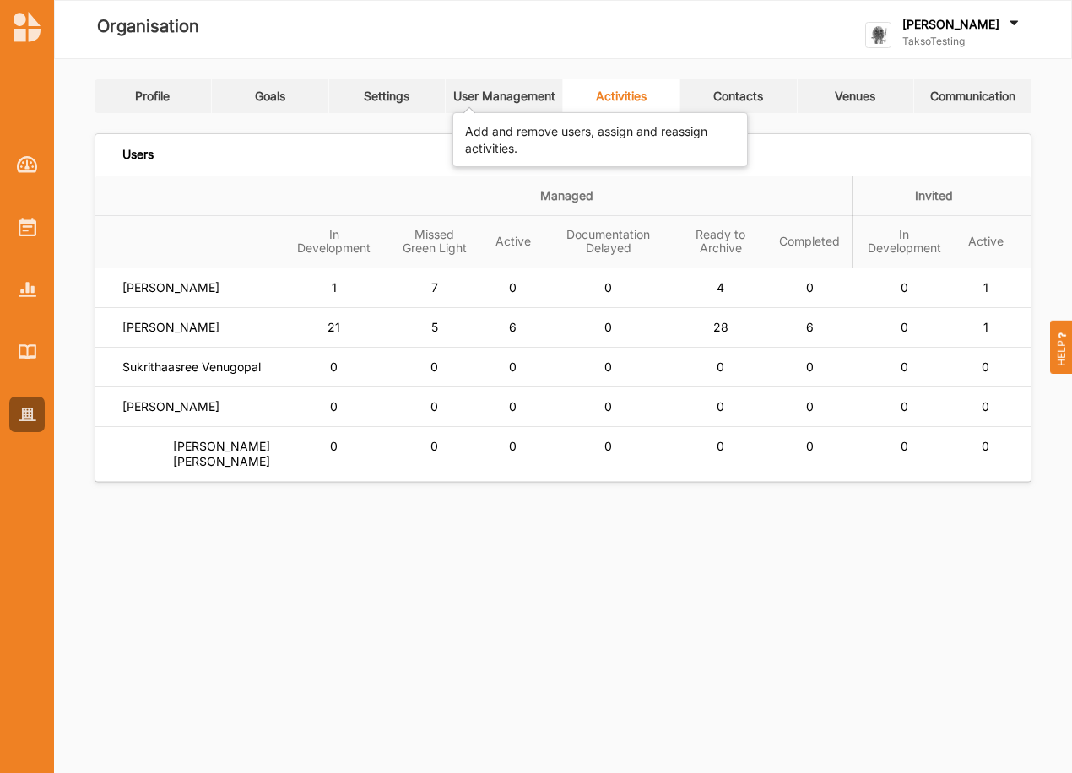
click at [478, 93] on div "User Management" at bounding box center [504, 96] width 102 height 15
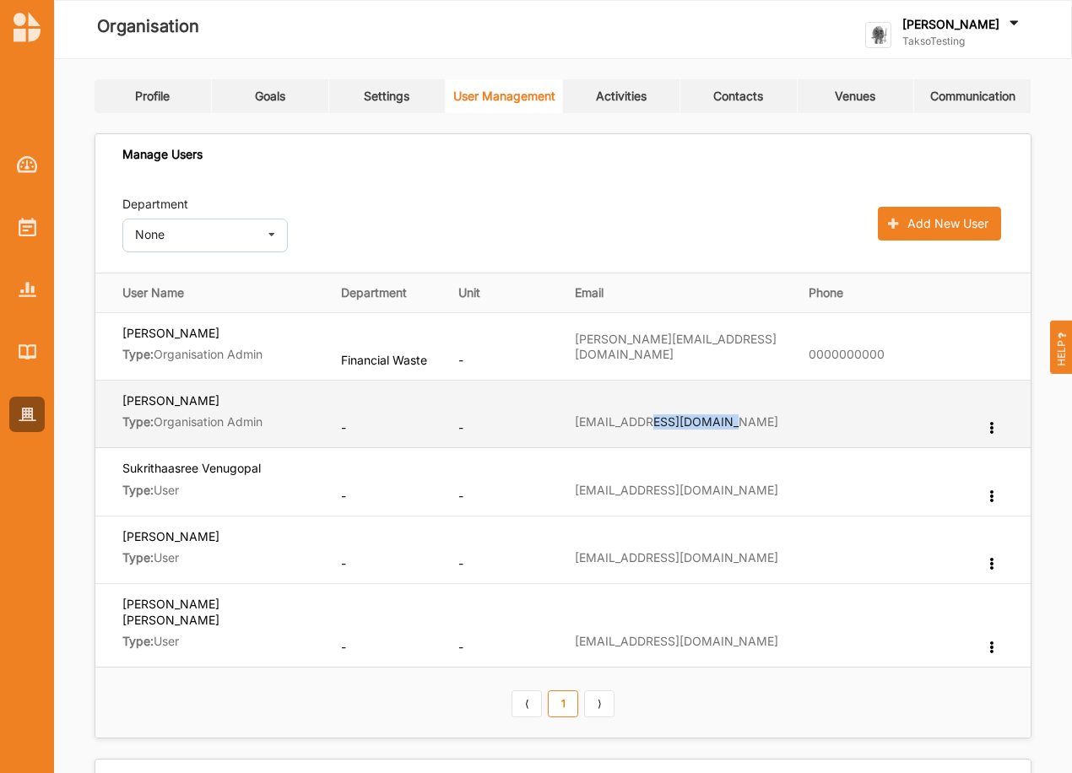
drag, startPoint x: 638, startPoint y: 435, endPoint x: 636, endPoint y: 426, distance: 8.6
click at [636, 426] on td "raji.uppal2@rmit.edu.au" at bounding box center [680, 415] width 234 height 68
drag, startPoint x: 636, startPoint y: 426, endPoint x: 618, endPoint y: 422, distance: 19.0
click at [618, 422] on label "raji.uppal2@rmit.edu.au" at bounding box center [676, 421] width 203 height 15
drag, startPoint x: 708, startPoint y: 424, endPoint x: 572, endPoint y: 425, distance: 135.9
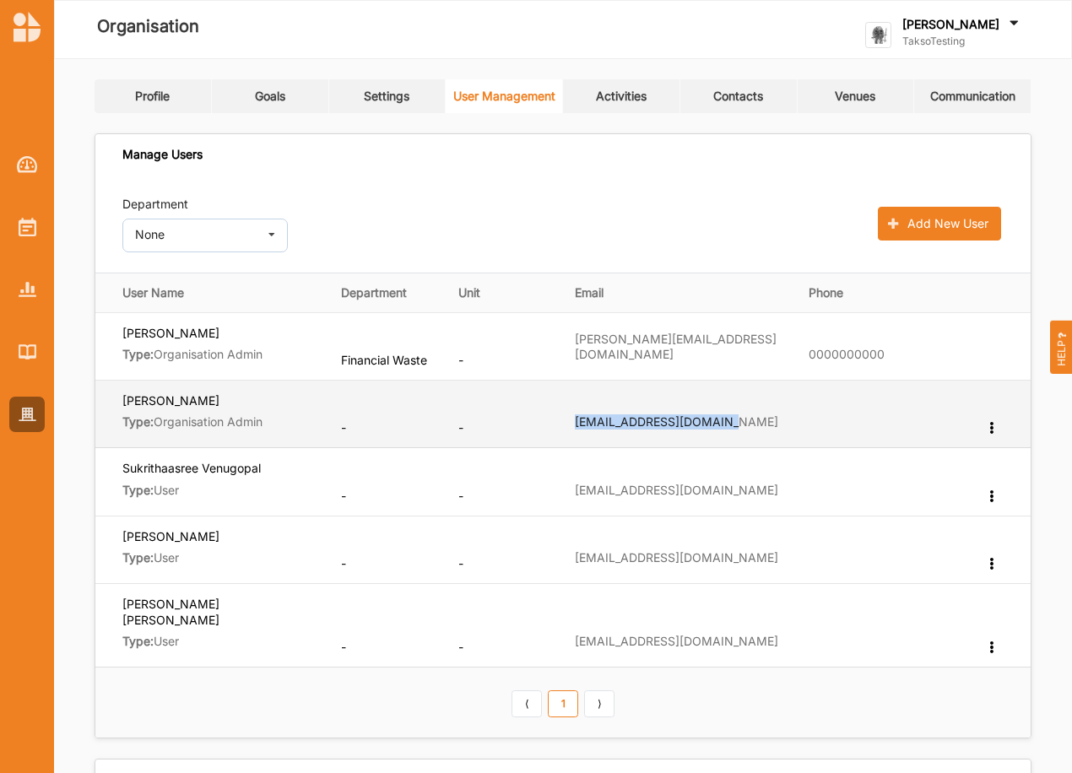
click at [572, 425] on td "raji.uppal2@rmit.edu.au" at bounding box center [680, 415] width 234 height 68
copy label "raji.uppal2@rmit.edu.au"
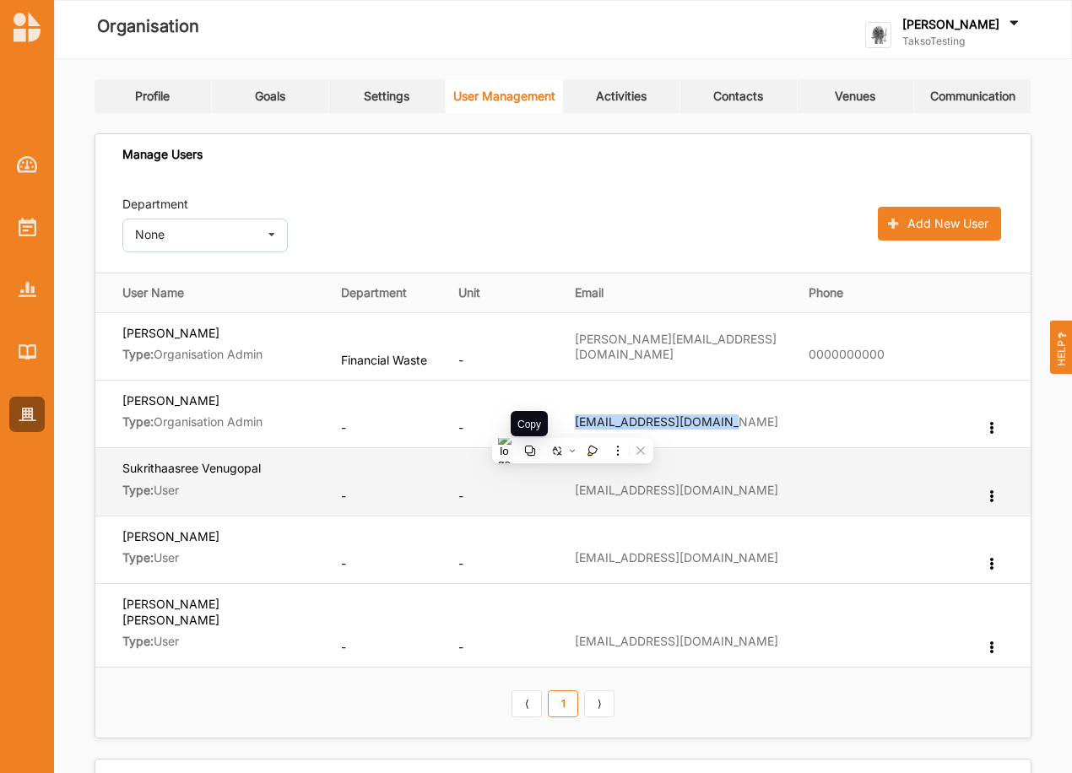
click at [532, 451] on icon at bounding box center [529, 451] width 10 height 10
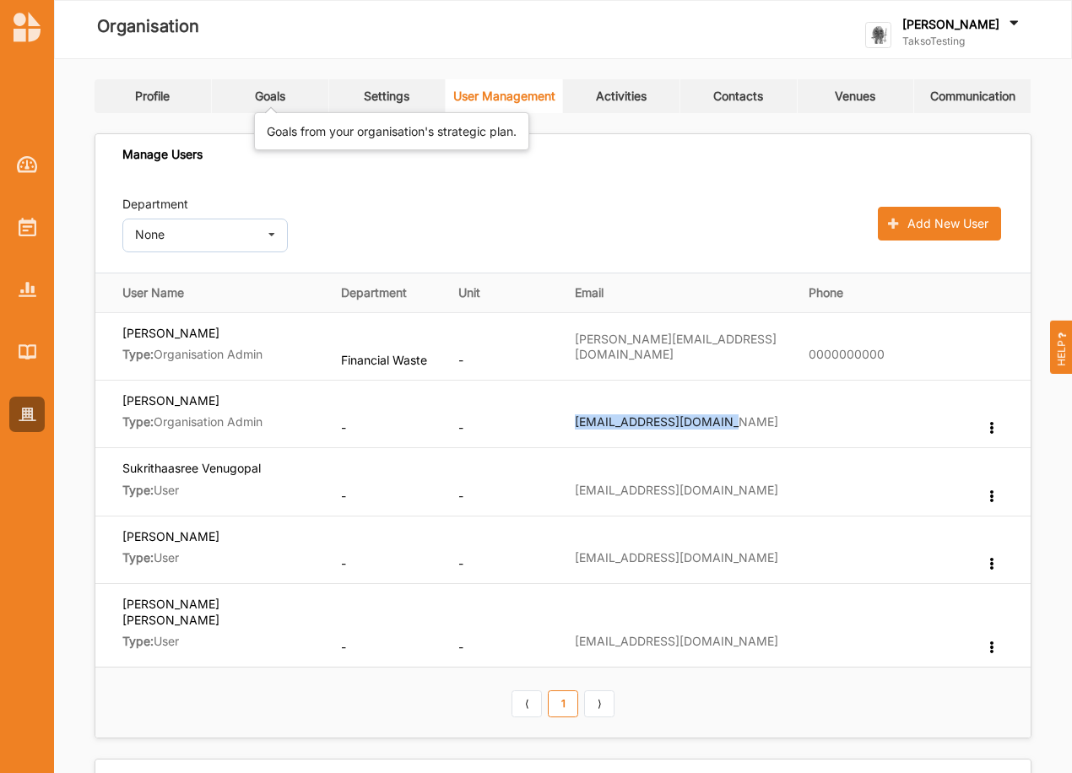
click at [272, 93] on div "Goals" at bounding box center [270, 96] width 30 height 15
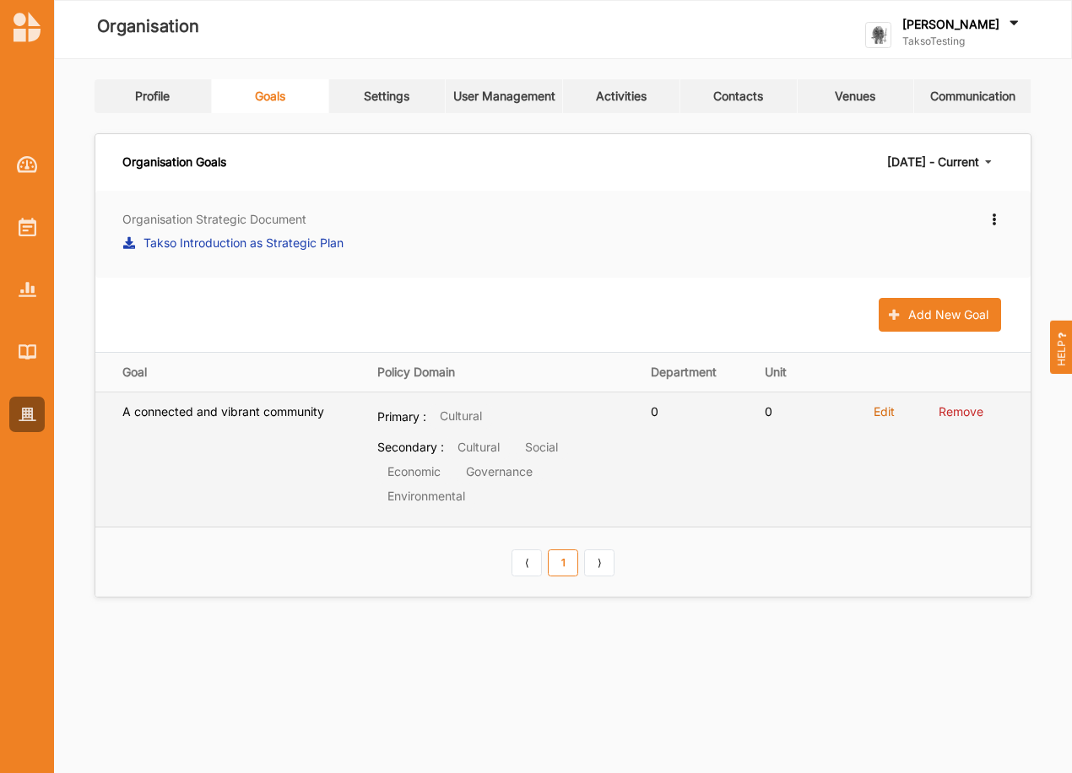
click at [883, 408] on label "Edit" at bounding box center [883, 411] width 21 height 15
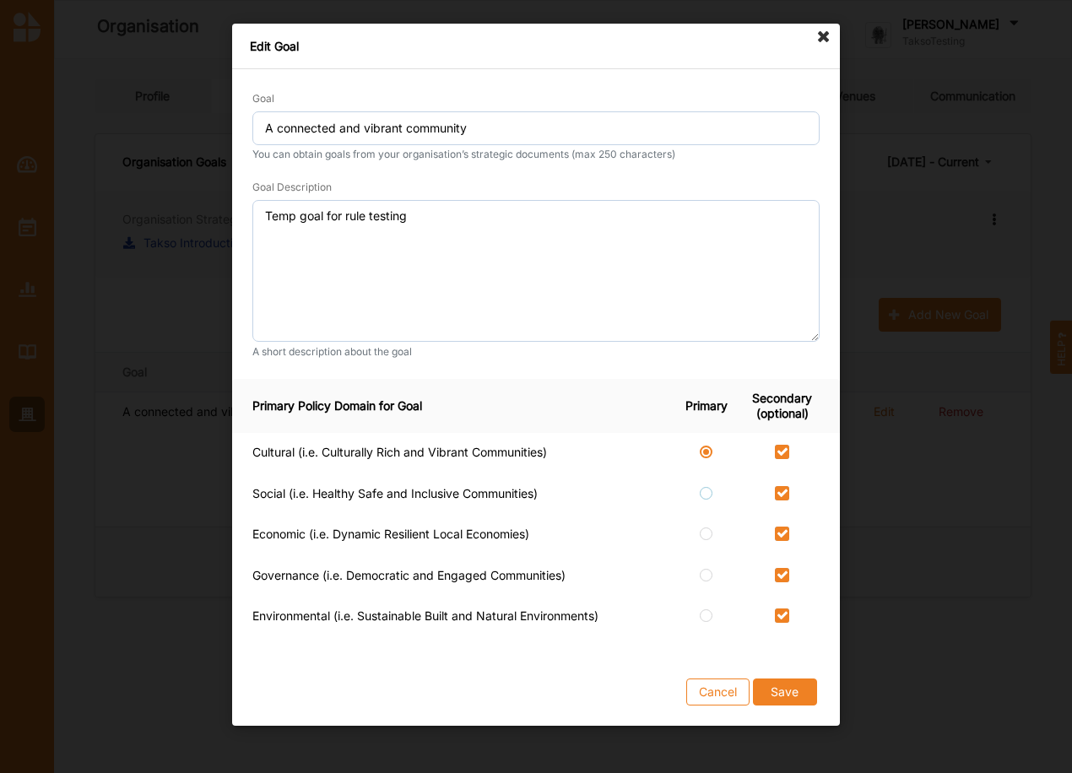
click at [710, 486] on label at bounding box center [707, 486] width 14 height 0
radio input "false"
checkbox input "false"
radio input "true"
checkbox input "false"
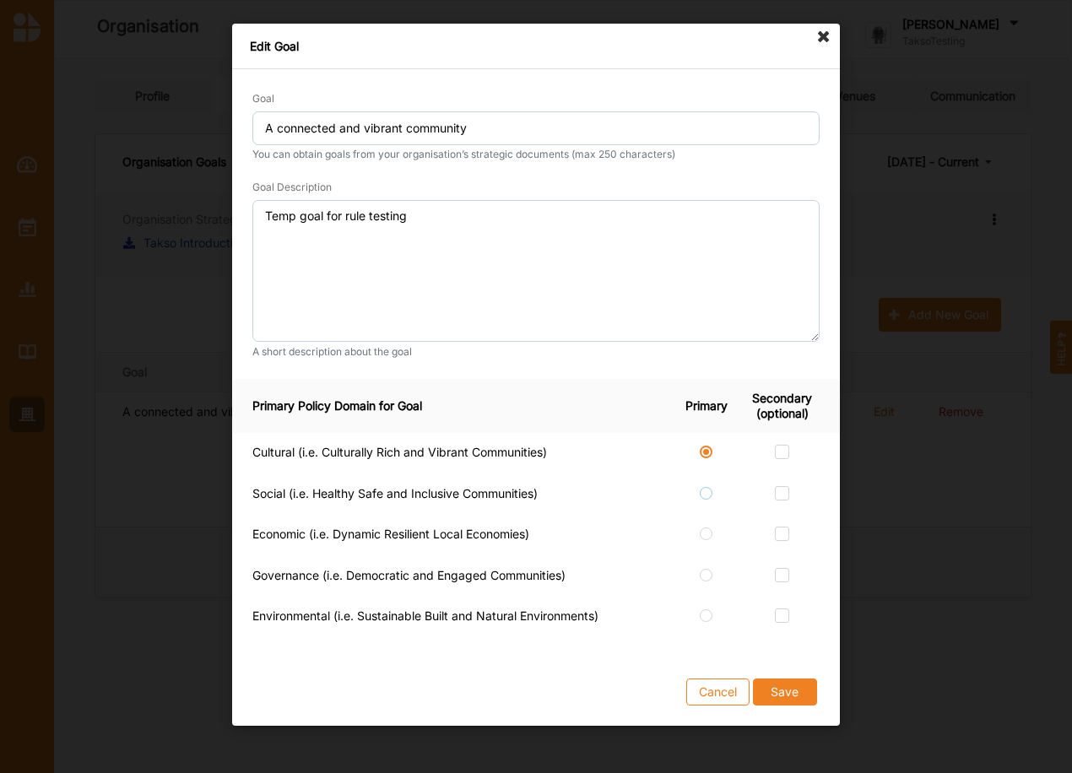
checkbox input "false"
drag, startPoint x: 786, startPoint y: 453, endPoint x: 780, endPoint y: 492, distance: 39.3
click at [786, 445] on label at bounding box center [782, 445] width 14 height 0
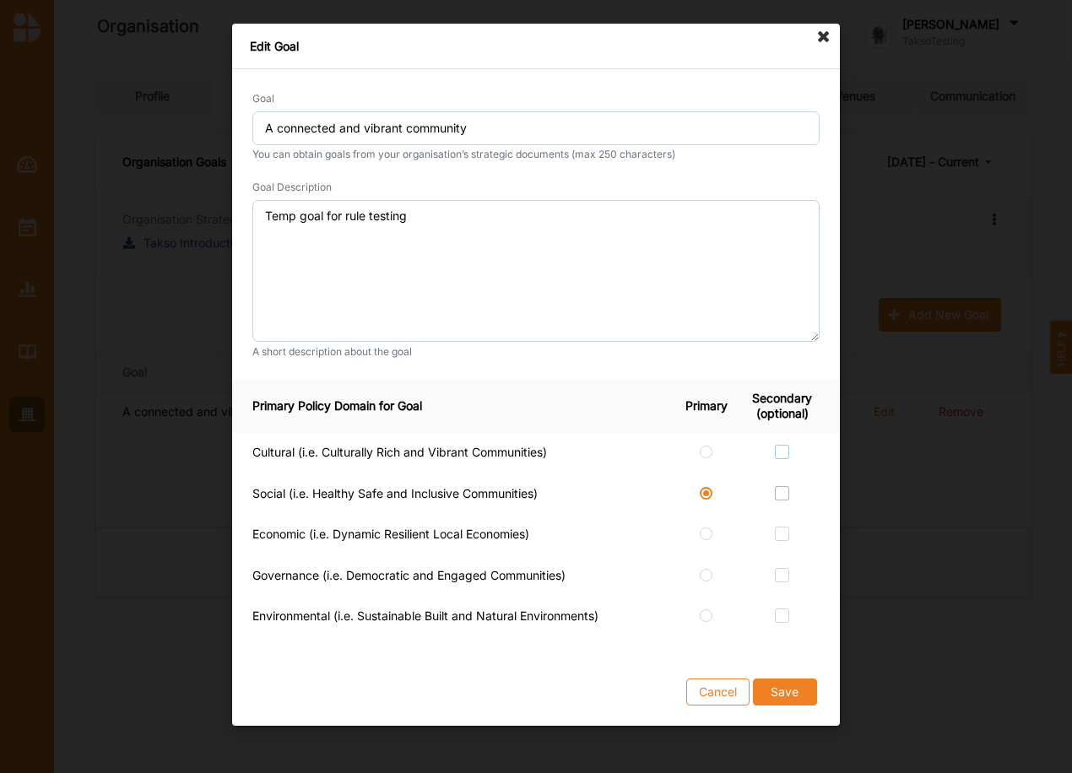
click at [786, 454] on input "checkbox" at bounding box center [782, 452] width 14 height 14
checkbox input "true"
drag, startPoint x: 782, startPoint y: 492, endPoint x: 775, endPoint y: 537, distance: 45.2
click at [782, 486] on label at bounding box center [782, 486] width 14 height 0
click at [782, 493] on input "checkbox" at bounding box center [782, 493] width 14 height 14
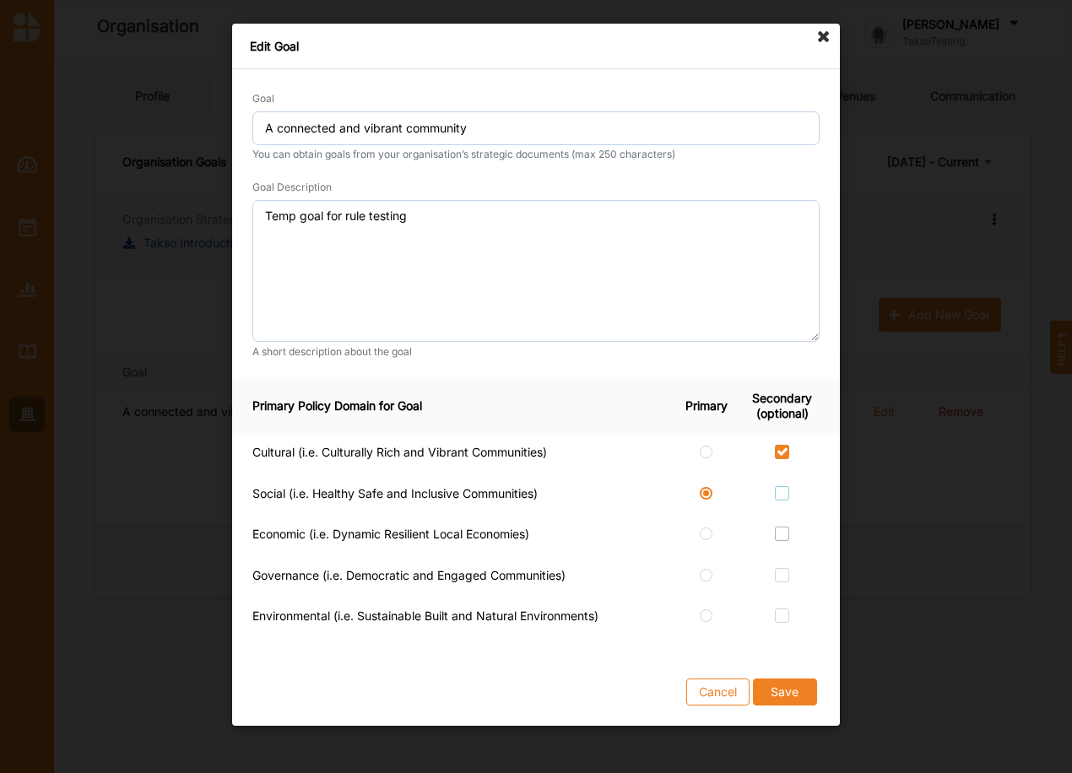
checkbox input "true"
click at [781, 527] on label at bounding box center [782, 527] width 14 height 0
click at [781, 527] on input "checkbox" at bounding box center [782, 534] width 14 height 14
checkbox input "true"
drag, startPoint x: 781, startPoint y: 574, endPoint x: 786, endPoint y: 611, distance: 37.5
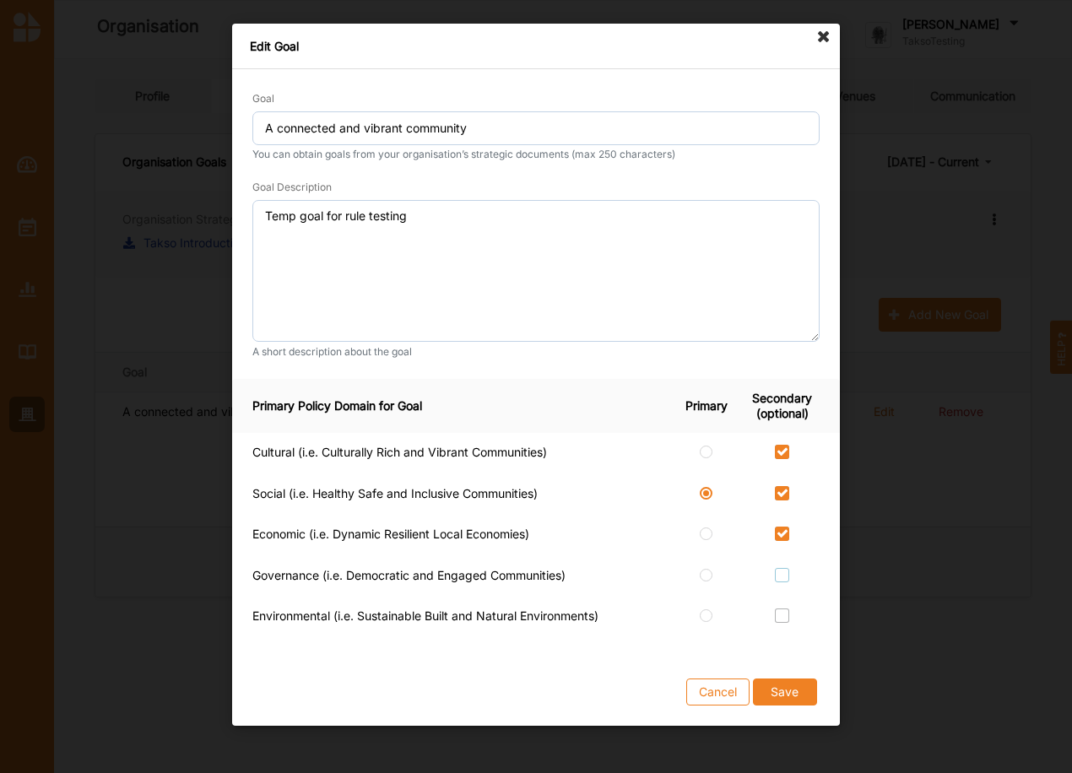
click at [781, 568] on label at bounding box center [782, 568] width 14 height 0
click at [781, 577] on input "checkbox" at bounding box center [782, 575] width 14 height 14
checkbox input "true"
drag, startPoint x: 786, startPoint y: 611, endPoint x: 784, endPoint y: 660, distance: 49.0
click at [786, 608] on label at bounding box center [782, 608] width 14 height 0
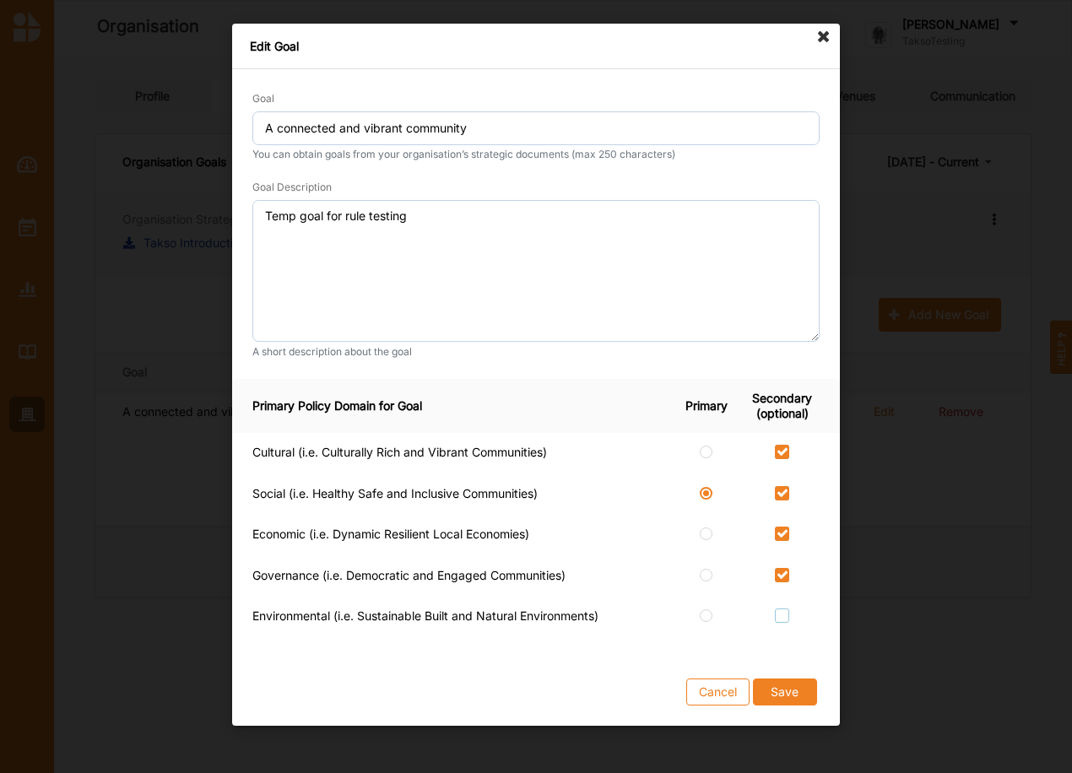
click at [786, 613] on input "checkbox" at bounding box center [782, 615] width 14 height 14
checkbox input "true"
click at [782, 685] on button "Save" at bounding box center [785, 691] width 64 height 27
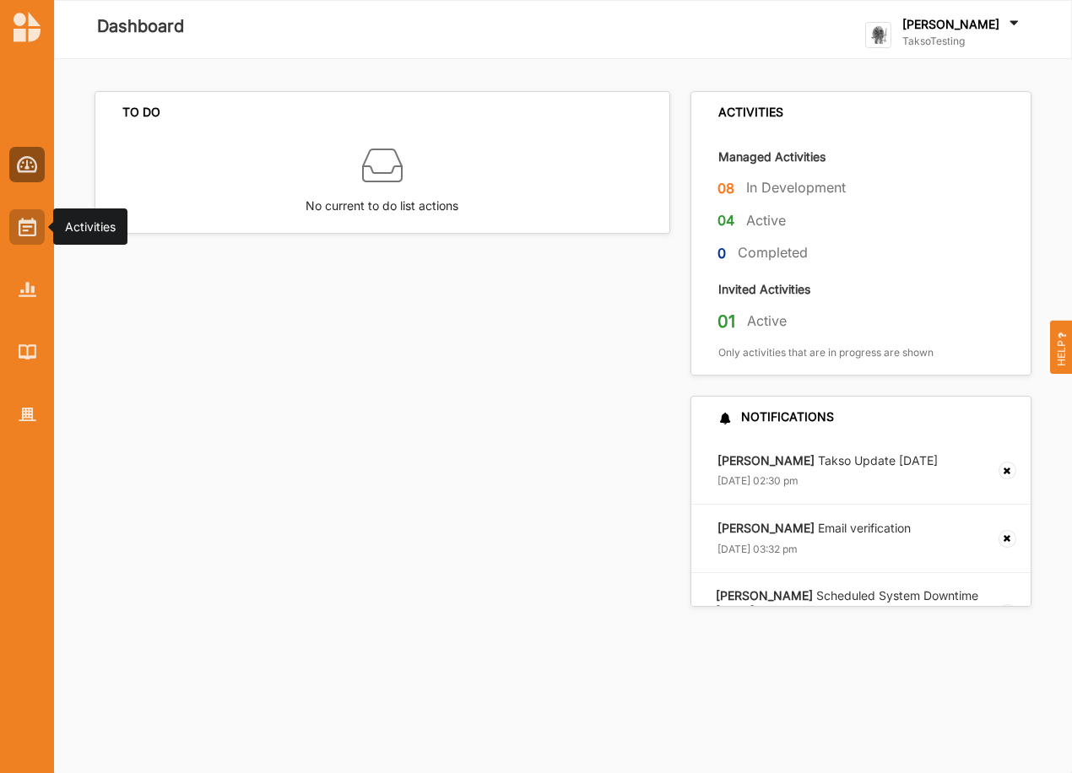
click at [36, 231] on div at bounding box center [26, 226] width 35 height 35
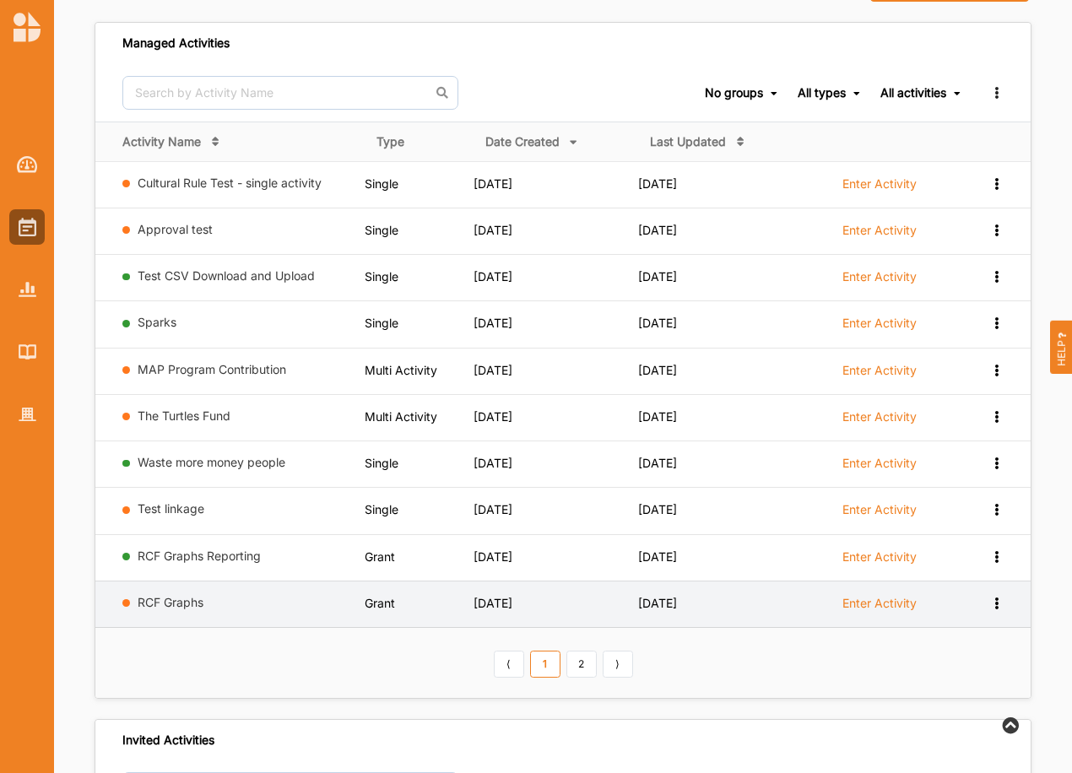
scroll to position [141, 0]
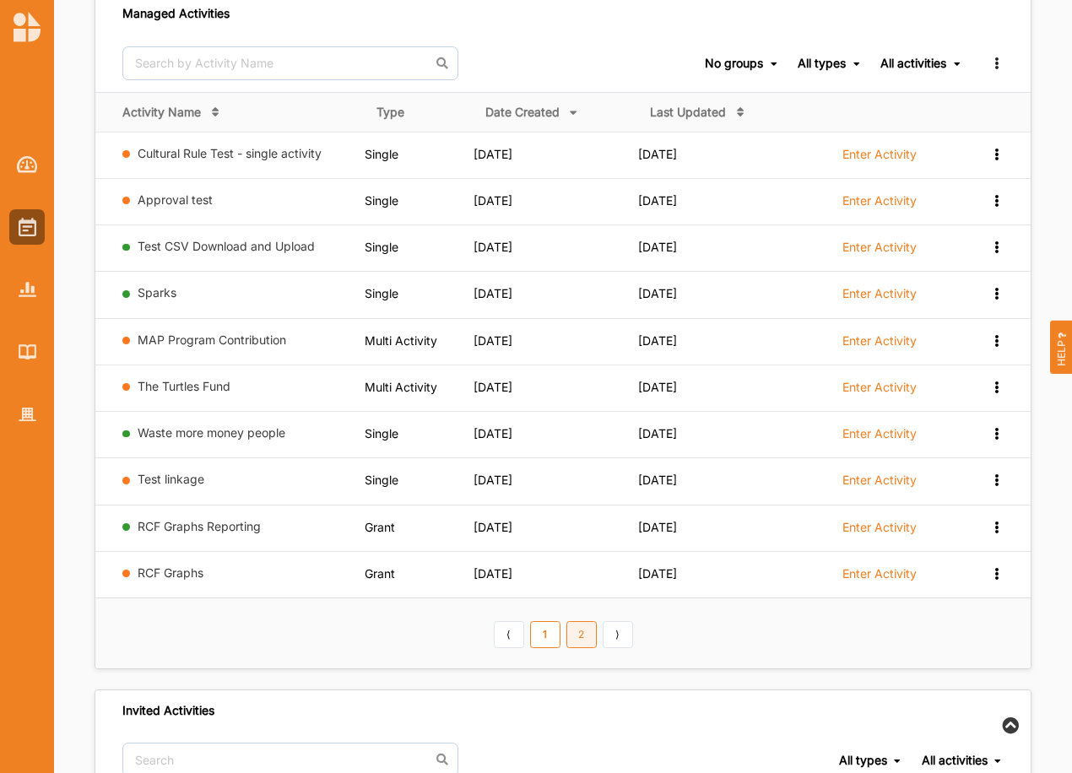
click at [579, 635] on link "2" at bounding box center [581, 634] width 30 height 27
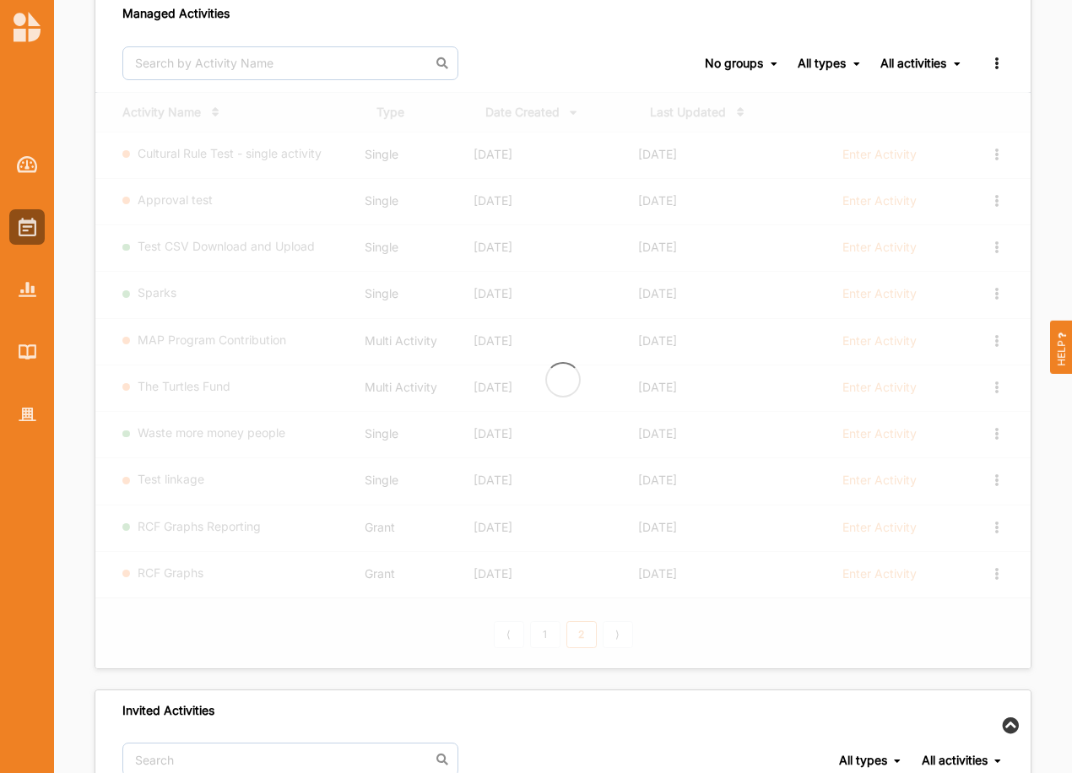
scroll to position [0, 0]
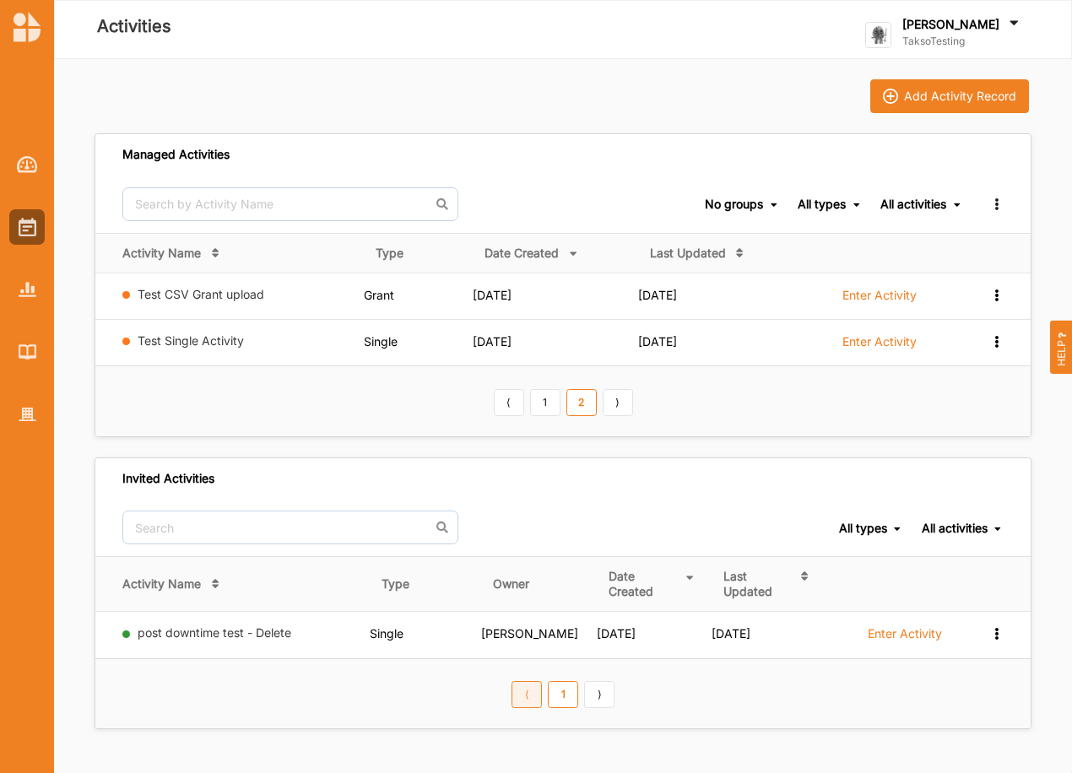
click at [532, 695] on link "⟨" at bounding box center [526, 694] width 30 height 27
click at [527, 700] on link "⟨" at bounding box center [526, 694] width 30 height 27
click at [565, 692] on link "1" at bounding box center [563, 694] width 30 height 27
click at [26, 223] on img at bounding box center [28, 227] width 18 height 19
click at [554, 407] on link "1" at bounding box center [545, 402] width 30 height 27
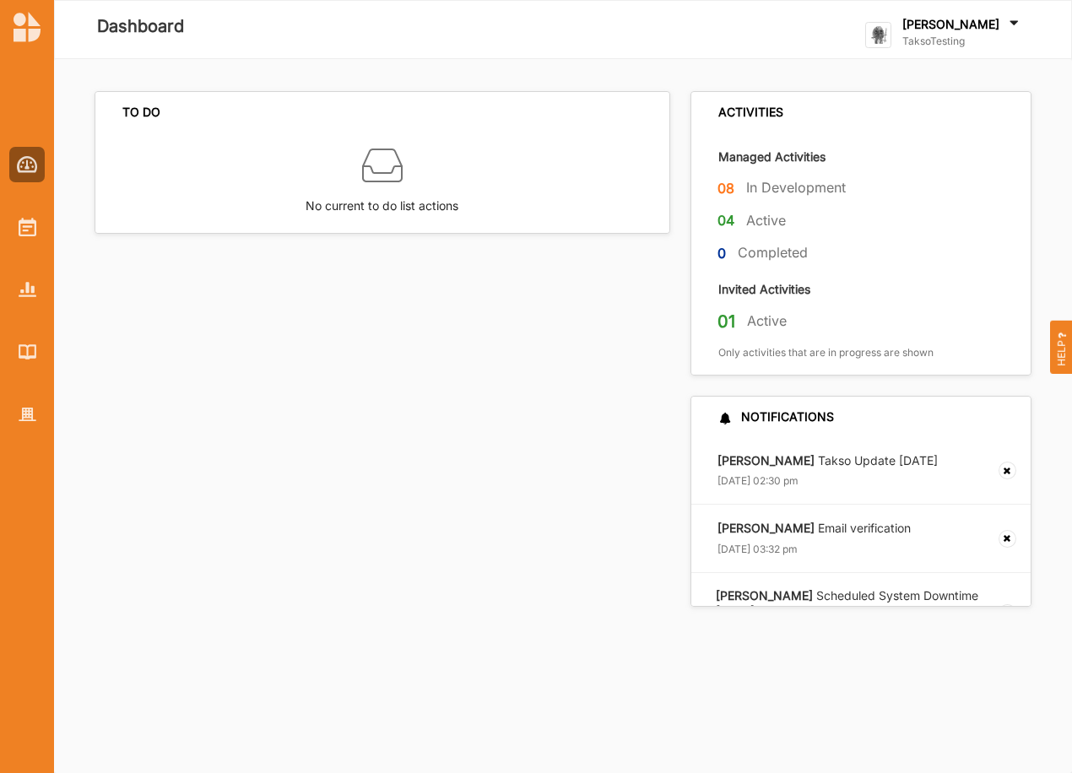
click at [954, 21] on label "[PERSON_NAME]" at bounding box center [950, 24] width 97 height 15
click at [927, 213] on div "Log Out" at bounding box center [939, 209] width 120 height 15
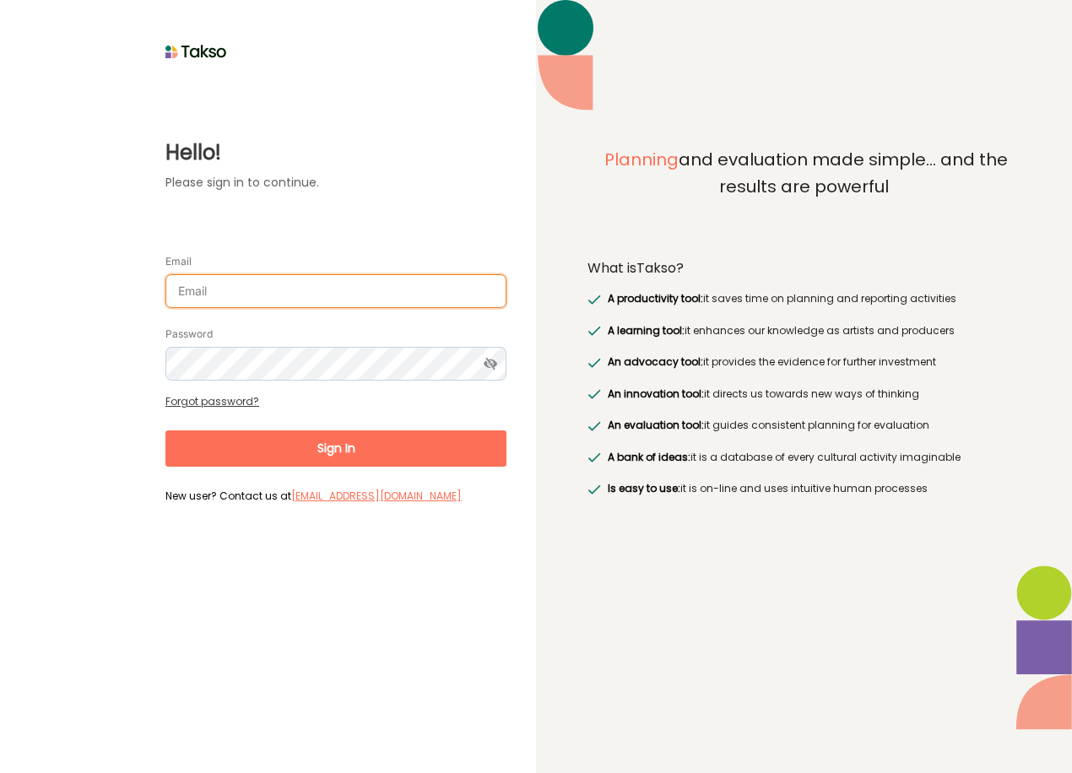
type input "[PERSON_NAME][EMAIL_ADDRESS][DOMAIN_NAME]"
